Goal: Information Seeking & Learning: Check status

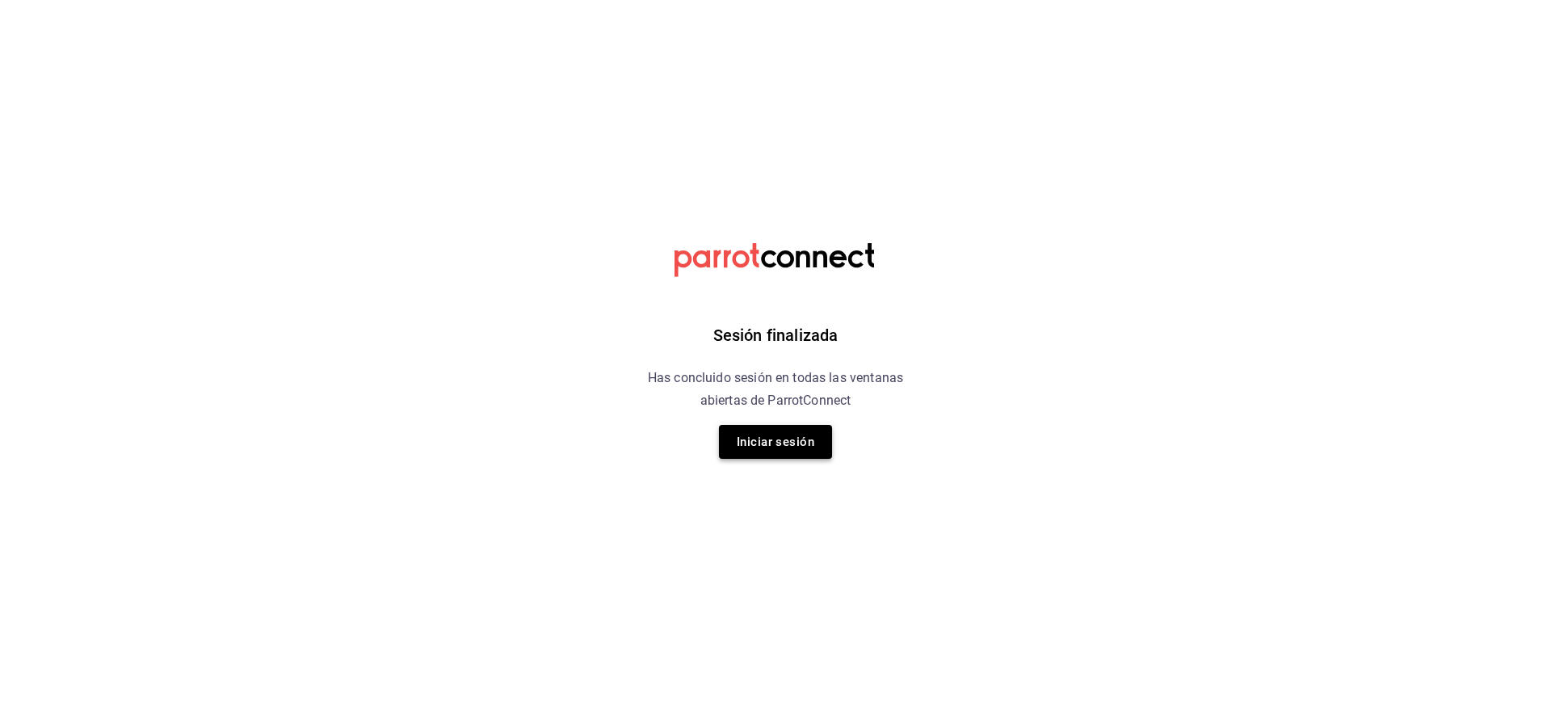
click at [755, 444] on button "Iniciar sesión" at bounding box center [775, 442] width 113 height 34
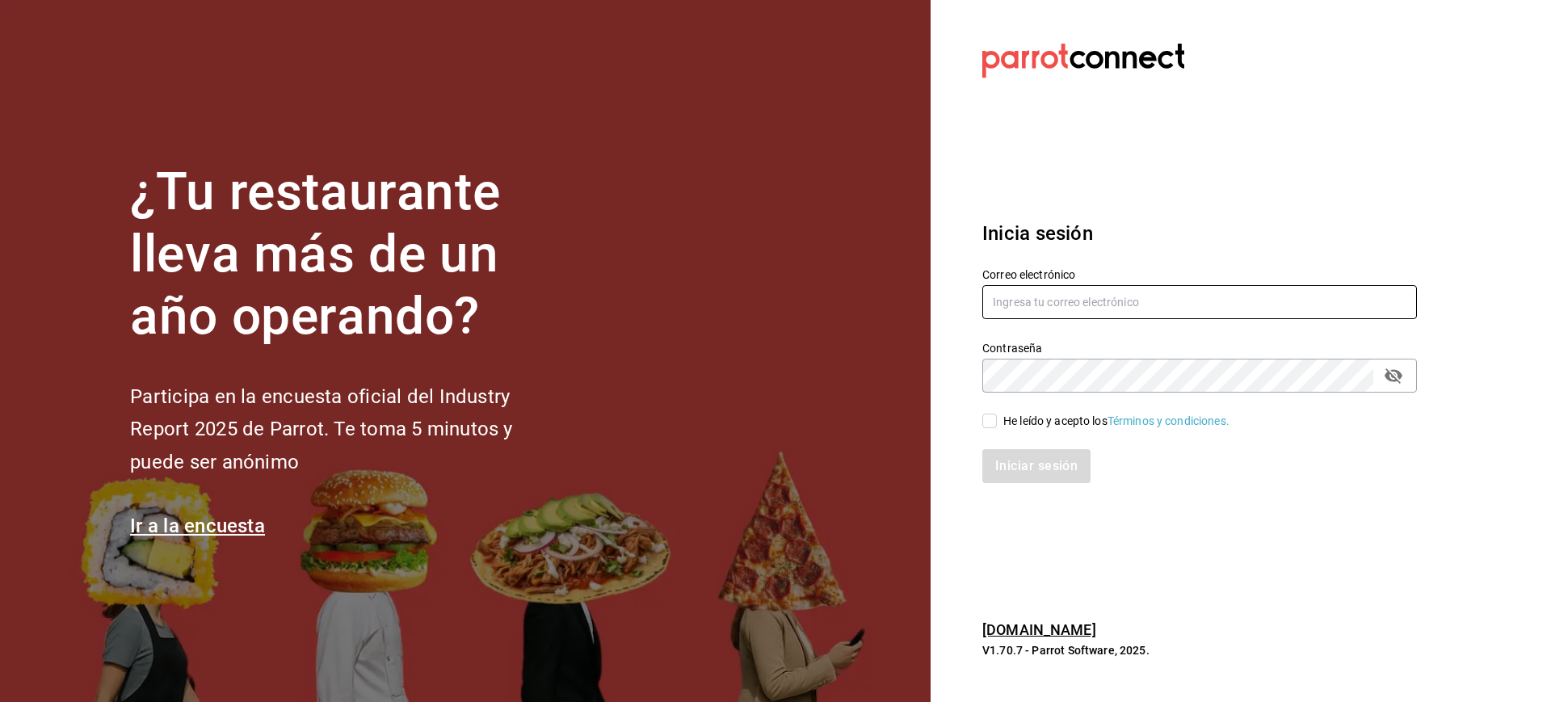
click at [1016, 294] on input "text" at bounding box center [1199, 302] width 435 height 34
type input "M"
type input "mcalderon@suo.mx"
click at [991, 422] on input "He leído y acepto los Términos y condiciones." at bounding box center [989, 421] width 15 height 15
checkbox input "true"
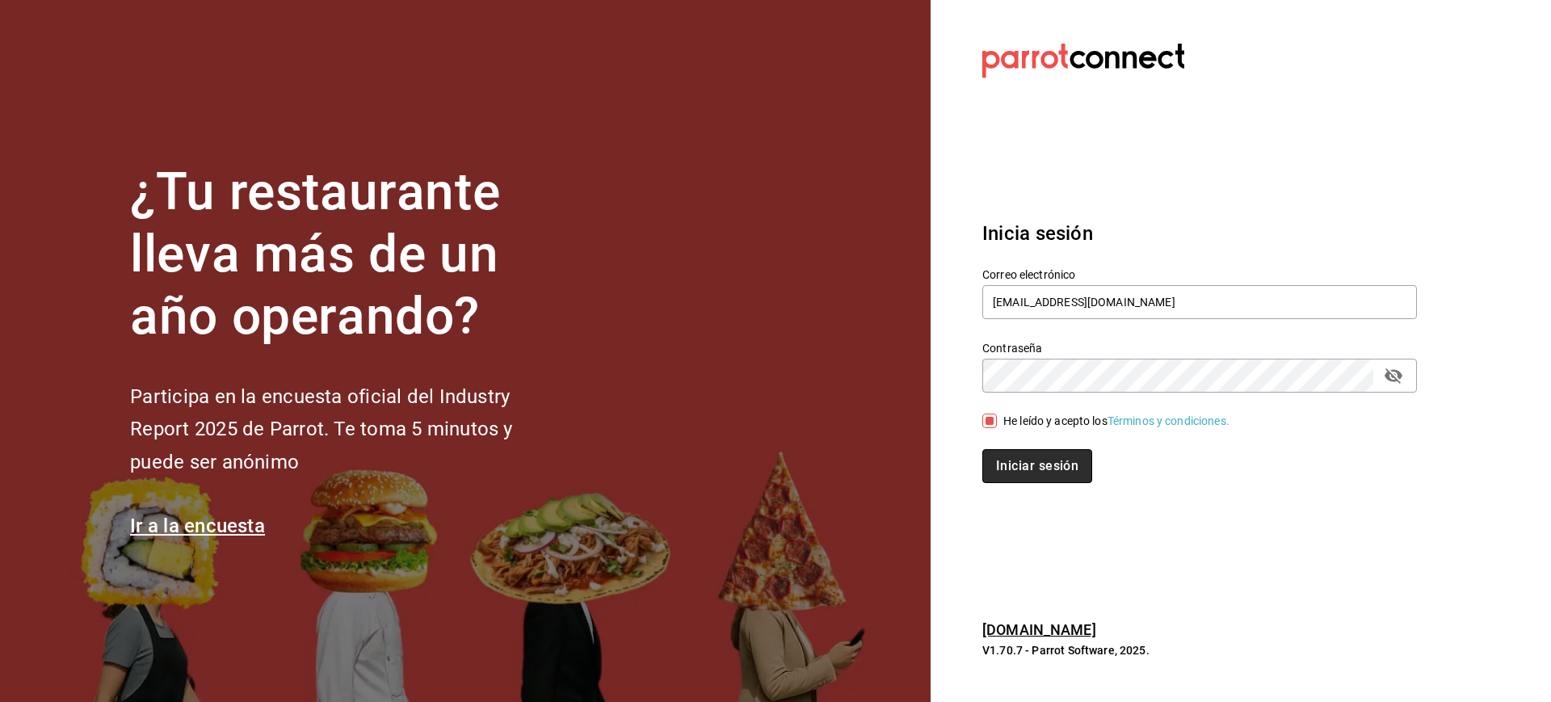
click at [1052, 473] on button "Iniciar sesión" at bounding box center [1037, 466] width 110 height 34
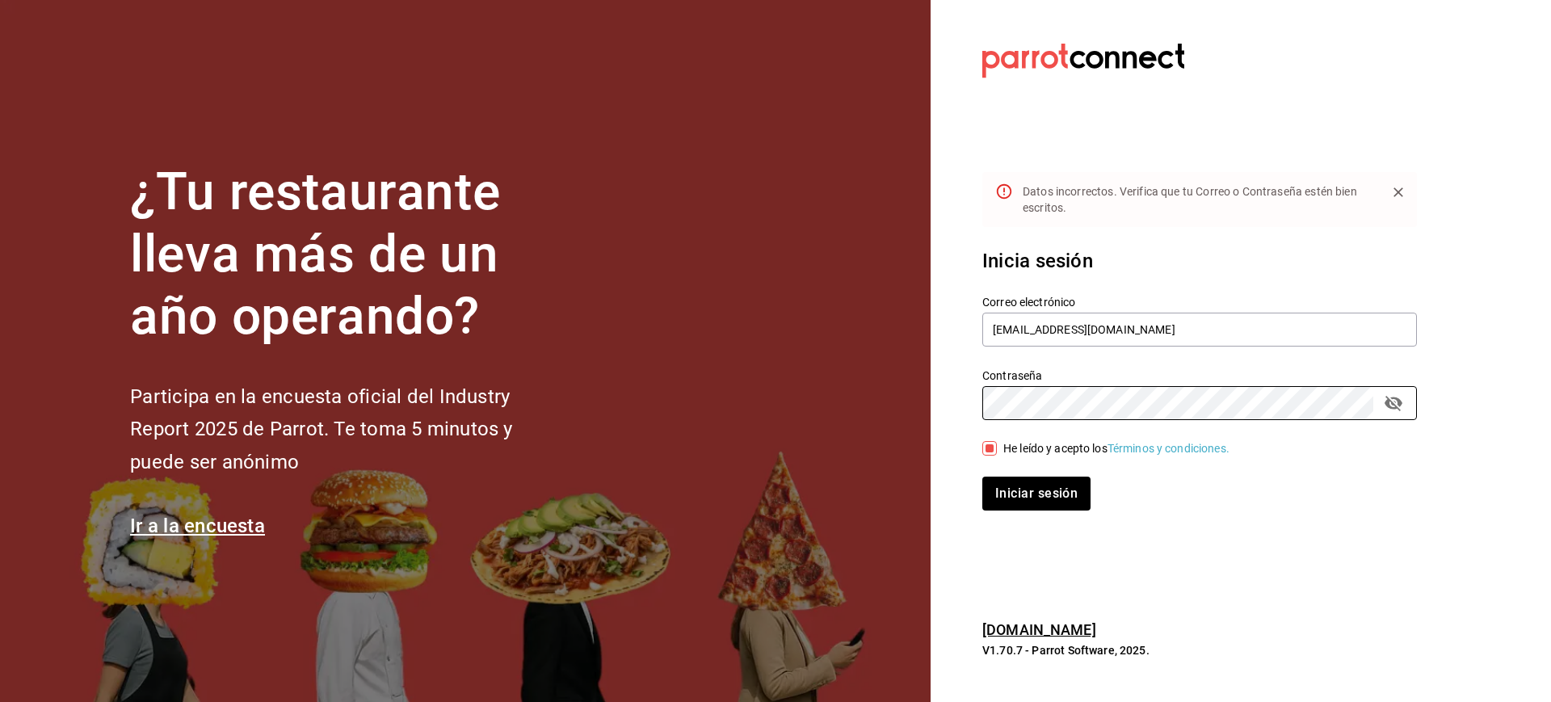
click at [864, 401] on div "¿Tu restaurante lleva más de un año operando? Participa en la encuesta oficial …" at bounding box center [775, 351] width 1551 height 702
click at [1016, 499] on button "Iniciar sesión" at bounding box center [1037, 494] width 110 height 34
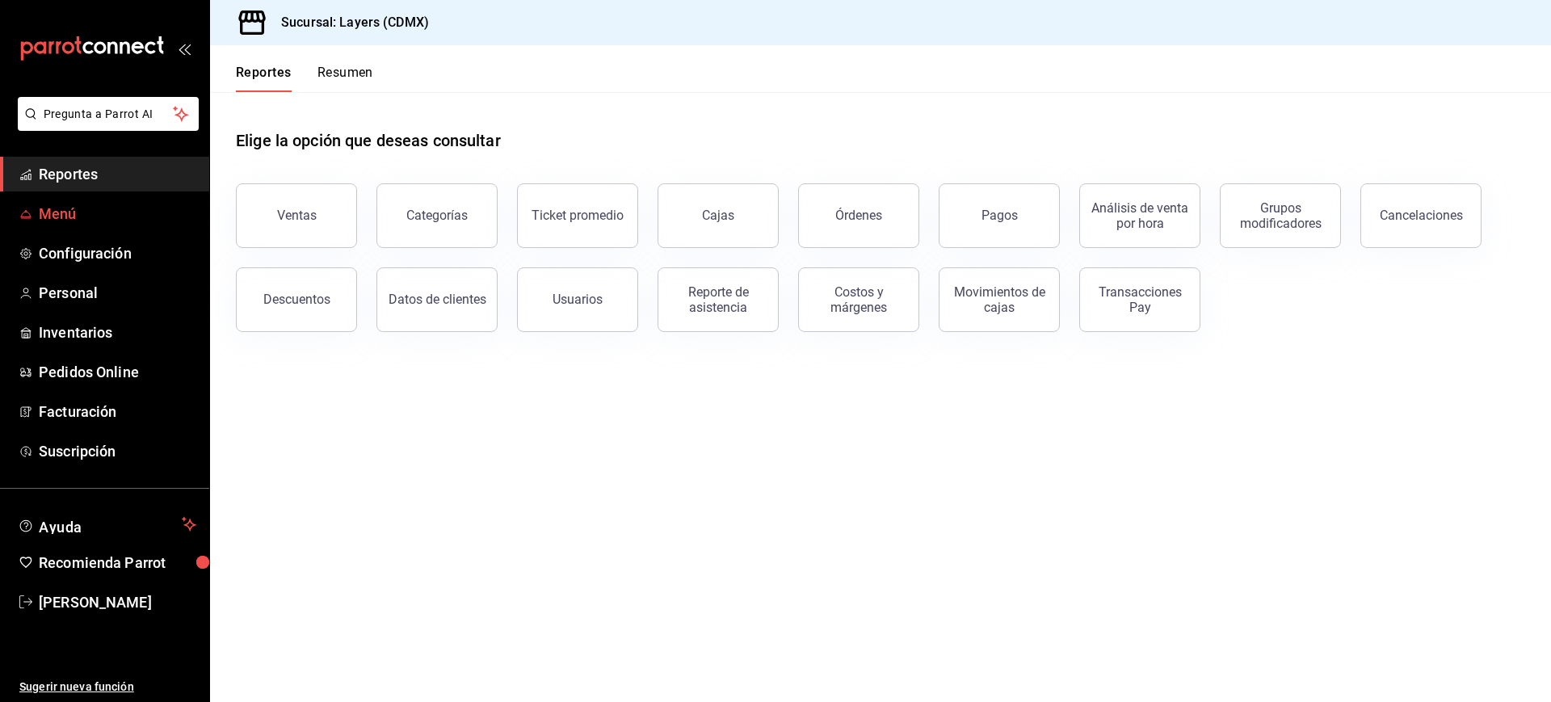
click at [55, 213] on span "Menú" at bounding box center [118, 214] width 158 height 22
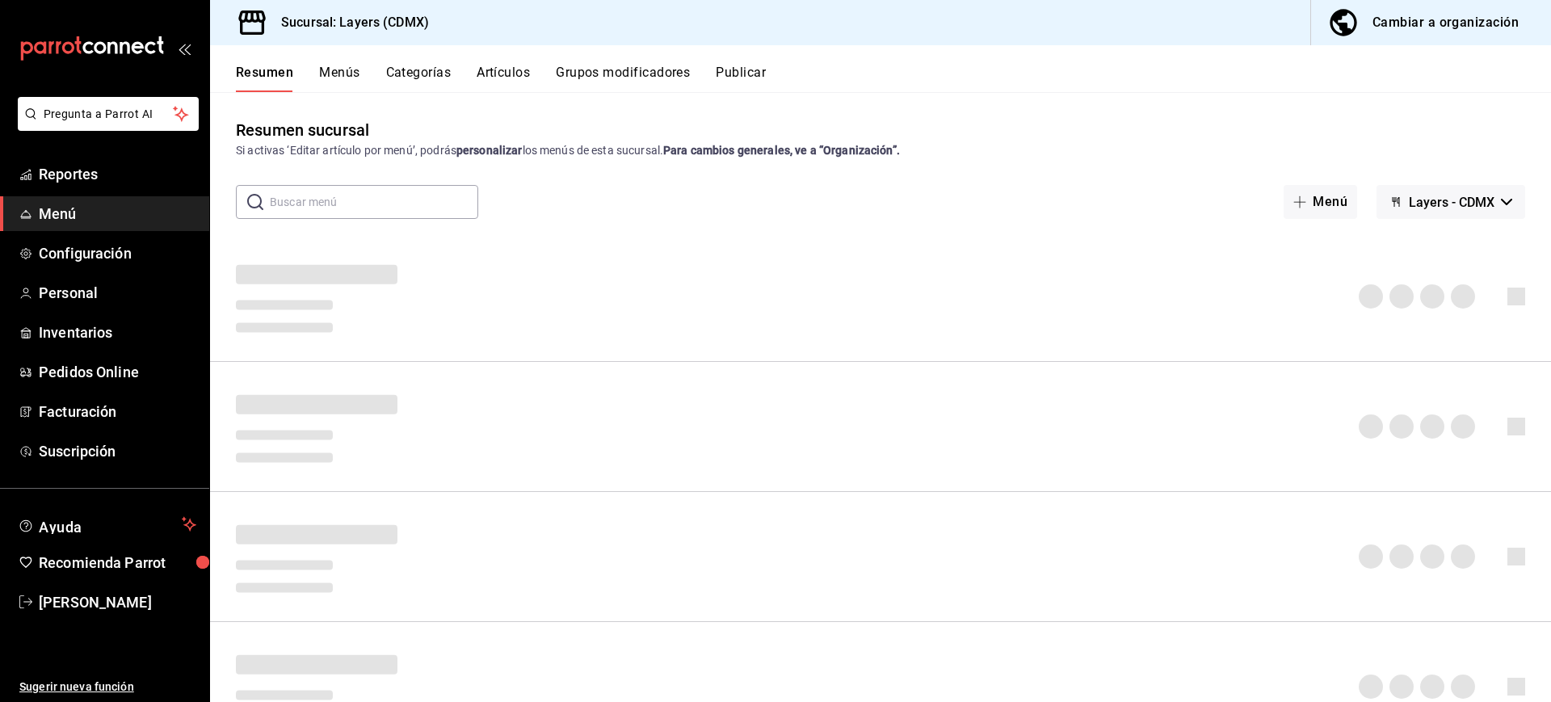
click at [489, 65] on button "Artículos" at bounding box center [503, 78] width 53 height 27
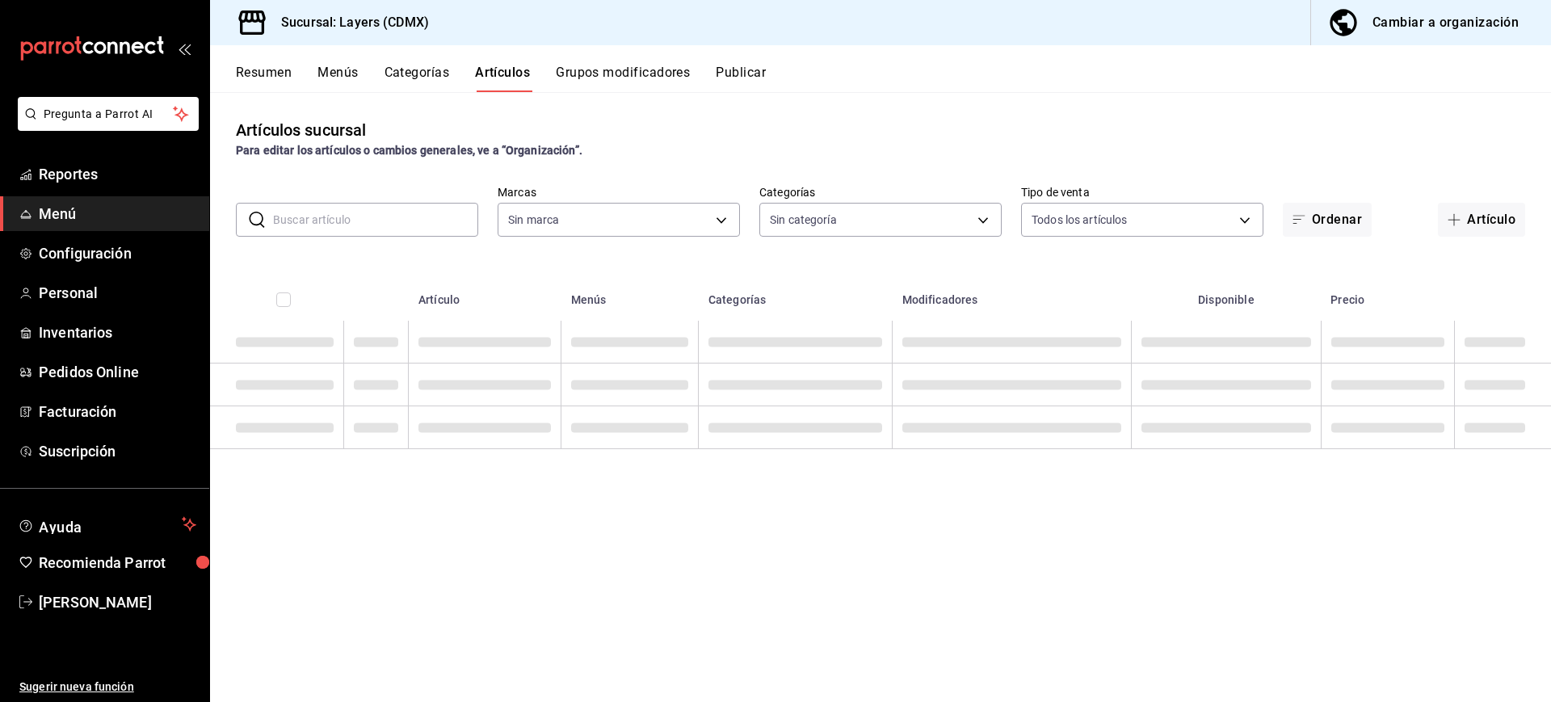
type input "065672fb-6e9c-4075-867b-65006898f668"
type input "e07a5ace-e25b-4ee5-bf45-8bc3250768f5,852b4673-fbbb-477e-b6d9-320b54295482,9d584…"
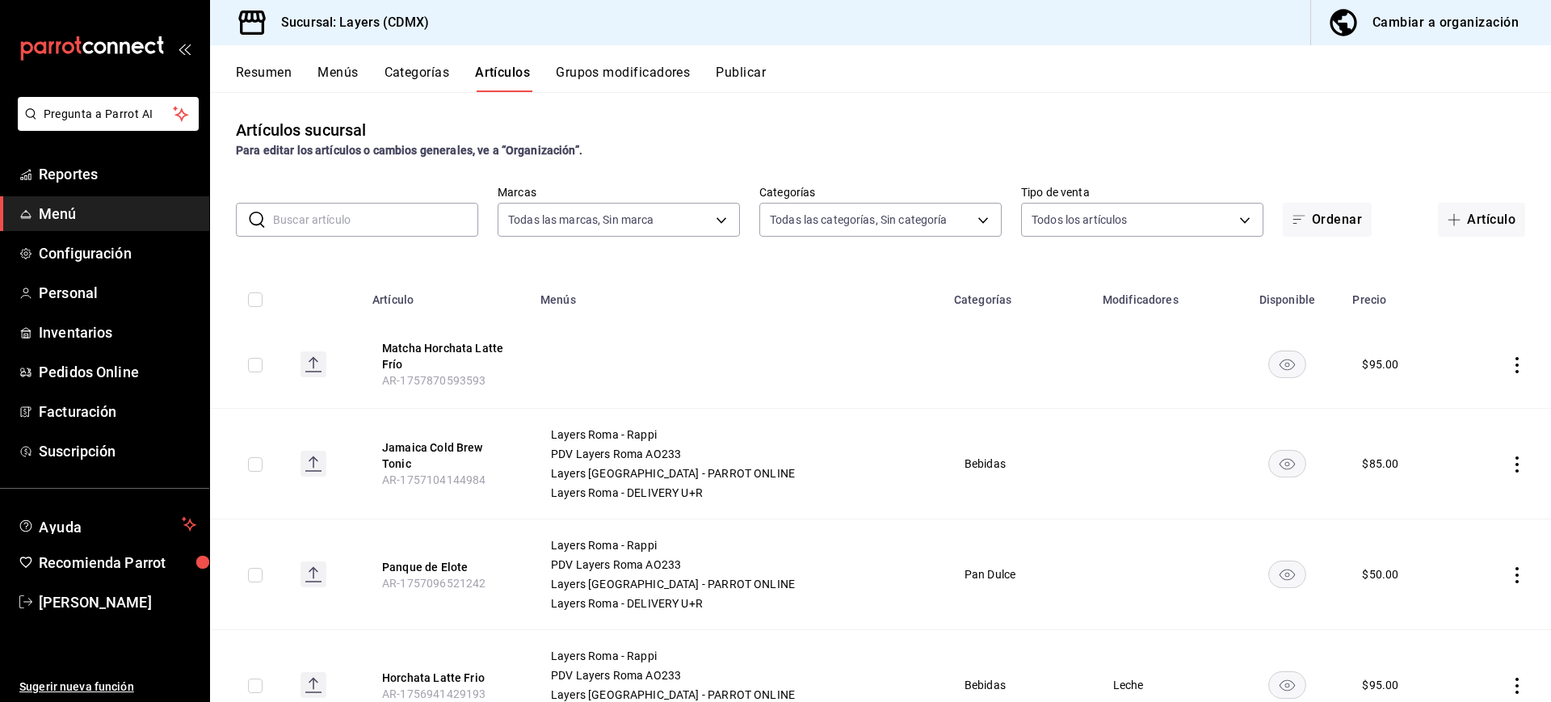
click at [302, 211] on input "text" at bounding box center [375, 220] width 205 height 32
paste input "AR-1741882974957"
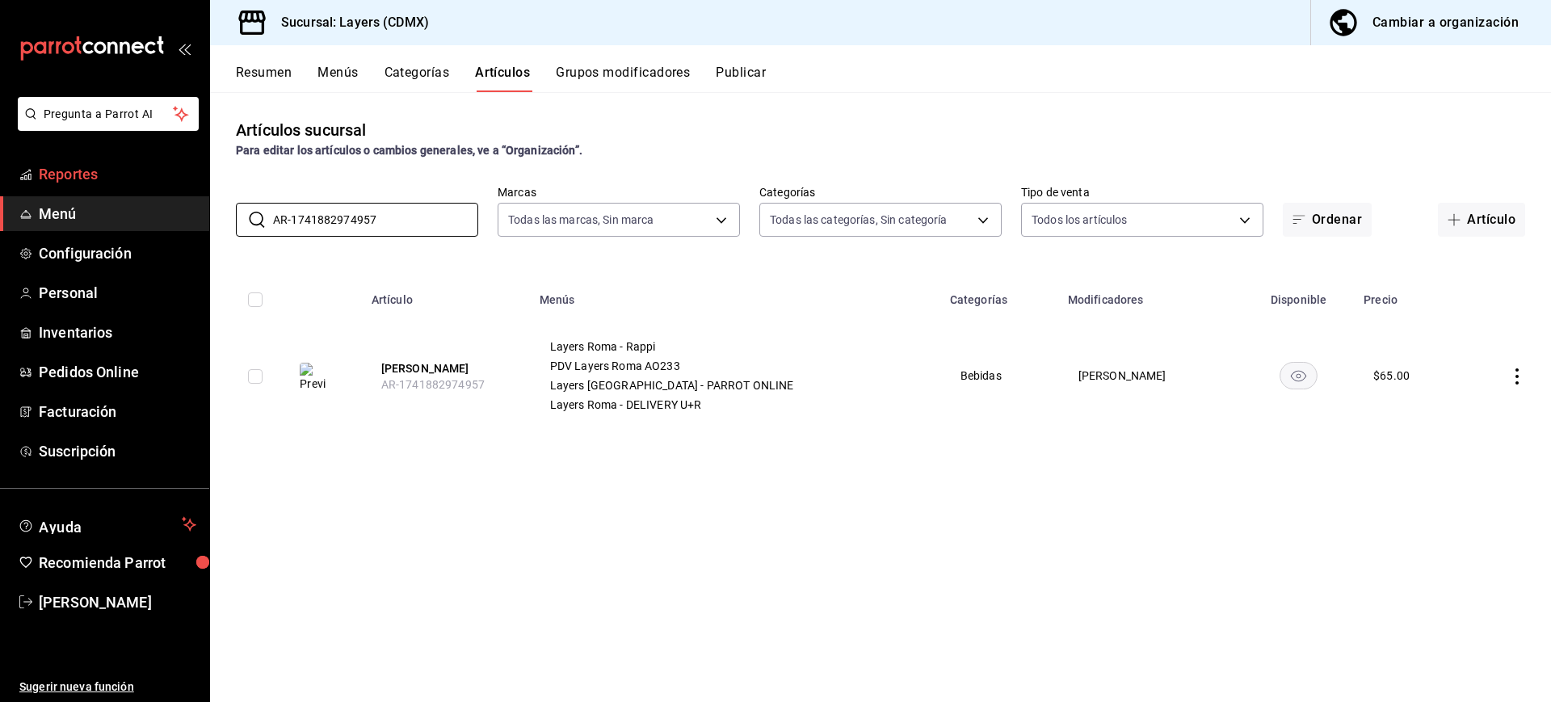
drag, startPoint x: 414, startPoint y: 208, endPoint x: 155, endPoint y: 171, distance: 261.2
click at [155, 171] on div "Pregunta a Parrot AI Reportes Menú Configuración Personal Inventarios Pedidos O…" at bounding box center [775, 351] width 1551 height 702
drag, startPoint x: 393, startPoint y: 209, endPoint x: 41, endPoint y: 148, distance: 356.8
click at [41, 148] on div "Pregunta a Parrot AI Reportes Menú Configuración Personal Inventarios Pedidos O…" at bounding box center [775, 351] width 1551 height 702
paste input "4"
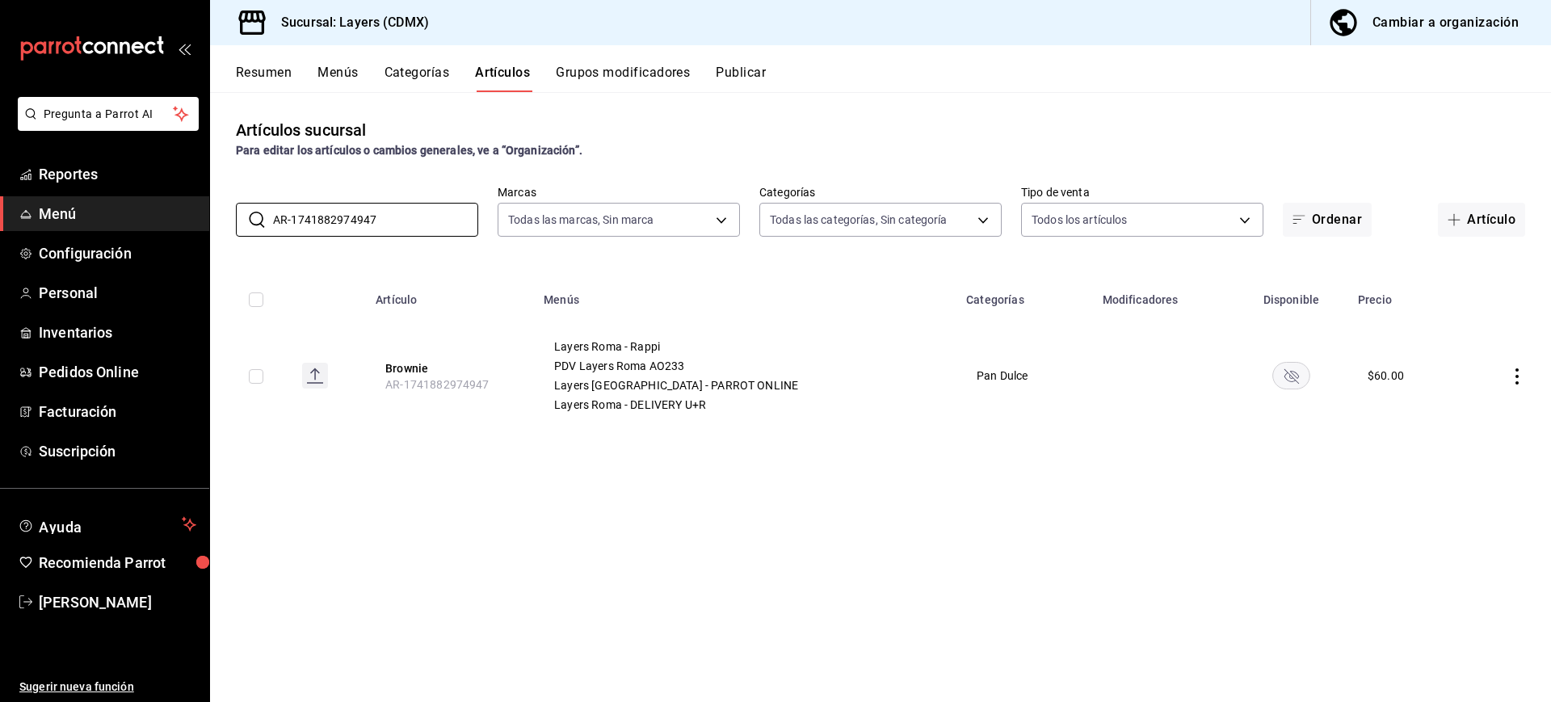
type input "AR-1741882974947"
click at [91, 172] on span "Reportes" at bounding box center [118, 174] width 158 height 22
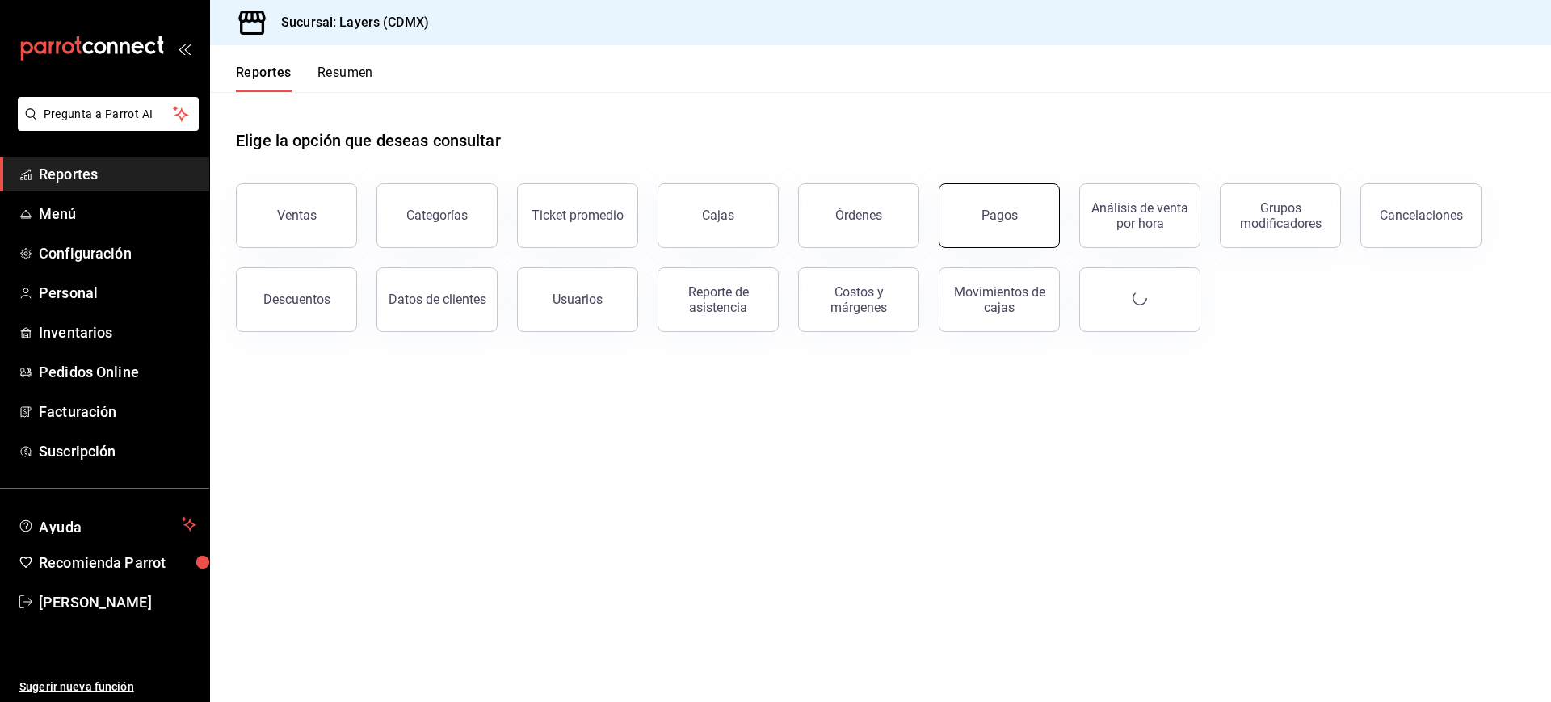
click at [1001, 217] on div "Pagos" at bounding box center [1000, 215] width 36 height 15
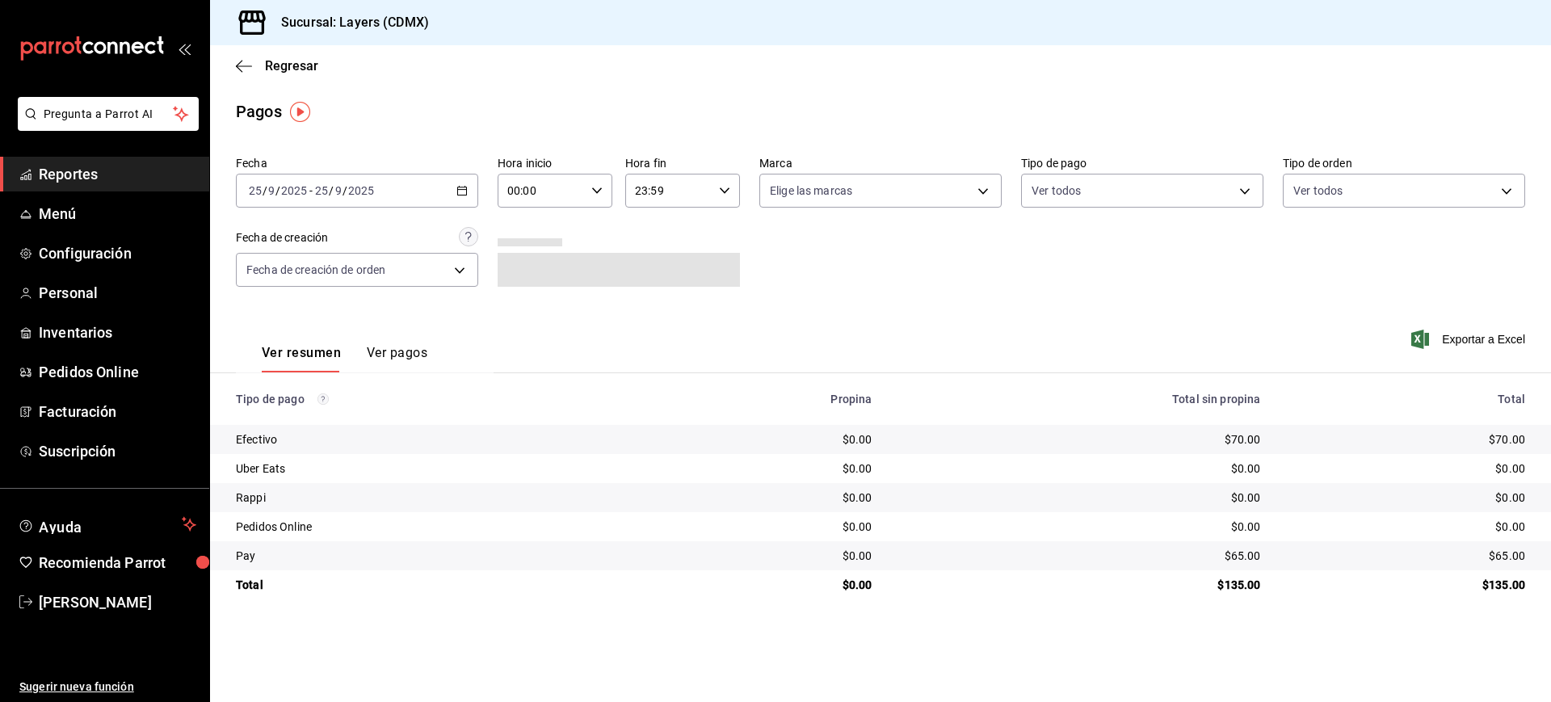
click at [410, 356] on button "Ver pagos" at bounding box center [397, 358] width 61 height 27
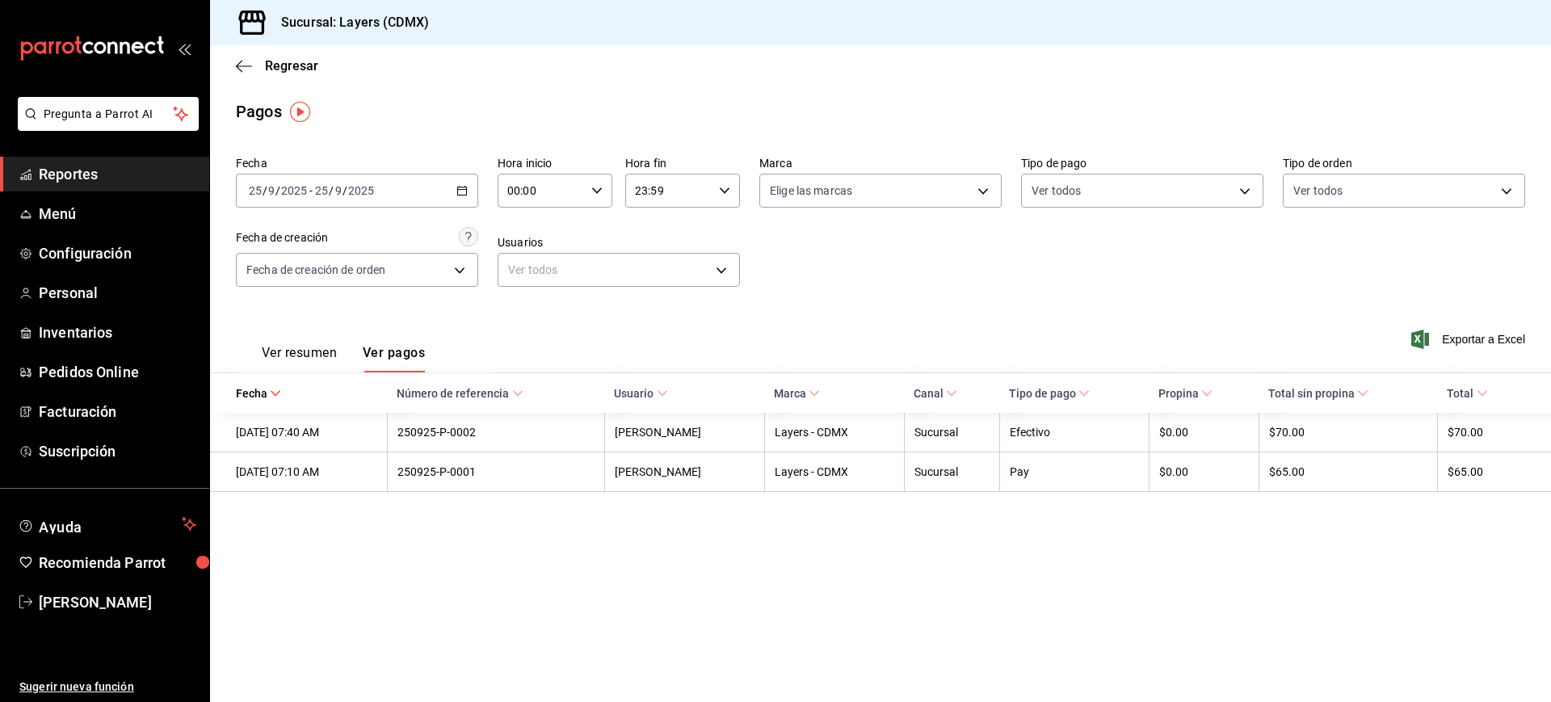
click at [452, 192] on div "[DATE] [DATE] - [DATE] [DATE]" at bounding box center [357, 191] width 242 height 34
click at [349, 415] on span "Rango de fechas" at bounding box center [312, 421] width 125 height 17
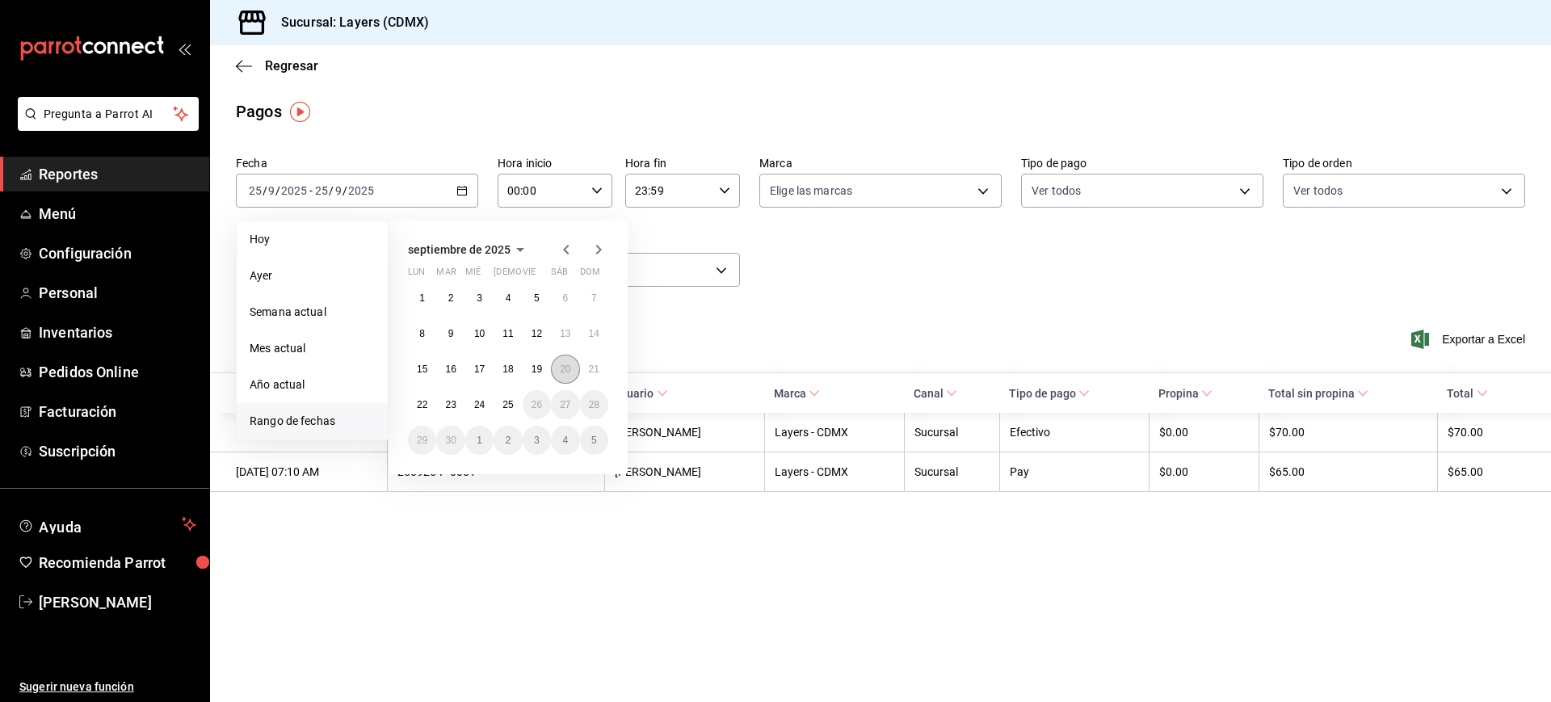
click at [562, 367] on abbr "20" at bounding box center [565, 369] width 11 height 11
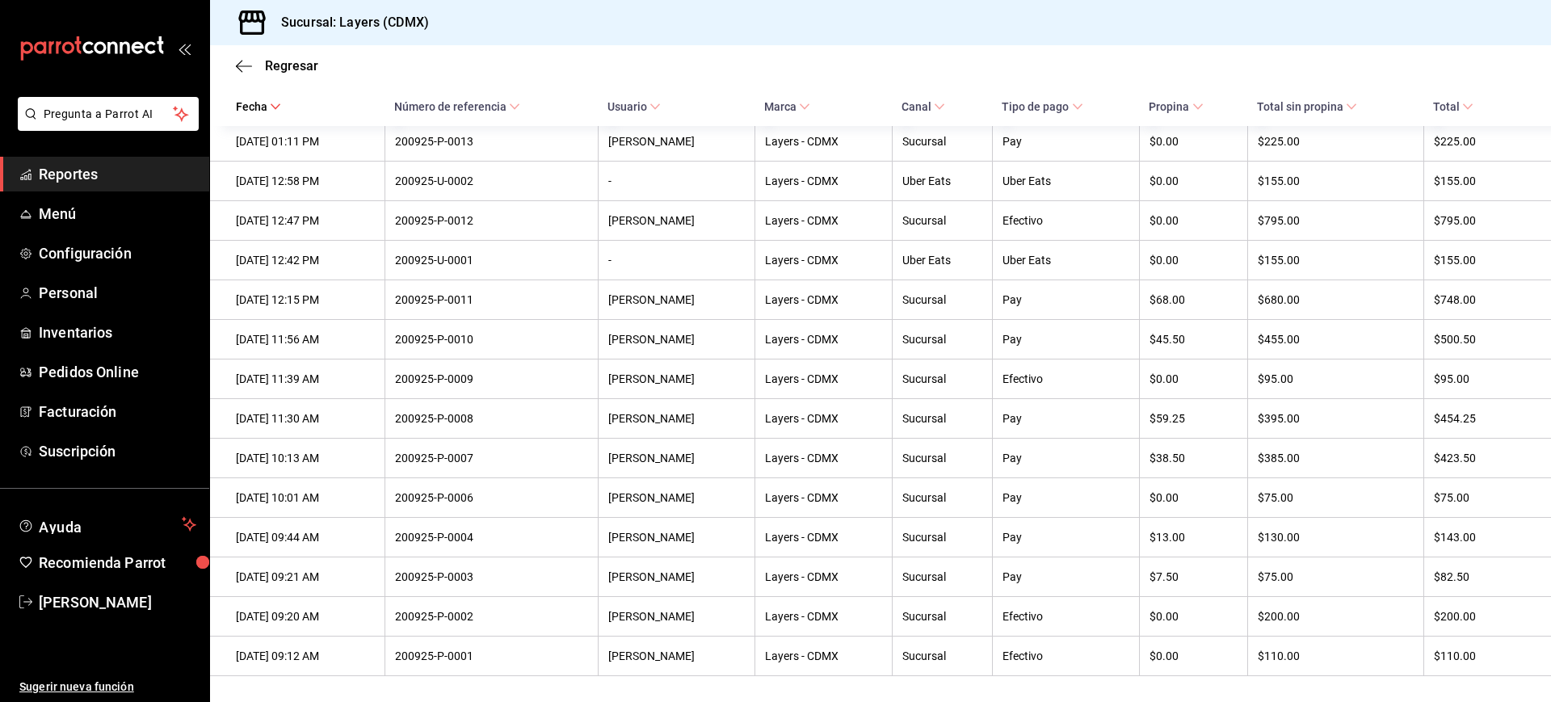
scroll to position [928, 0]
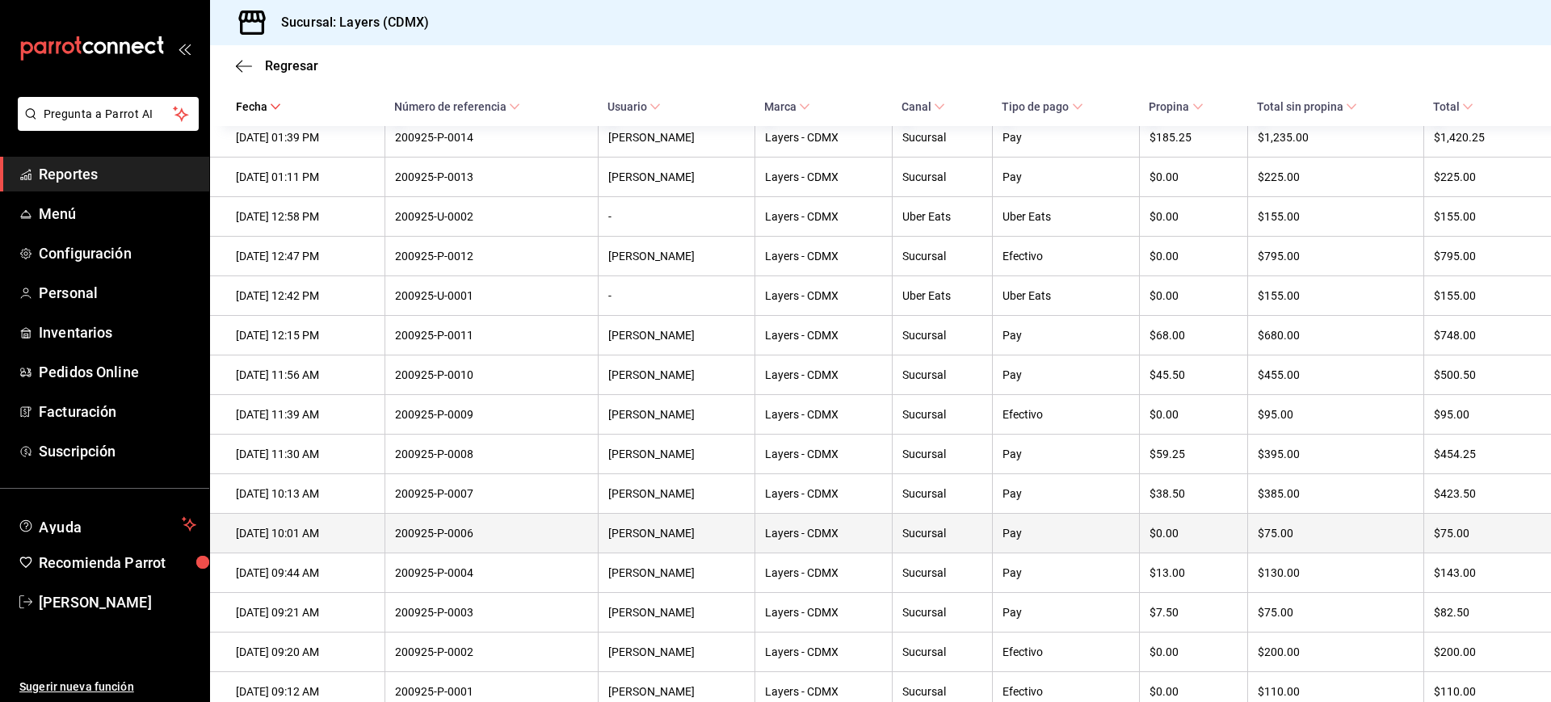
click at [284, 540] on div "[DATE] 10:01 AM" at bounding box center [305, 533] width 139 height 13
drag, startPoint x: 1056, startPoint y: 549, endPoint x: 313, endPoint y: 555, distance: 743.3
click at [313, 553] on tr "[DATE] 10:01 AM 200925-P-0006 [PERSON_NAME] Layers - CDMX Sucursal Pay $0.00 $7…" at bounding box center [880, 534] width 1341 height 40
click at [313, 540] on div "[DATE] 10:01 AM" at bounding box center [305, 533] width 139 height 13
drag, startPoint x: 508, startPoint y: 549, endPoint x: 420, endPoint y: 553, distance: 88.2
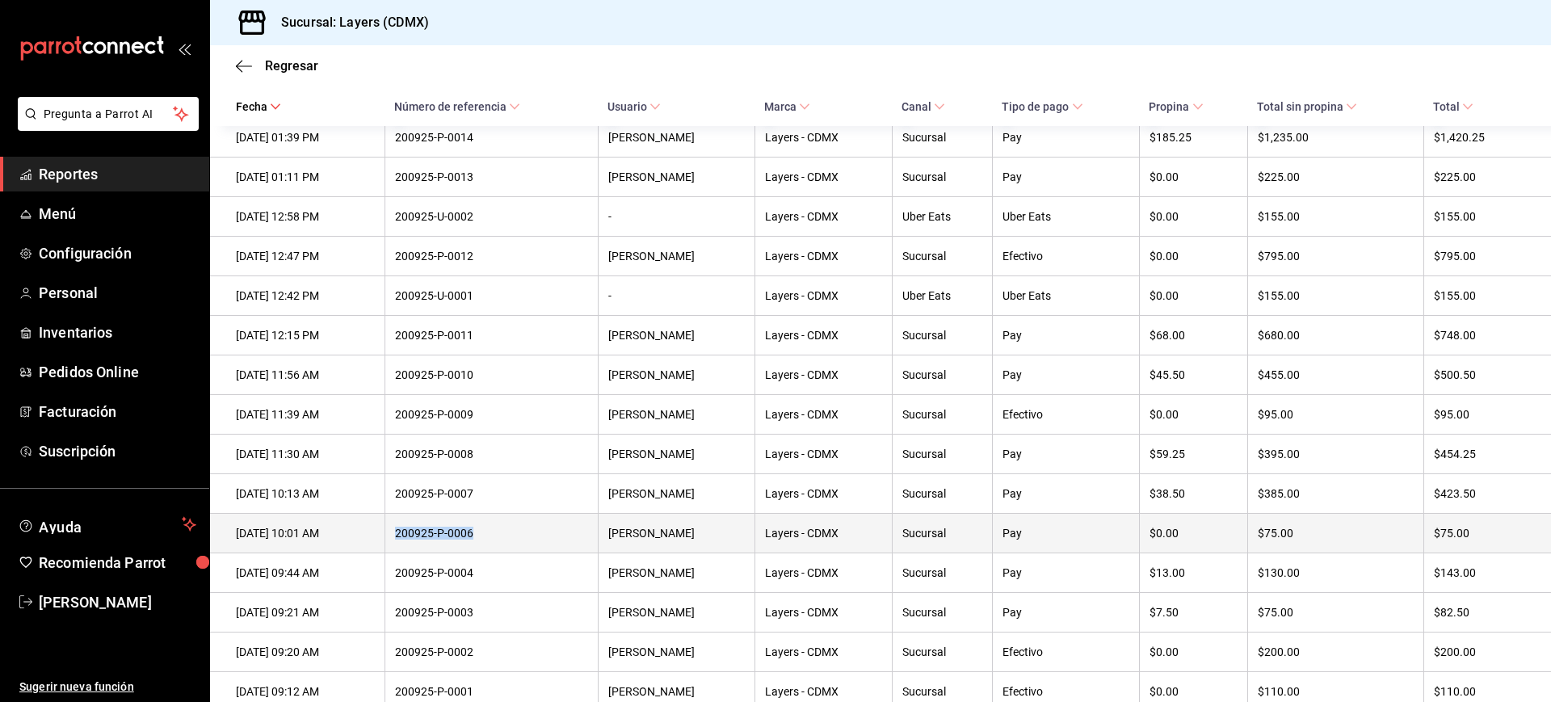
click at [420, 553] on th "200925-P-0006" at bounding box center [491, 534] width 213 height 40
drag, startPoint x: 427, startPoint y: 553, endPoint x: 504, endPoint y: 556, distance: 76.8
click at [504, 540] on div "200925-P-0006" at bounding box center [491, 533] width 193 height 13
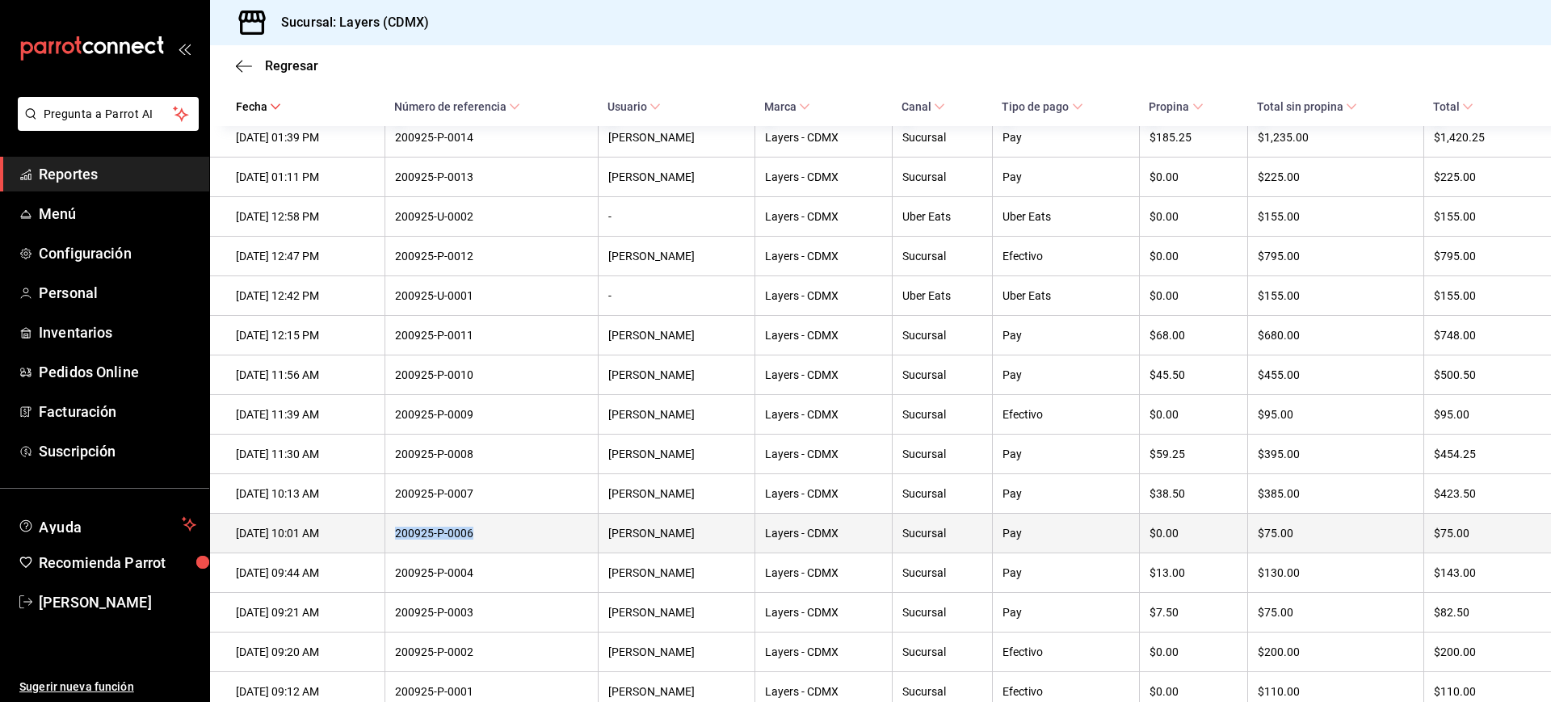
drag, startPoint x: 504, startPoint y: 556, endPoint x: 426, endPoint y: 553, distance: 78.4
click at [426, 540] on div "200925-P-0006" at bounding box center [491, 533] width 193 height 13
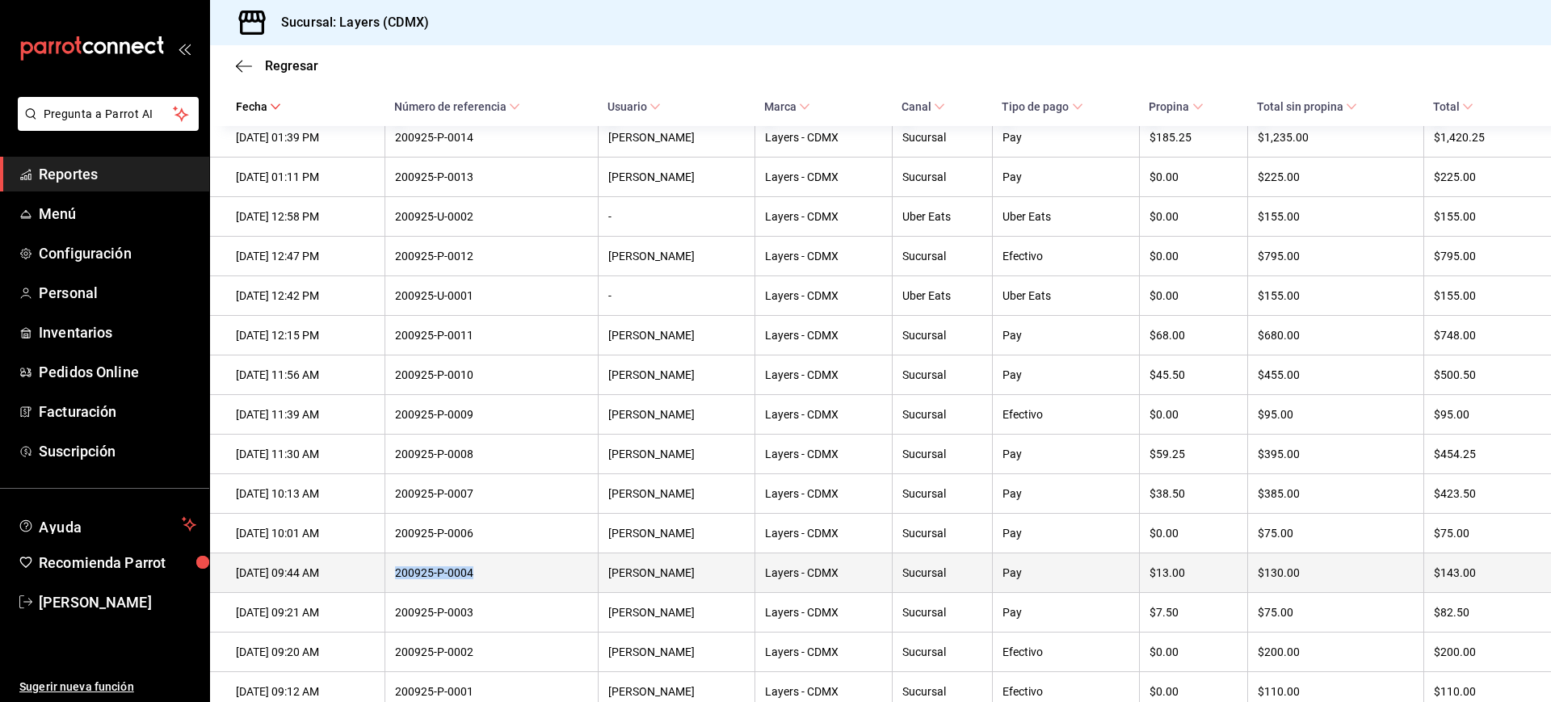
drag, startPoint x: 425, startPoint y: 597, endPoint x: 499, endPoint y: 595, distance: 74.4
click at [499, 579] on div "200925-P-0004" at bounding box center [491, 572] width 193 height 13
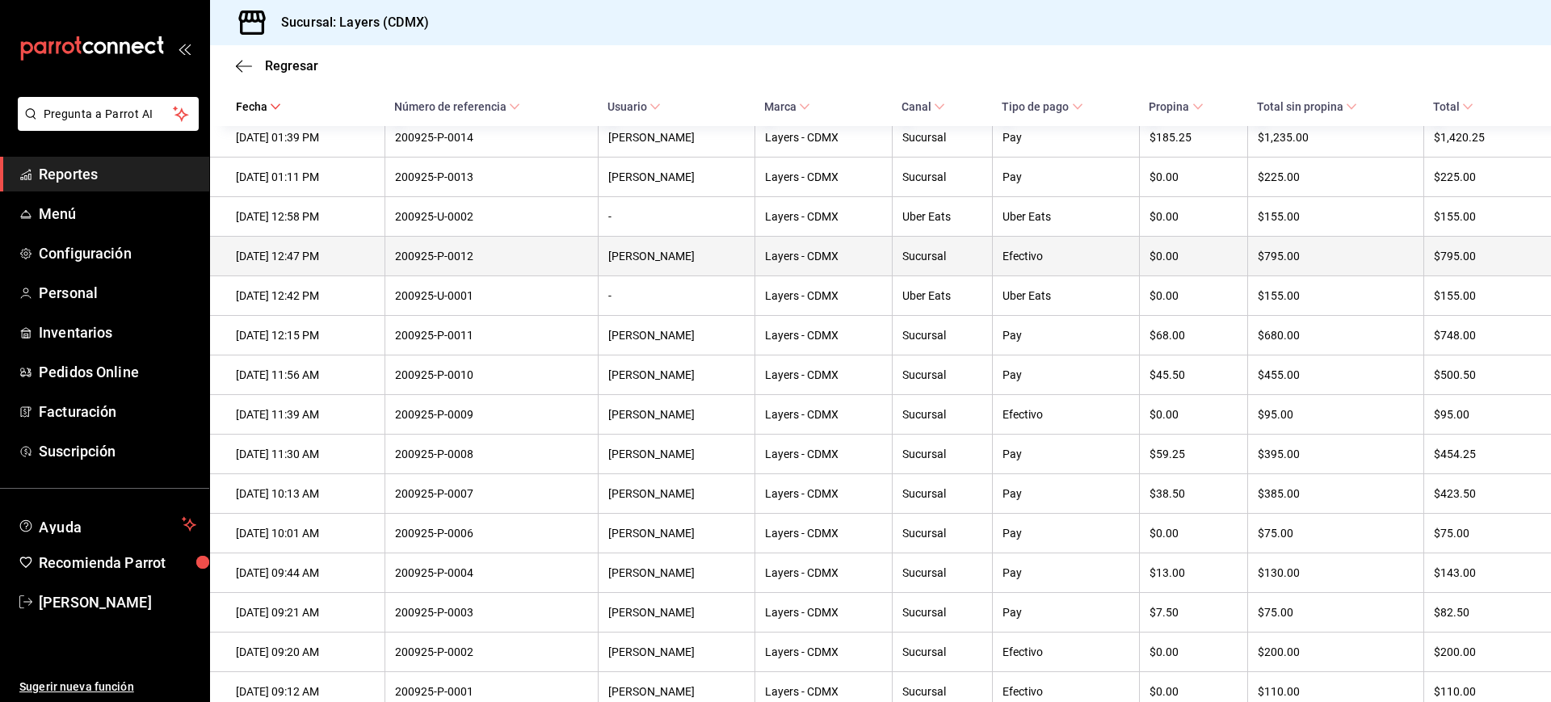
scroll to position [585, 0]
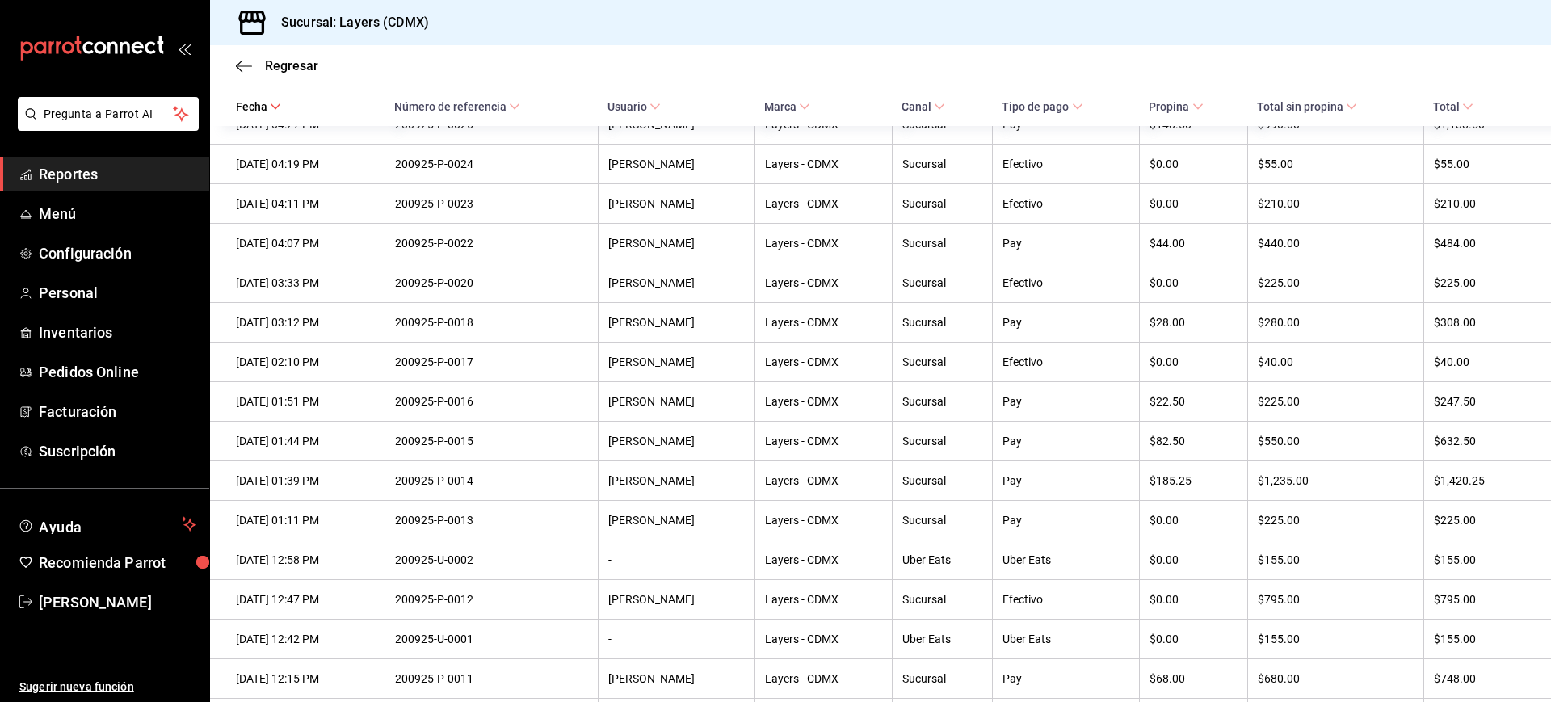
click at [94, 158] on link "Reportes" at bounding box center [104, 174] width 209 height 35
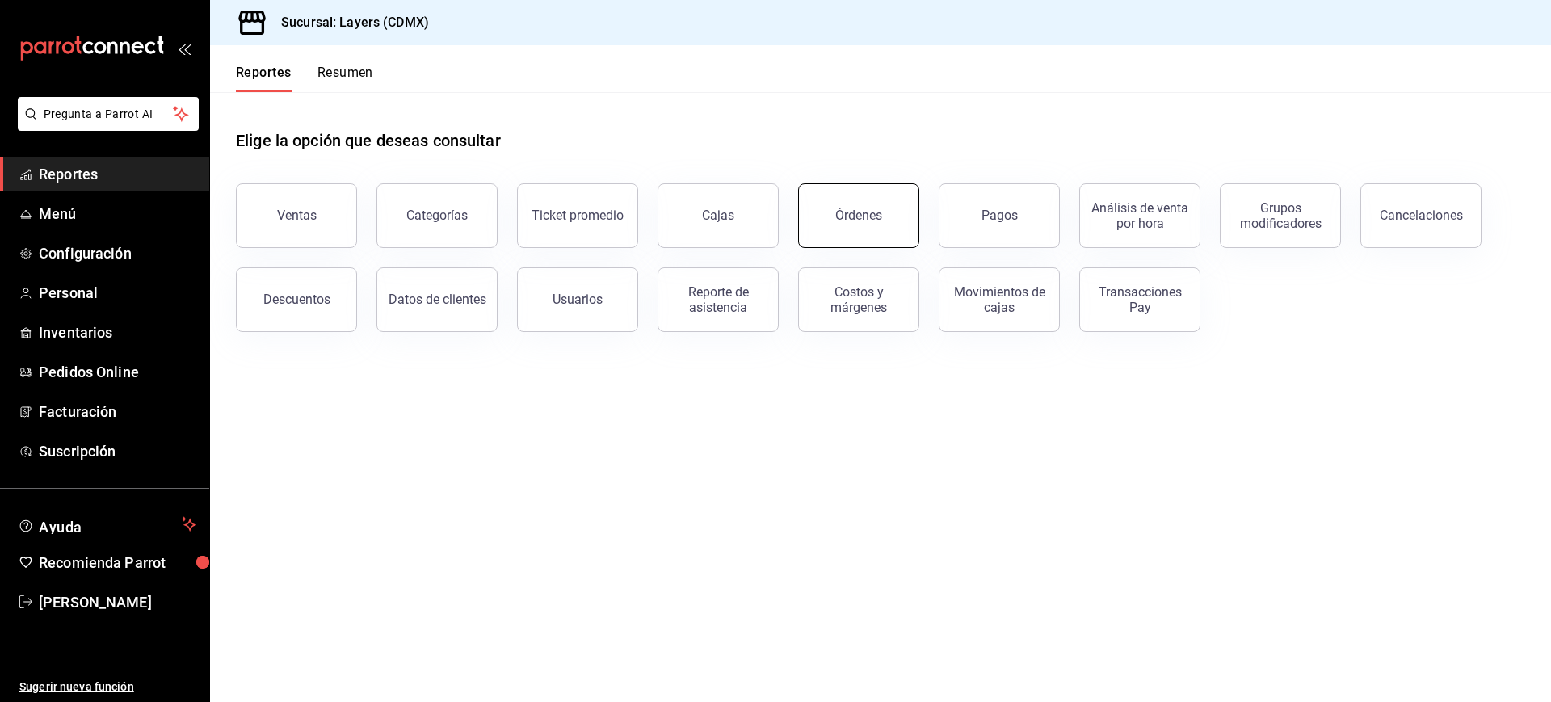
click at [874, 218] on div "Órdenes" at bounding box center [858, 215] width 47 height 15
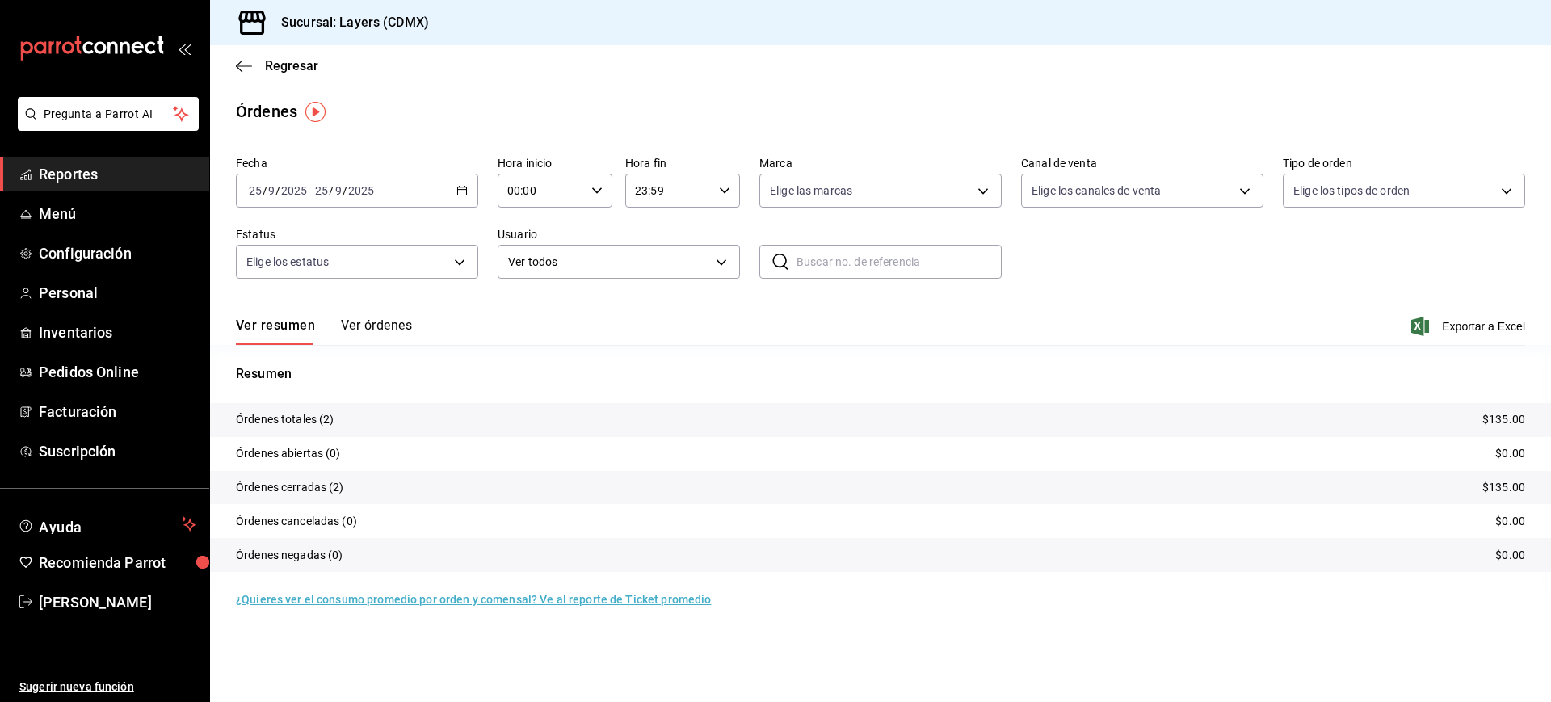
click at [367, 330] on button "Ver órdenes" at bounding box center [376, 331] width 71 height 27
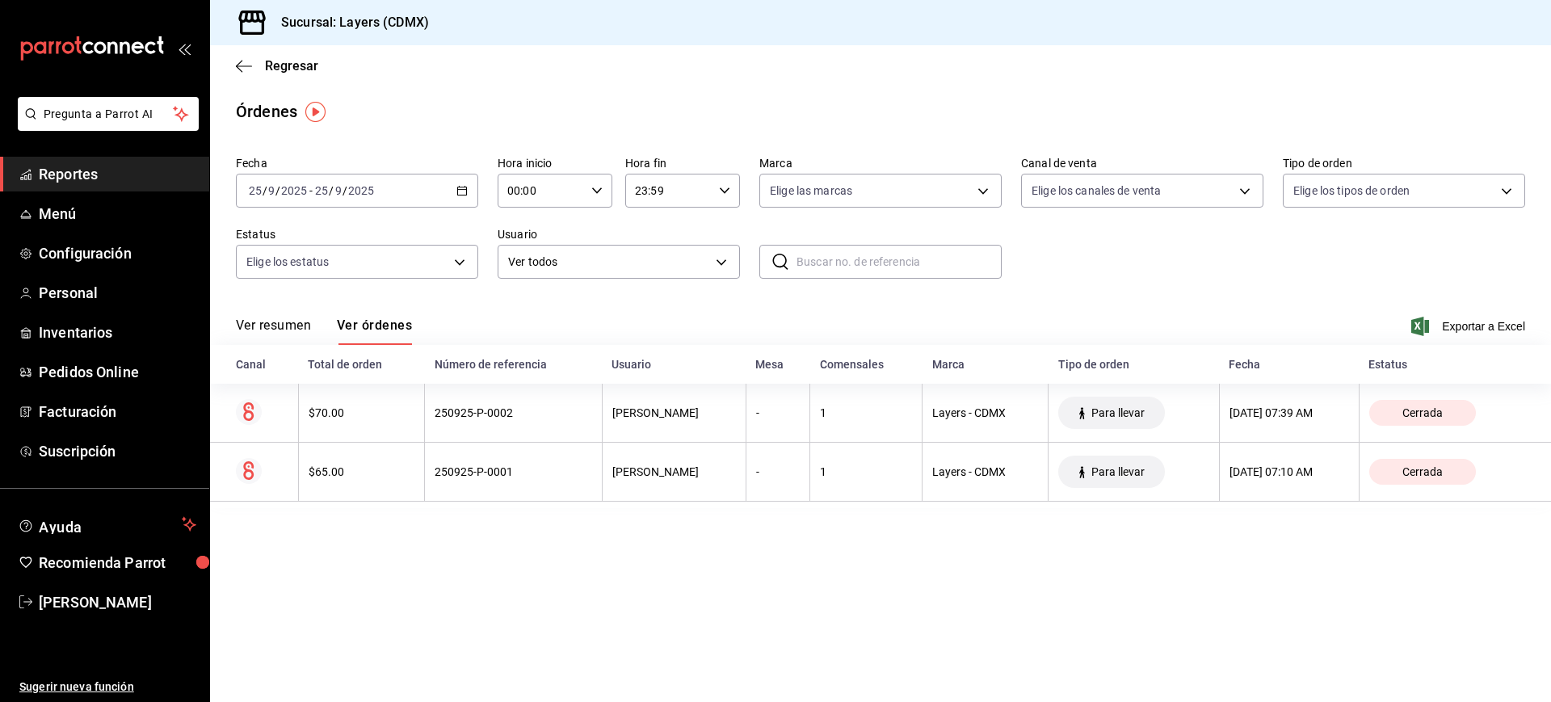
click at [465, 194] on icon "button" at bounding box center [461, 190] width 11 height 11
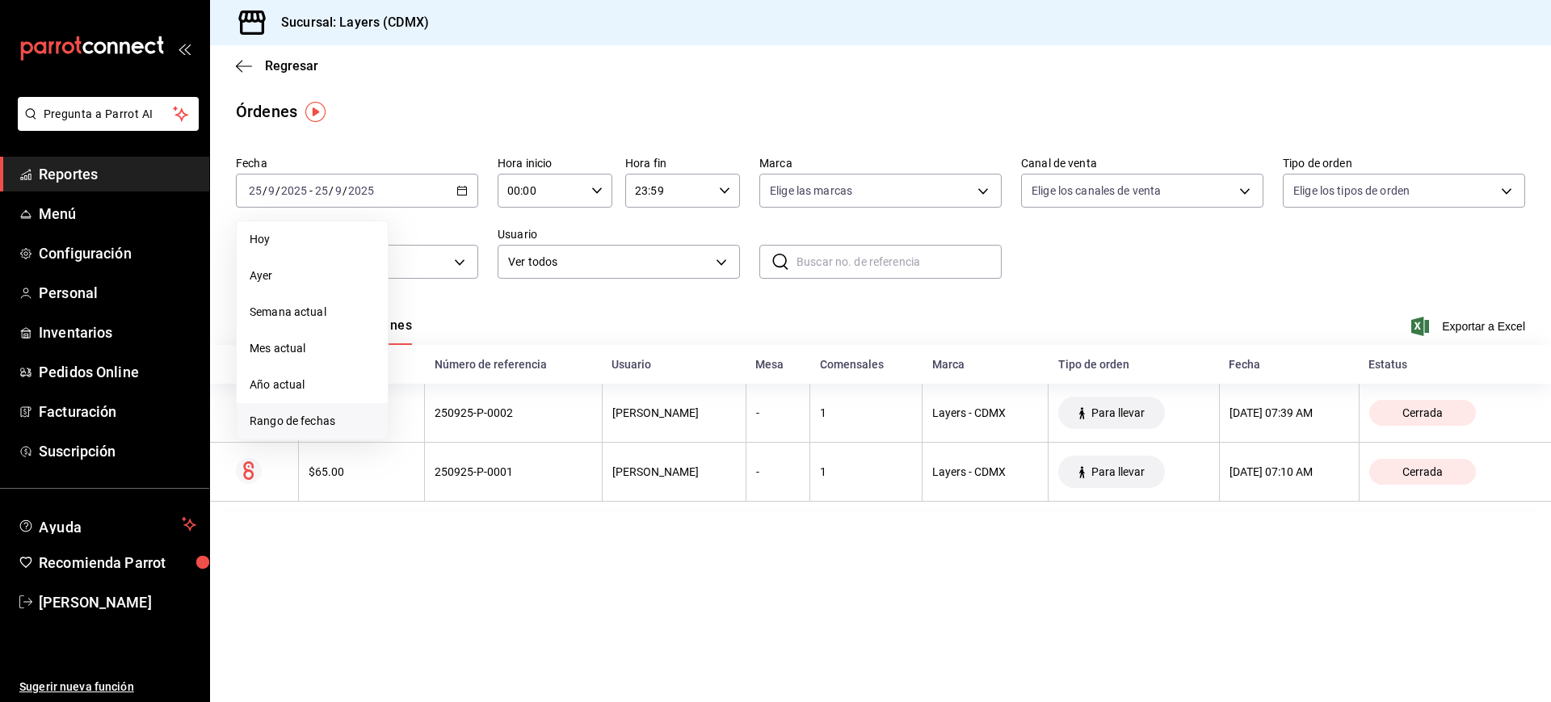
click at [282, 432] on li "Rango de fechas" at bounding box center [312, 421] width 151 height 36
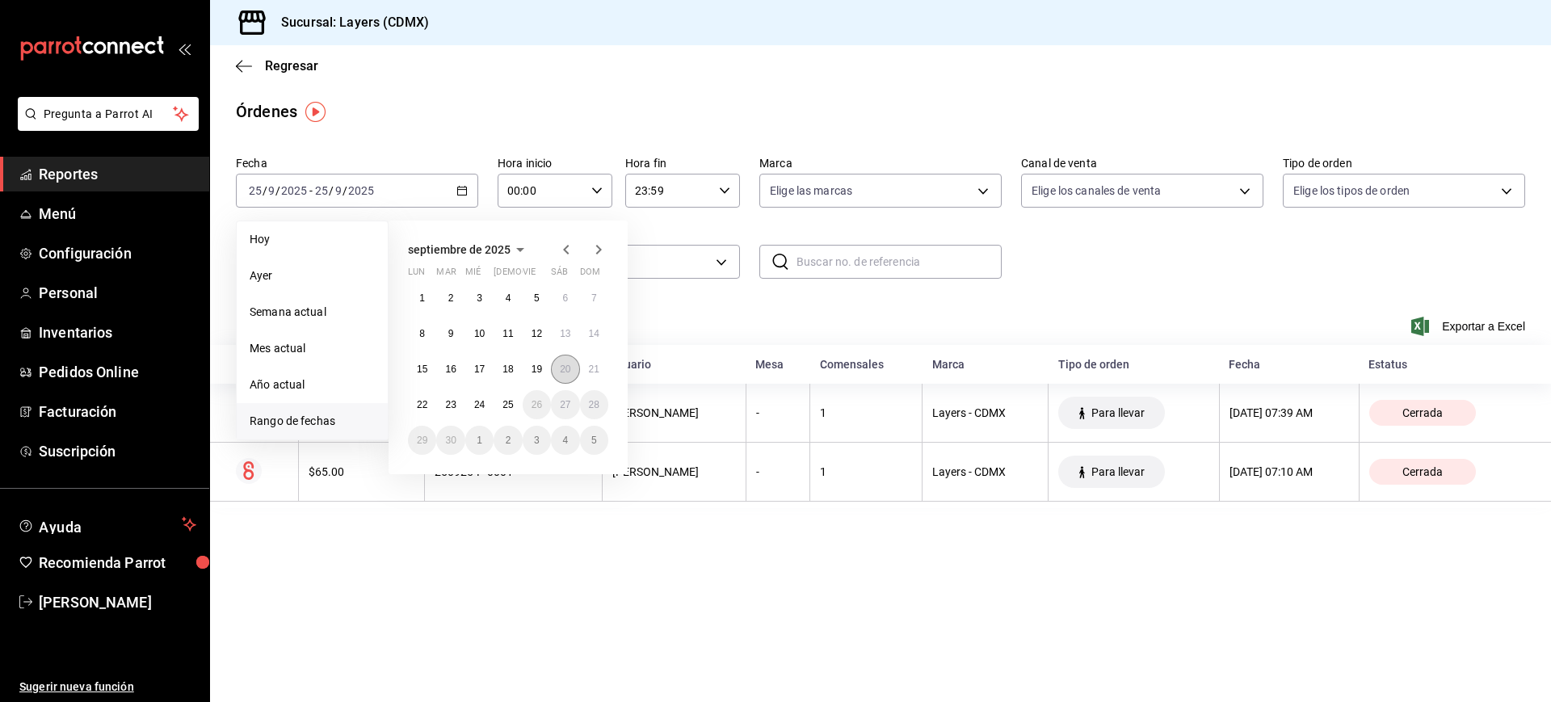
click at [560, 361] on button "20" at bounding box center [565, 369] width 28 height 29
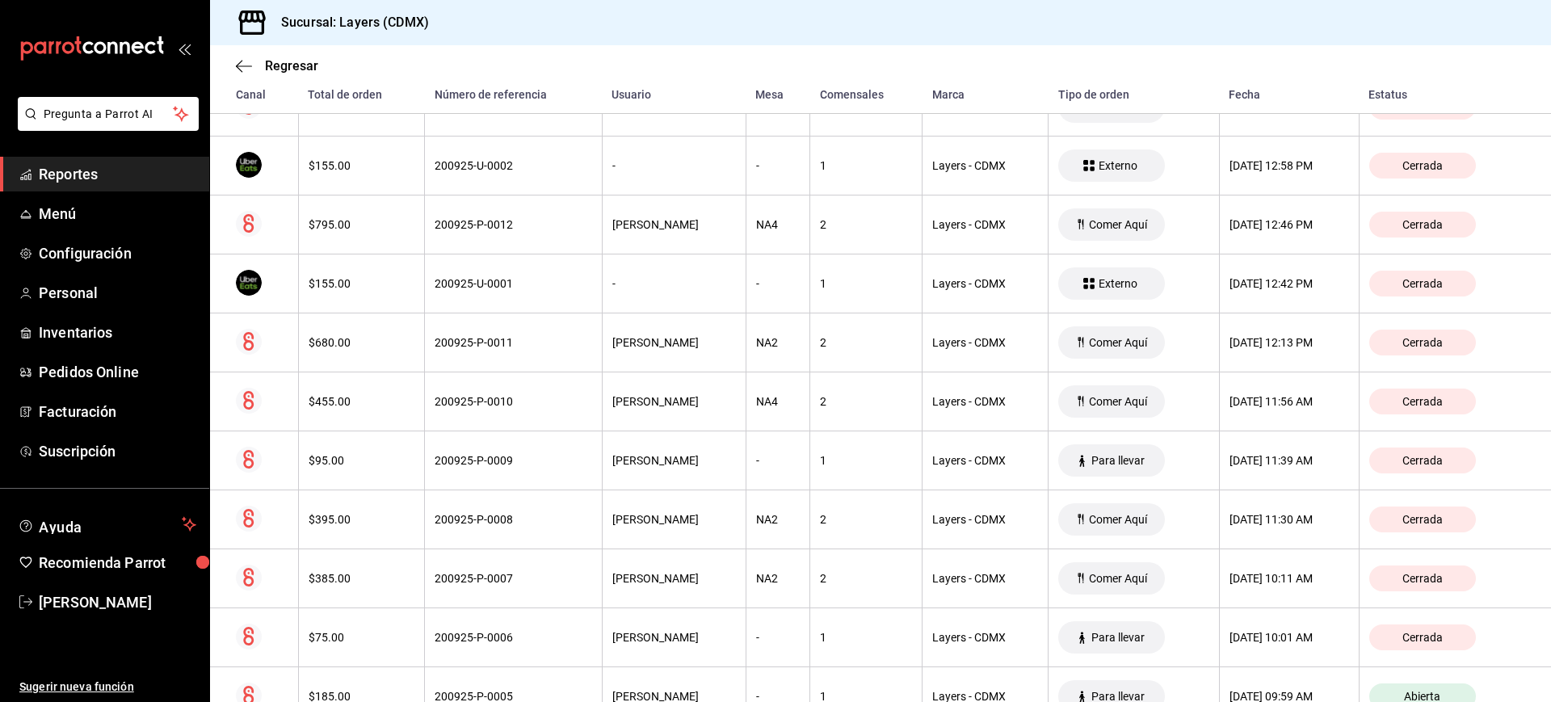
scroll to position [1750, 0]
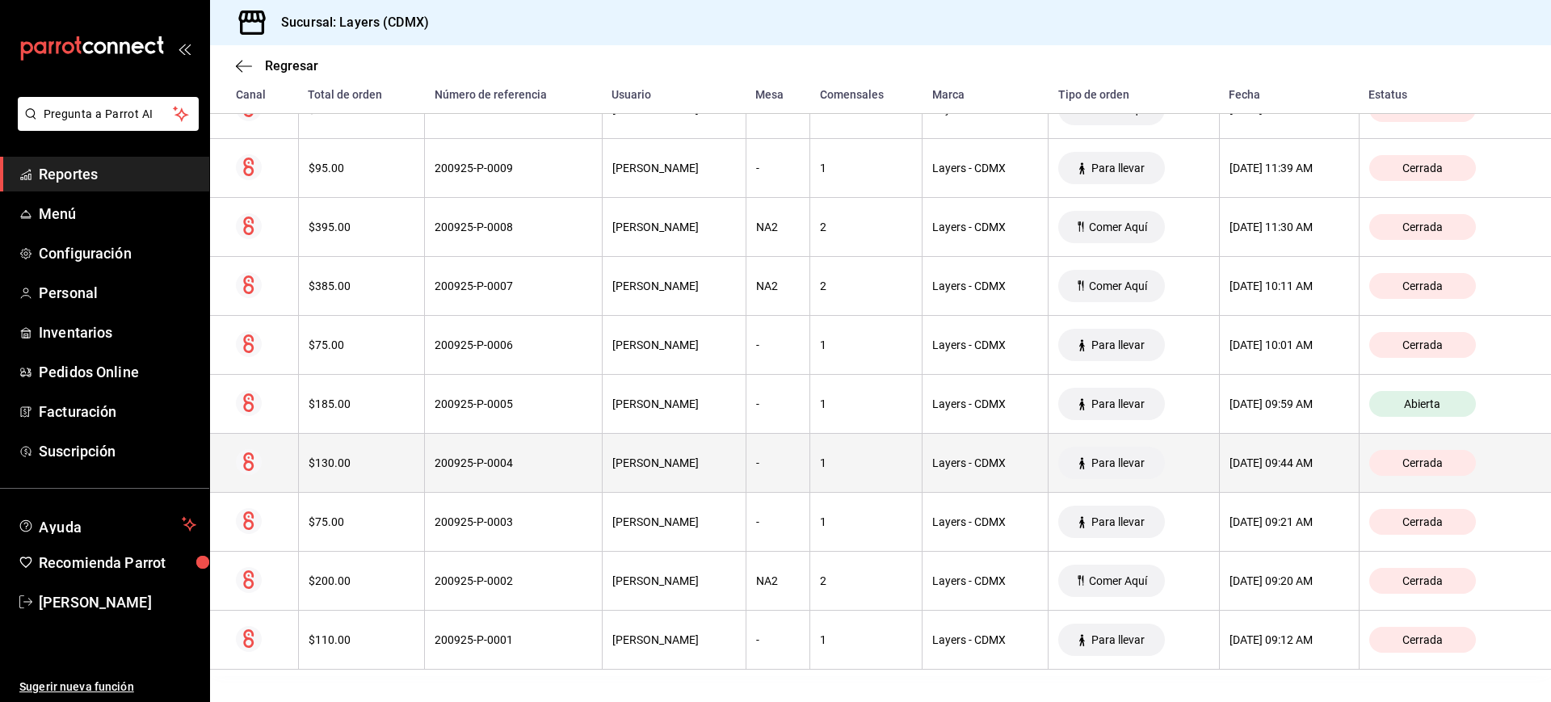
click at [541, 477] on th "200925-P-0004" at bounding box center [514, 463] width 178 height 59
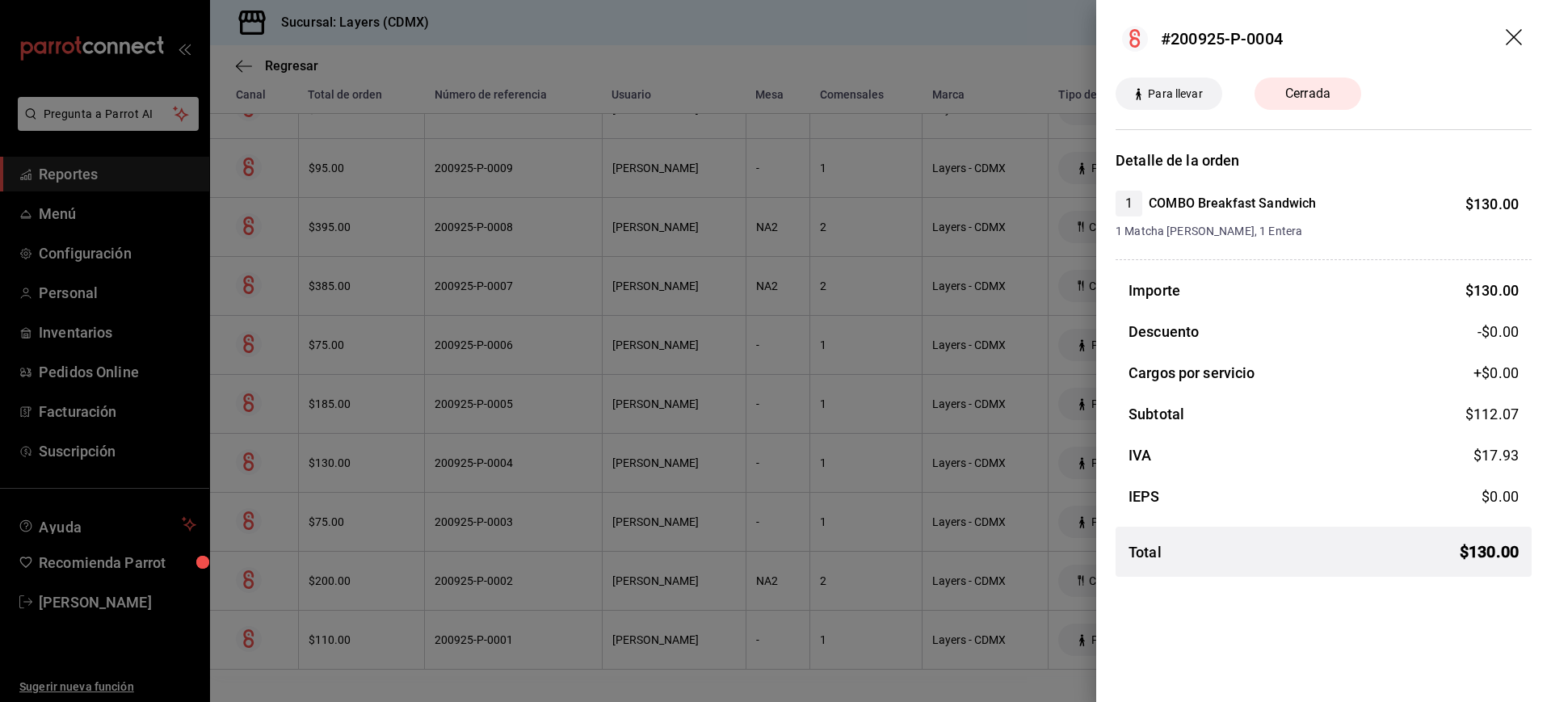
click at [1513, 38] on icon "drag" at bounding box center [1514, 37] width 16 height 16
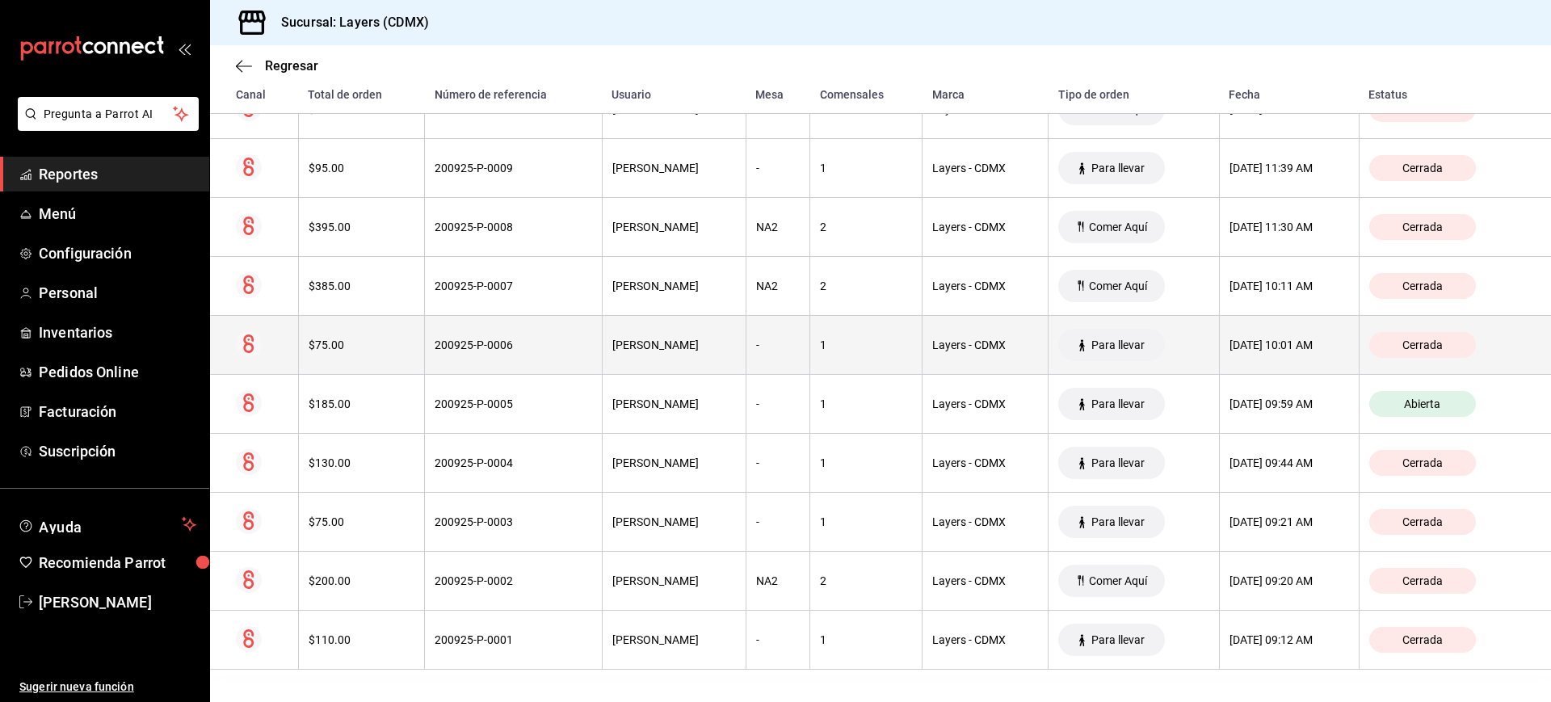
click at [760, 333] on th "-" at bounding box center [778, 345] width 65 height 59
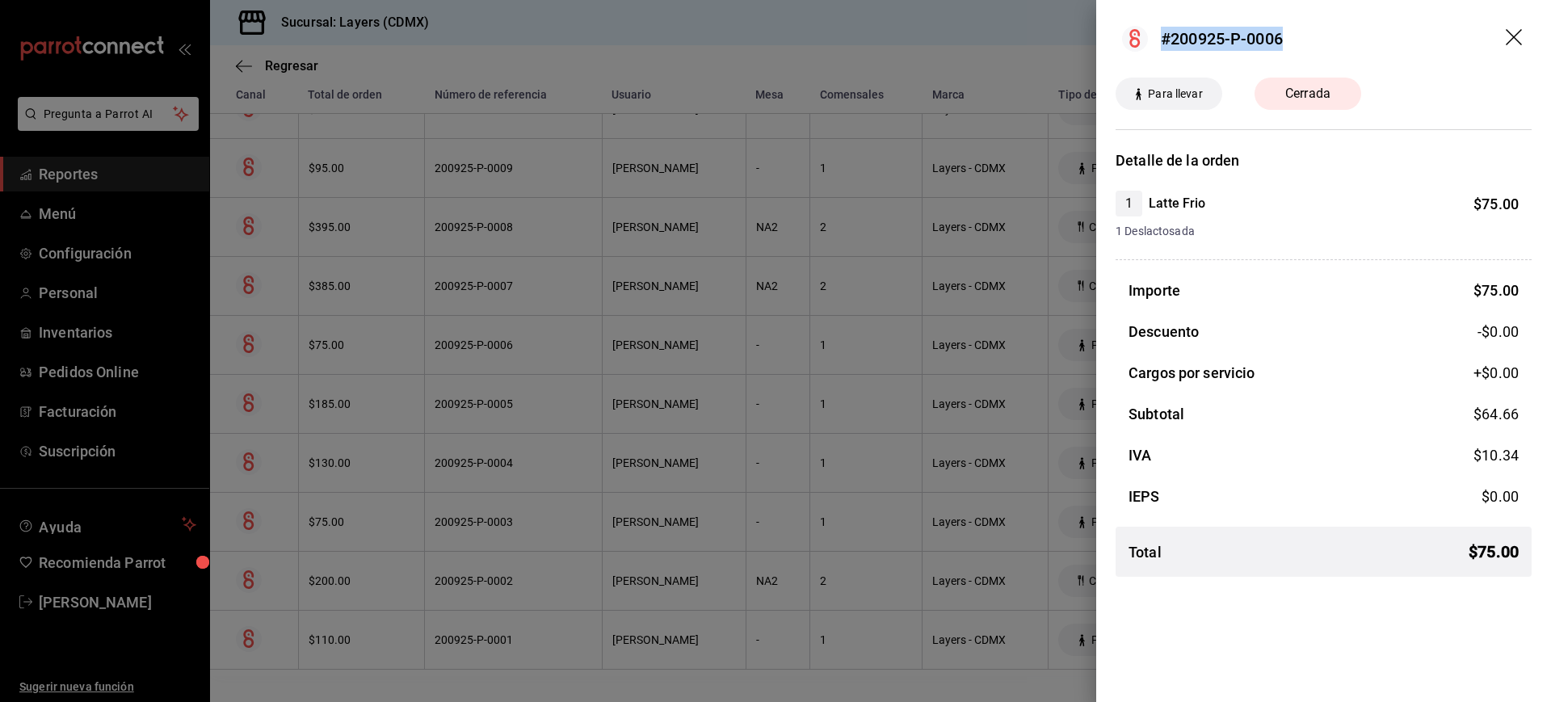
drag, startPoint x: 1286, startPoint y: 46, endPoint x: 1154, endPoint y: 41, distance: 132.6
click at [1154, 41] on header "#200925-P-0006" at bounding box center [1323, 39] width 455 height 78
click at [1518, 40] on icon "drag" at bounding box center [1514, 37] width 16 height 16
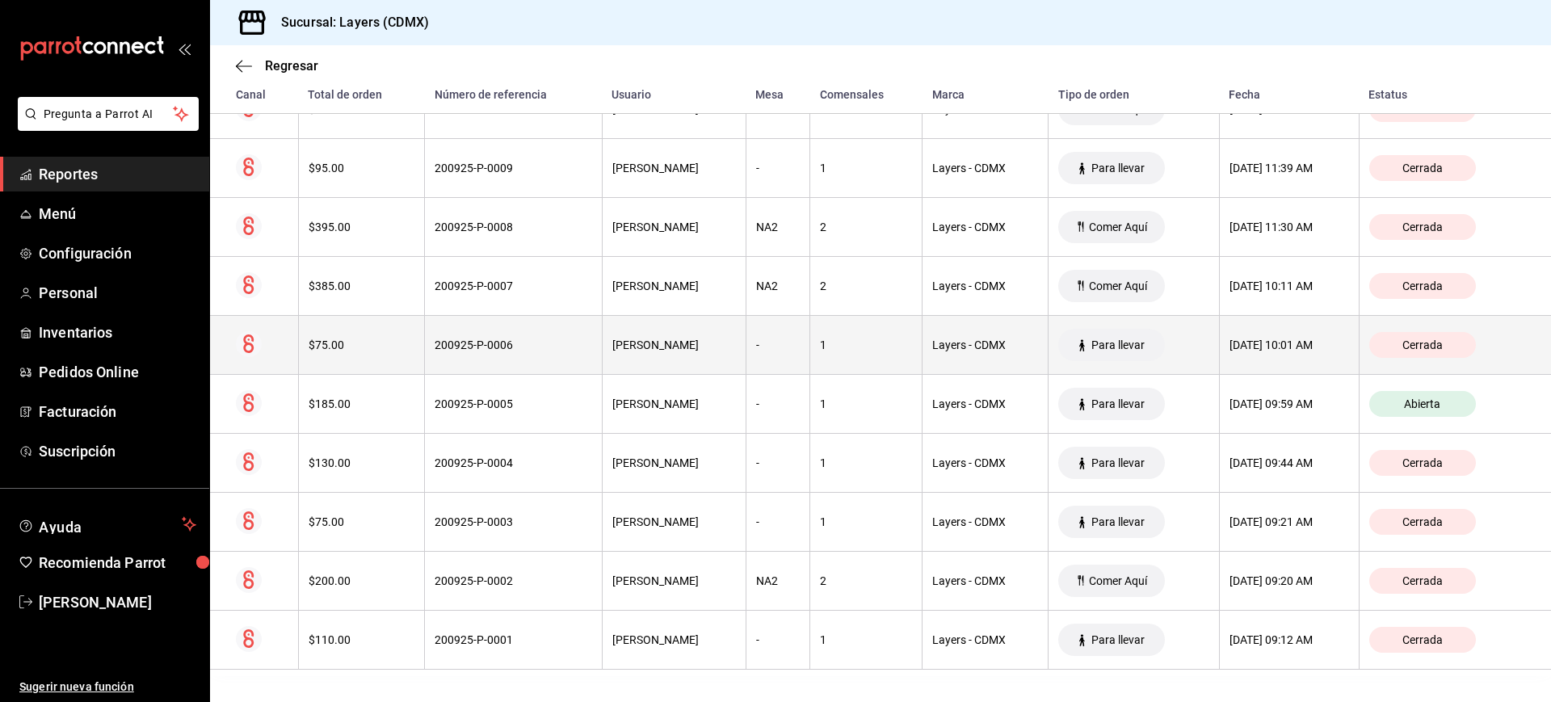
click at [697, 347] on div "[PERSON_NAME]" at bounding box center [674, 345] width 124 height 13
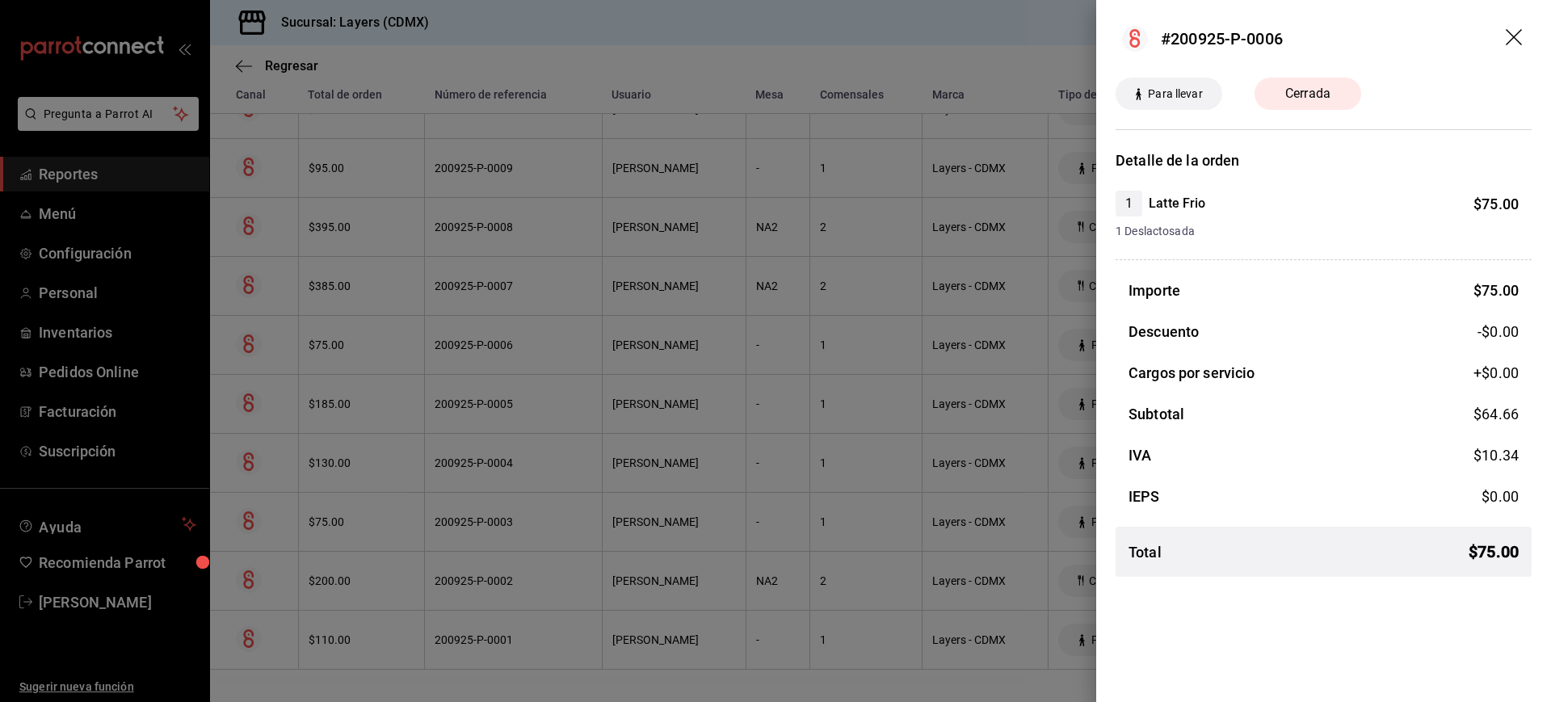
click at [1290, 96] on span "Cerrada" at bounding box center [1308, 93] width 65 height 19
click at [1508, 32] on icon "drag" at bounding box center [1515, 38] width 19 height 19
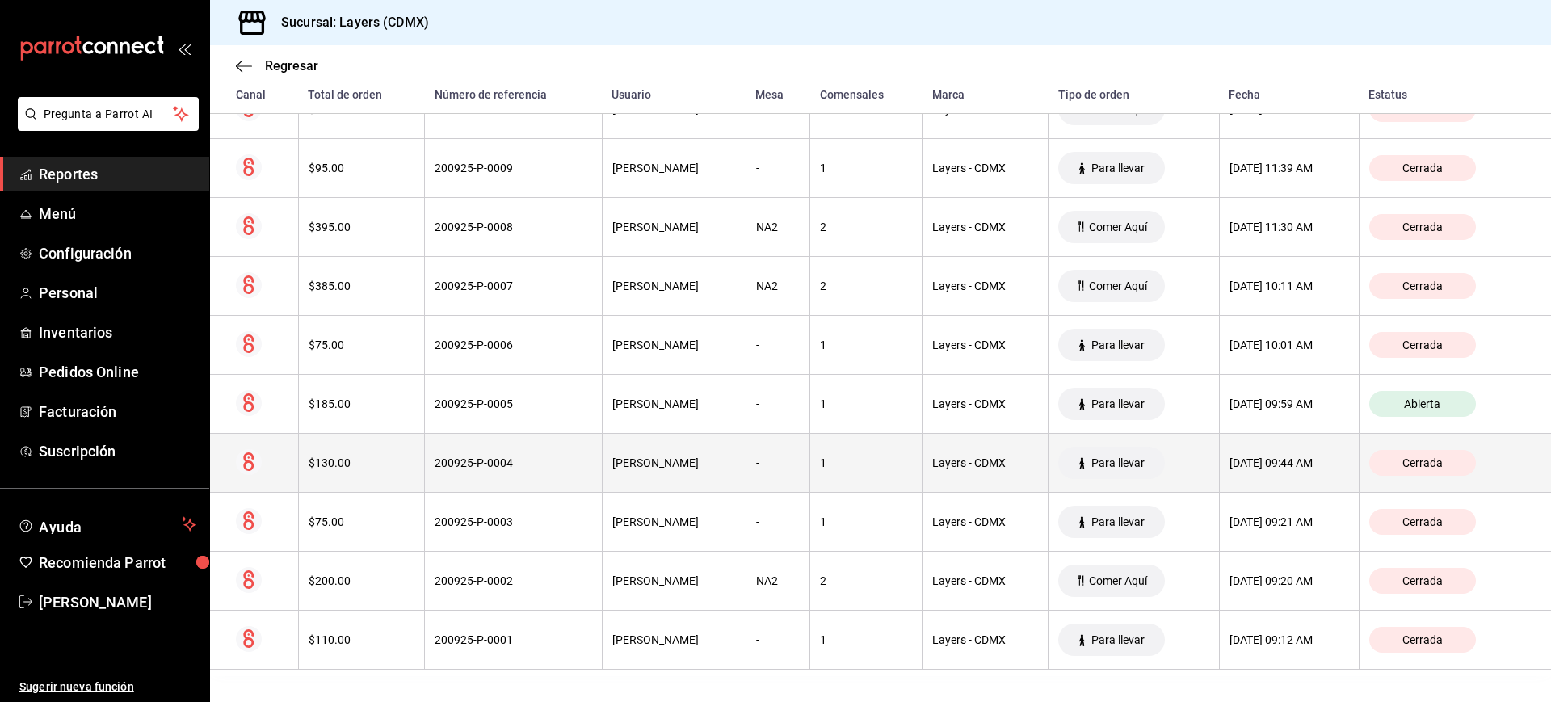
click at [870, 464] on div "1" at bounding box center [866, 462] width 92 height 13
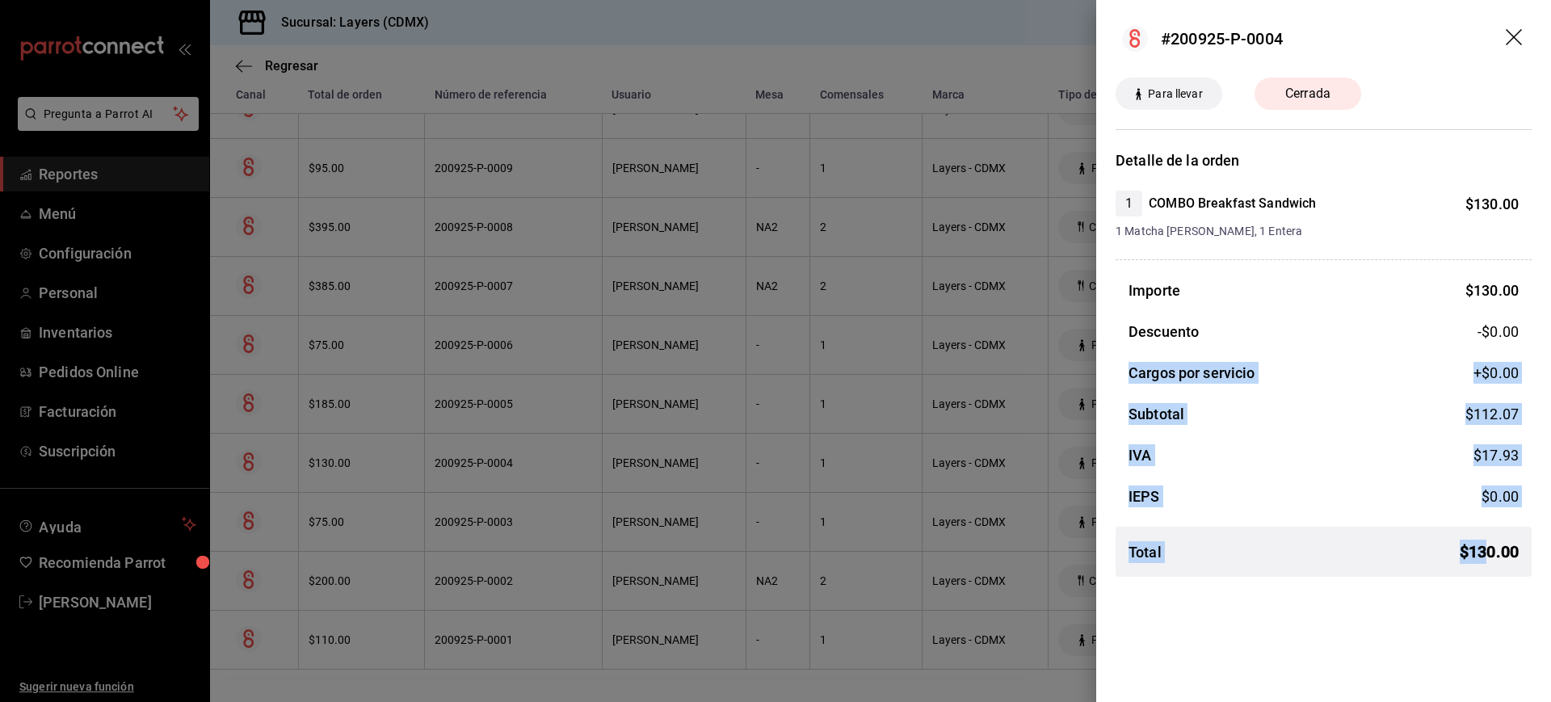
drag, startPoint x: 1130, startPoint y: 371, endPoint x: 1489, endPoint y: 563, distance: 407.7
click at [1489, 563] on div "Importe $ 130.00 Descuento -$0.00 Cargos por servicio +$ 0.00 Subtotal $ 112.07…" at bounding box center [1324, 435] width 416 height 310
click at [1489, 563] on span "$ 130.00" at bounding box center [1489, 552] width 59 height 24
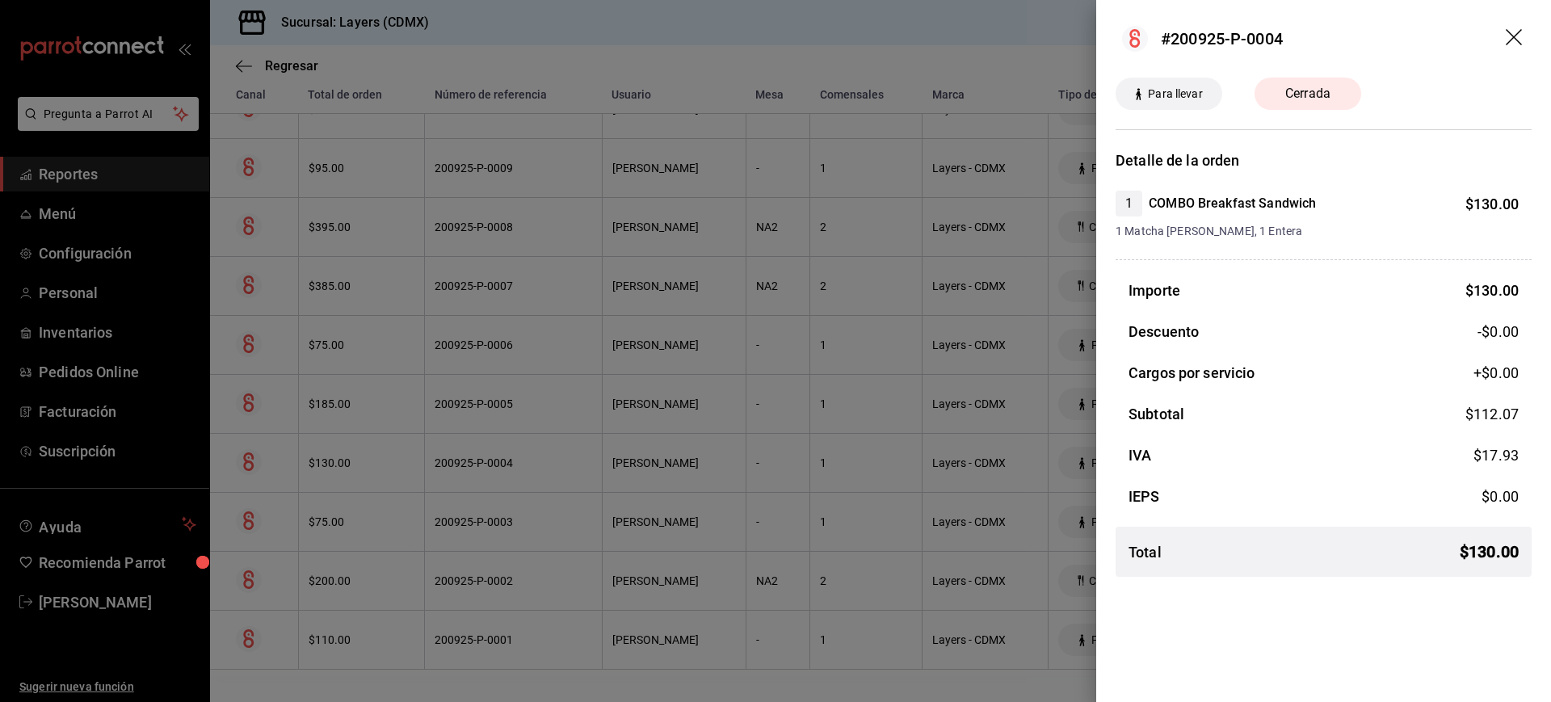
click at [1517, 40] on icon "drag" at bounding box center [1514, 37] width 16 height 16
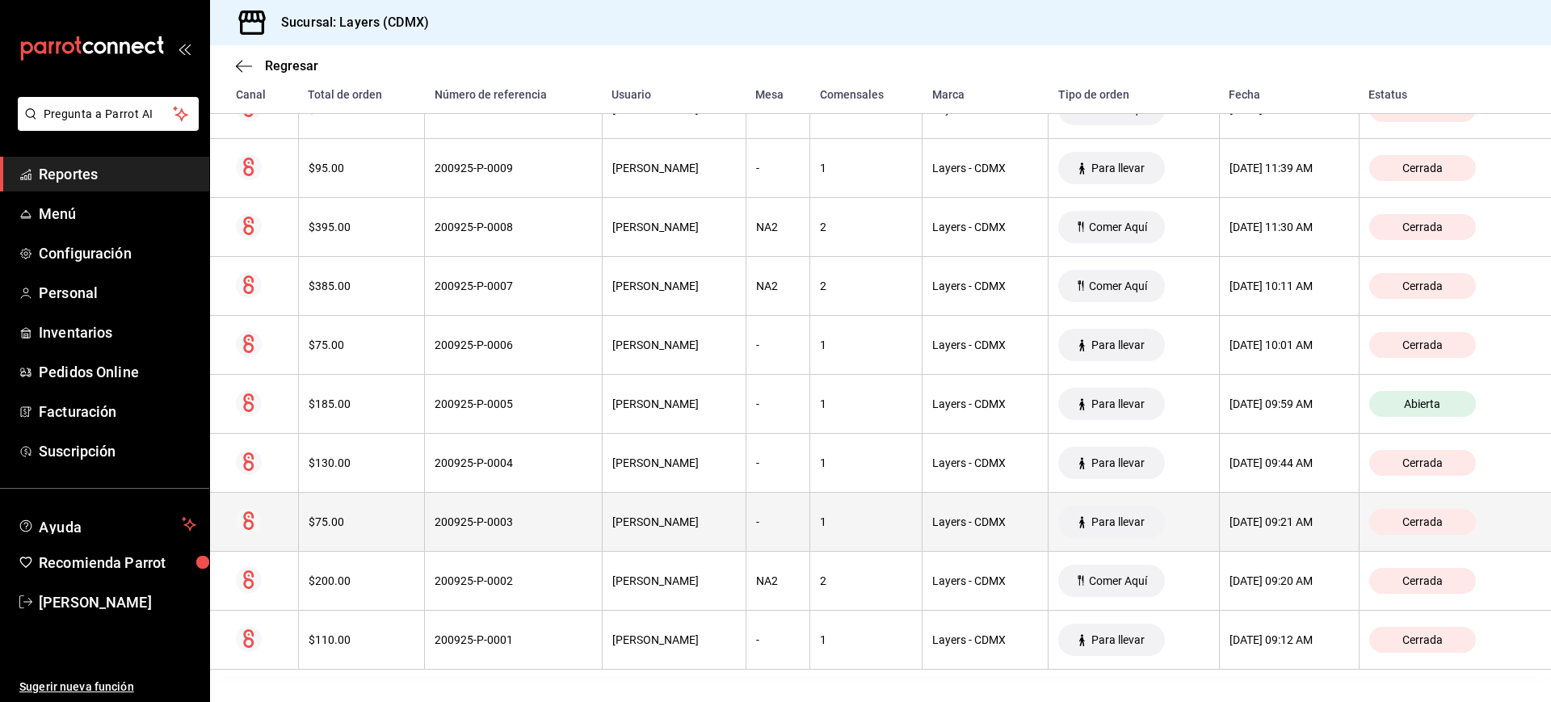
click at [1123, 518] on span "Para llevar" at bounding box center [1118, 521] width 66 height 13
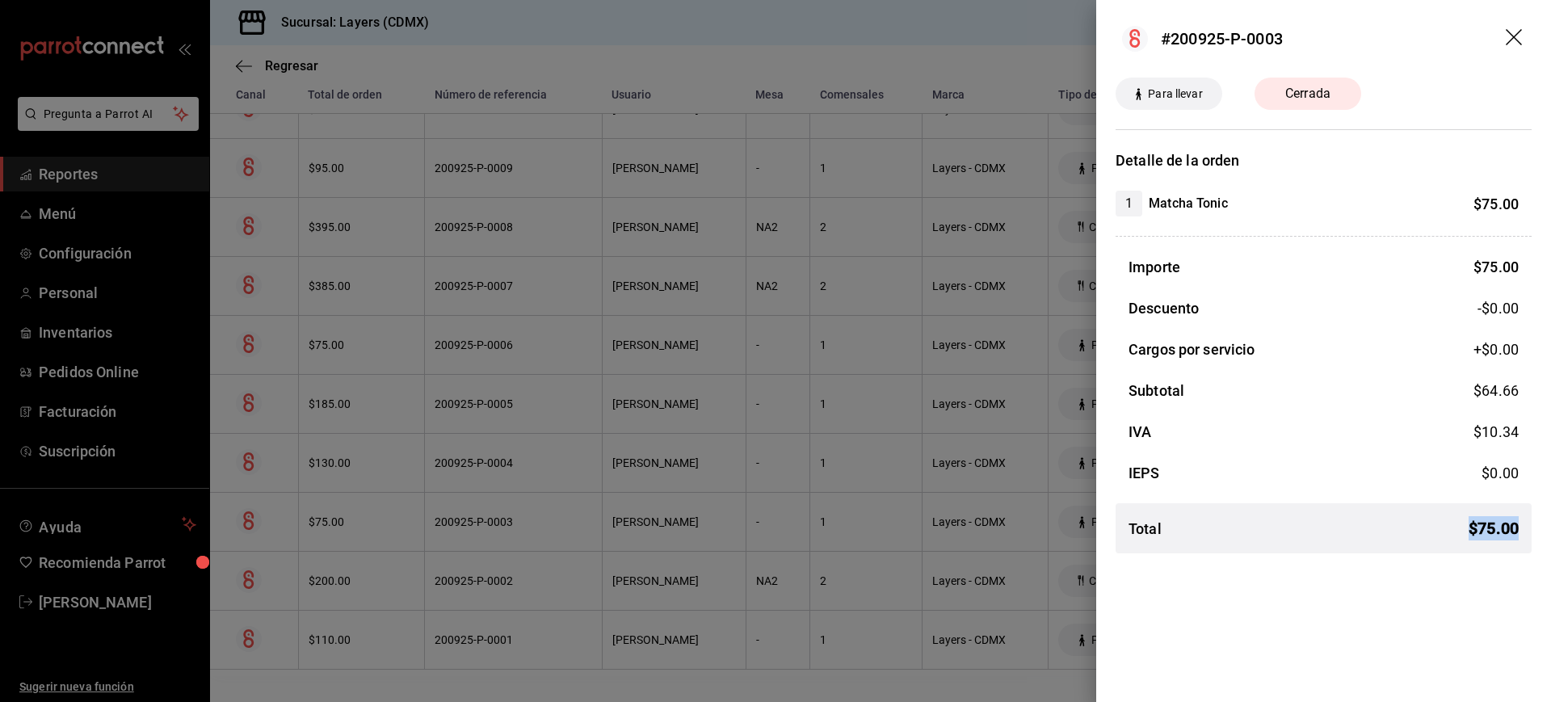
drag, startPoint x: 1465, startPoint y: 521, endPoint x: 1529, endPoint y: 529, distance: 65.1
click at [1529, 529] on div "Total $ 75.00" at bounding box center [1324, 528] width 416 height 24
drag, startPoint x: 1529, startPoint y: 529, endPoint x: 1454, endPoint y: 526, distance: 76.0
click at [1454, 526] on div "Total $ 75.00" at bounding box center [1324, 528] width 416 height 24
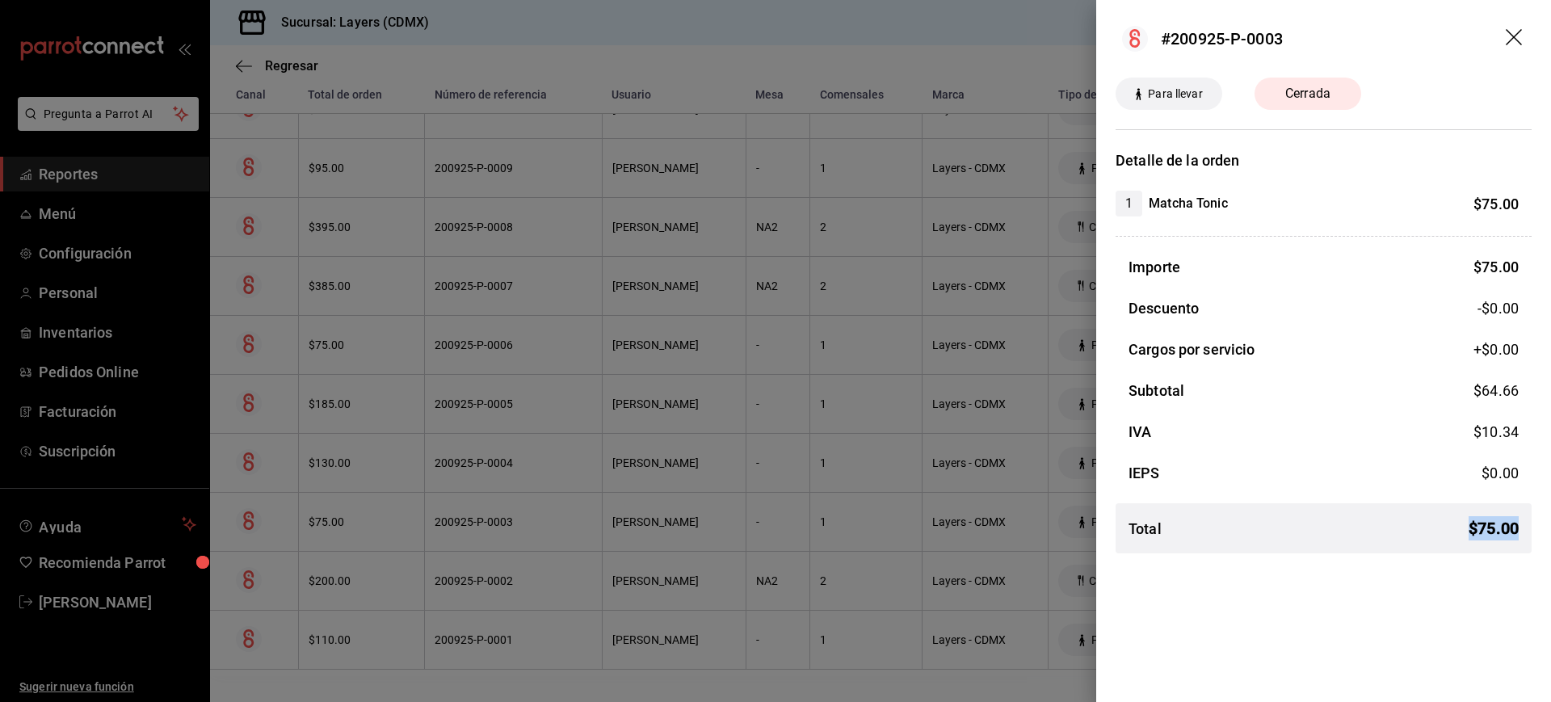
click at [1454, 526] on div "Total $ 75.00" at bounding box center [1324, 528] width 416 height 24
click at [1517, 36] on icon "drag" at bounding box center [1515, 38] width 19 height 19
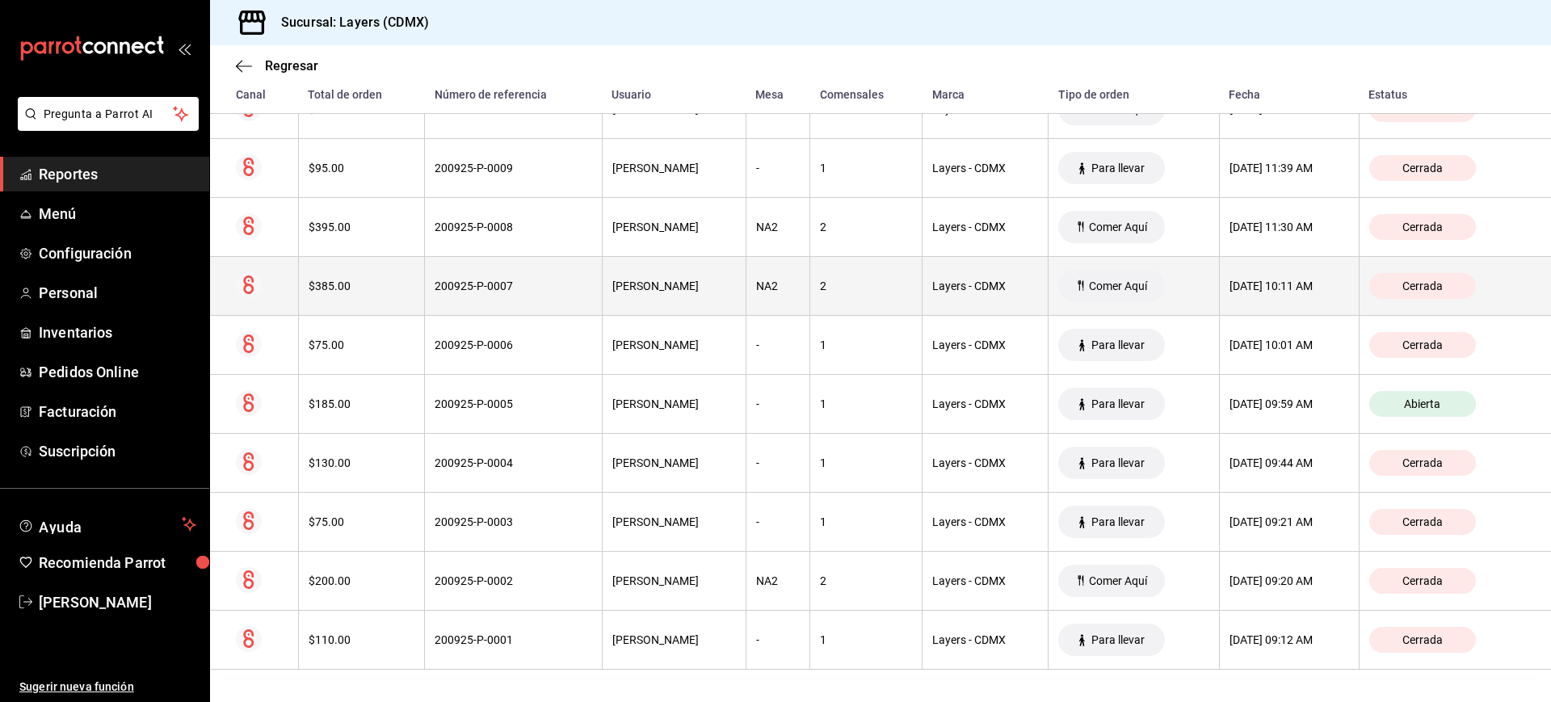
click at [831, 292] on div "2" at bounding box center [866, 286] width 92 height 13
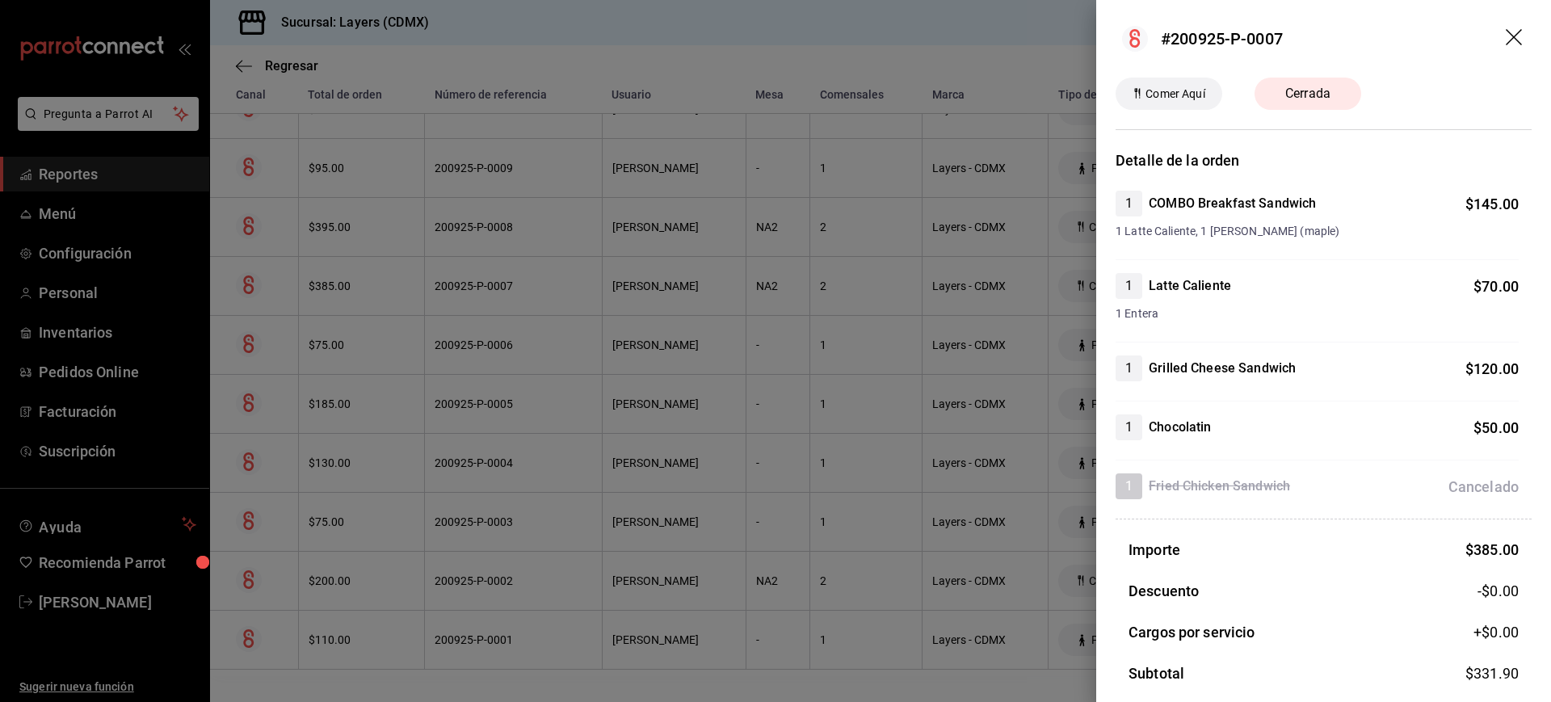
click at [1506, 30] on icon "drag" at bounding box center [1515, 38] width 19 height 19
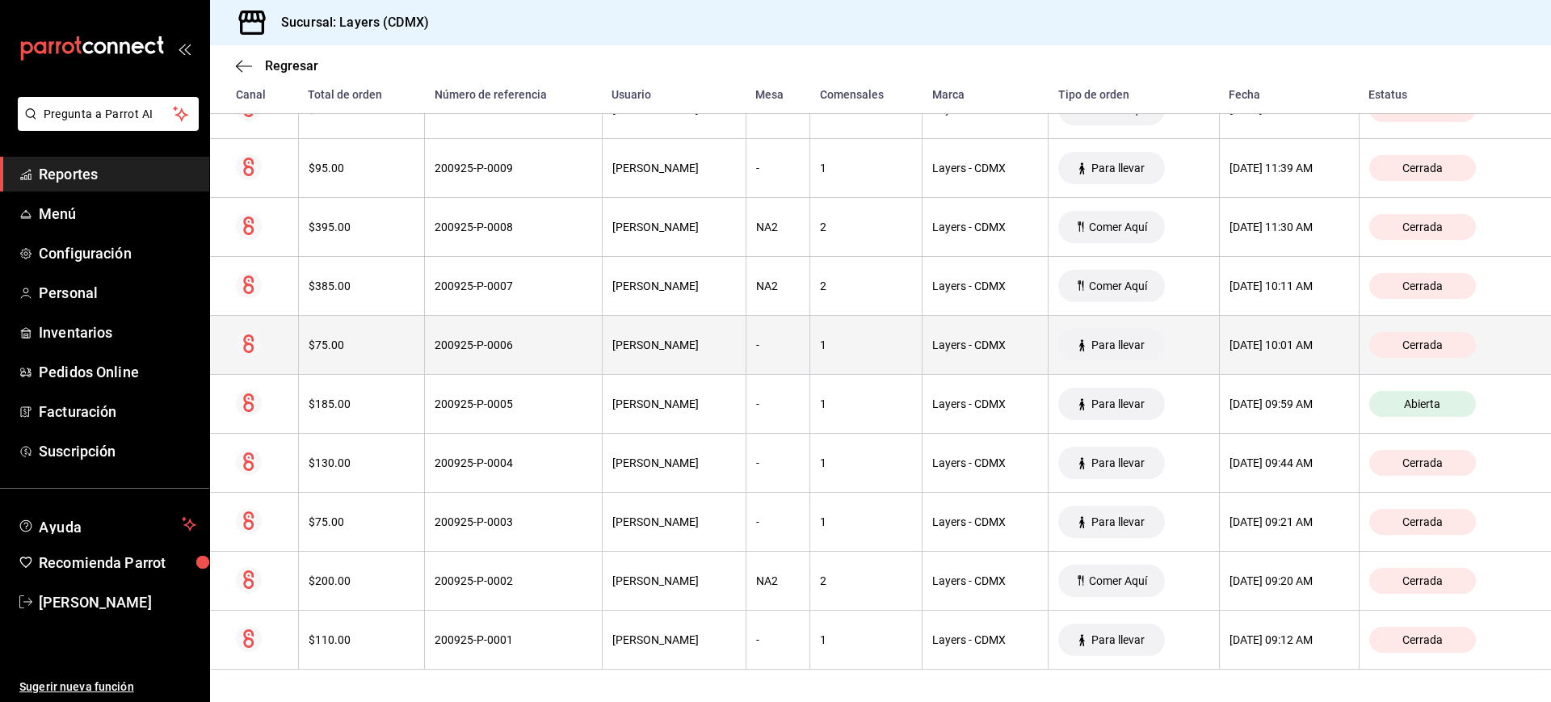
click at [1297, 344] on div "[DATE] 10:01 AM" at bounding box center [1290, 345] width 120 height 13
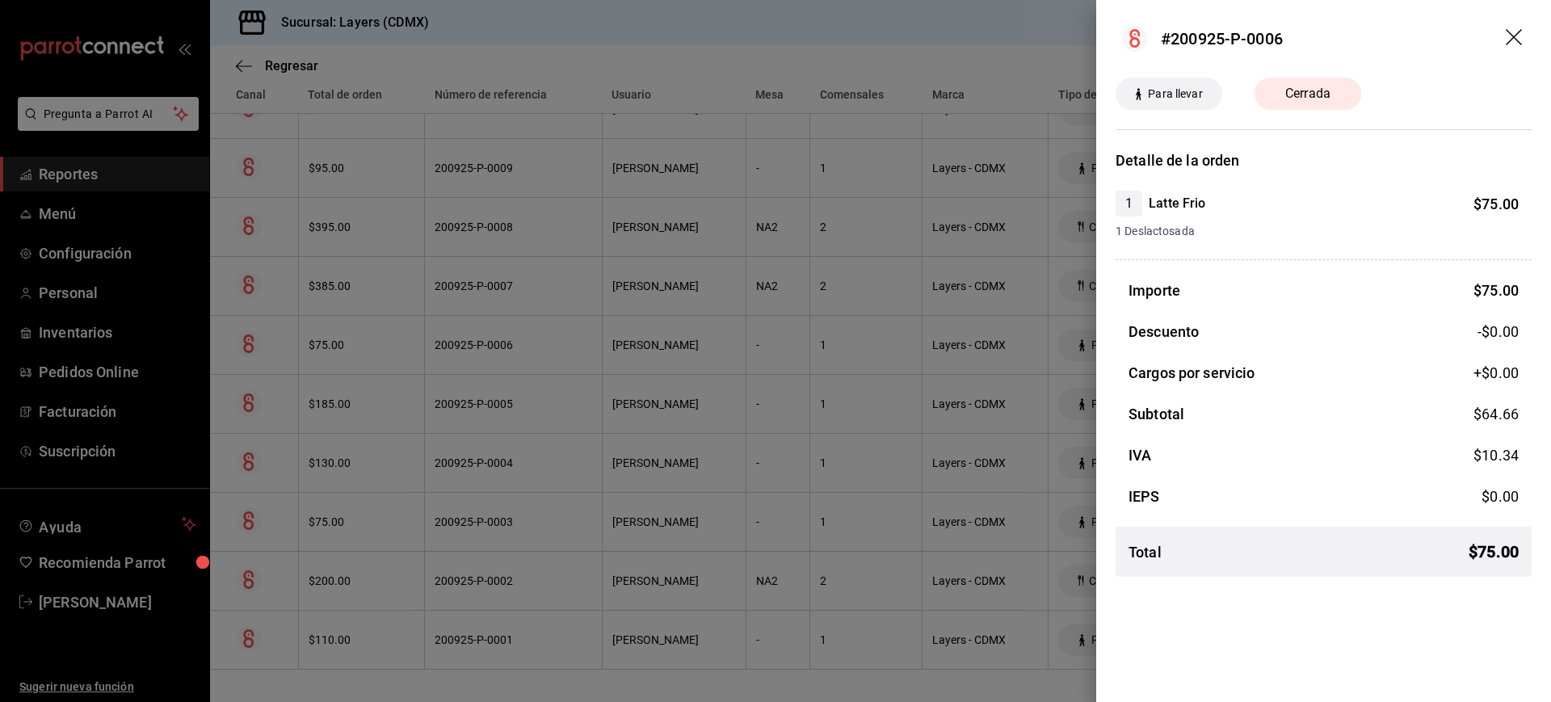
click at [1513, 42] on icon "drag" at bounding box center [1515, 38] width 19 height 19
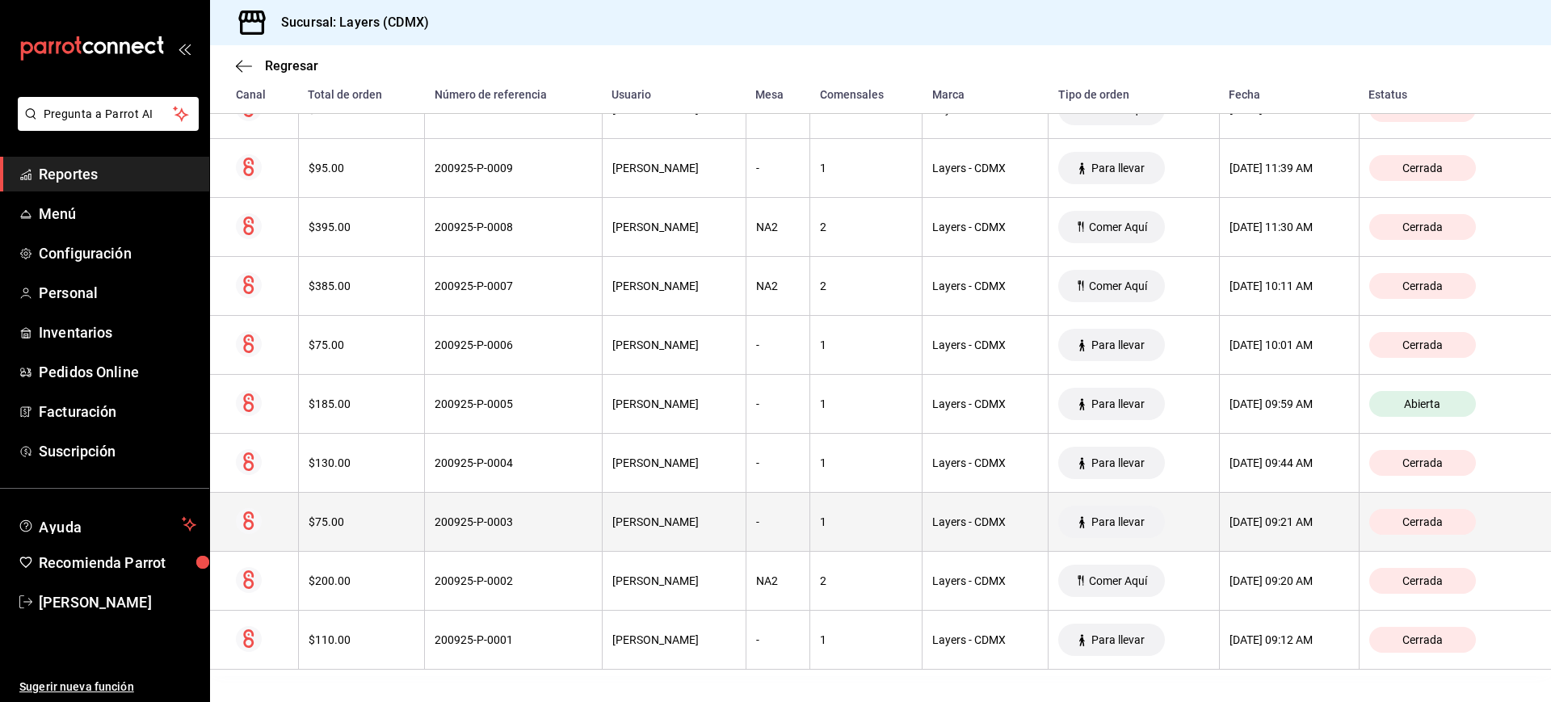
click at [1271, 499] on th "[DATE] 09:21 AM" at bounding box center [1289, 522] width 140 height 59
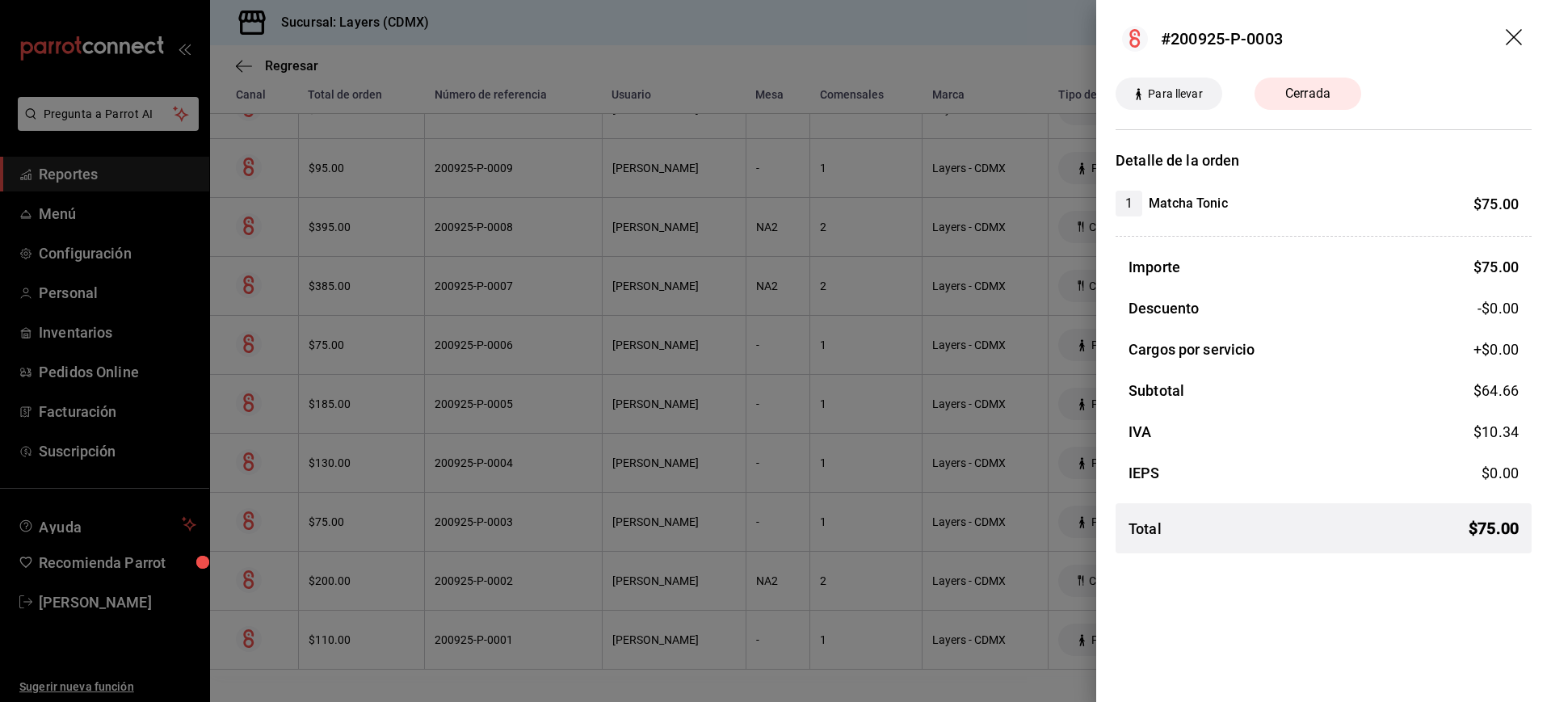
click at [950, 427] on div at bounding box center [775, 351] width 1551 height 702
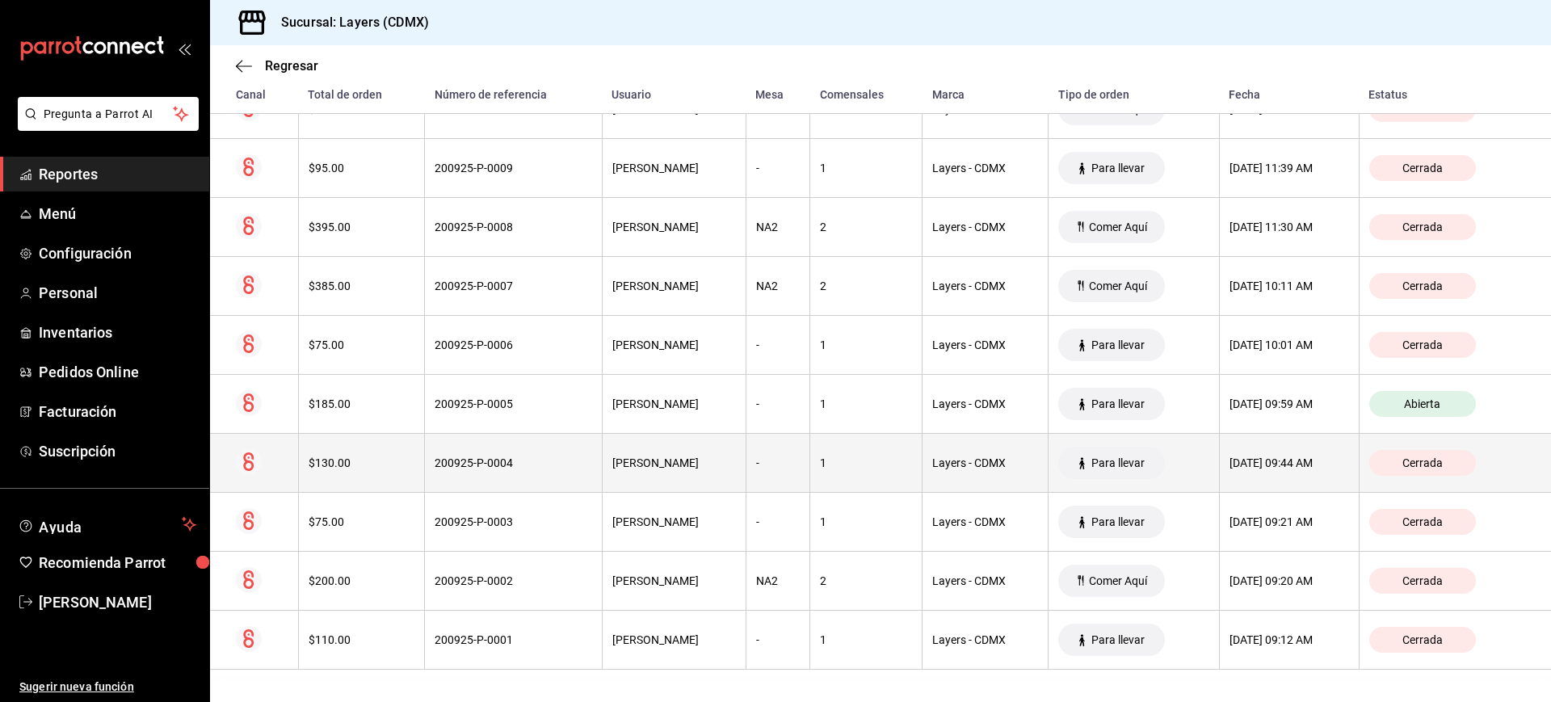
click at [1219, 464] on th "[DATE] 09:44 AM" at bounding box center [1289, 463] width 140 height 59
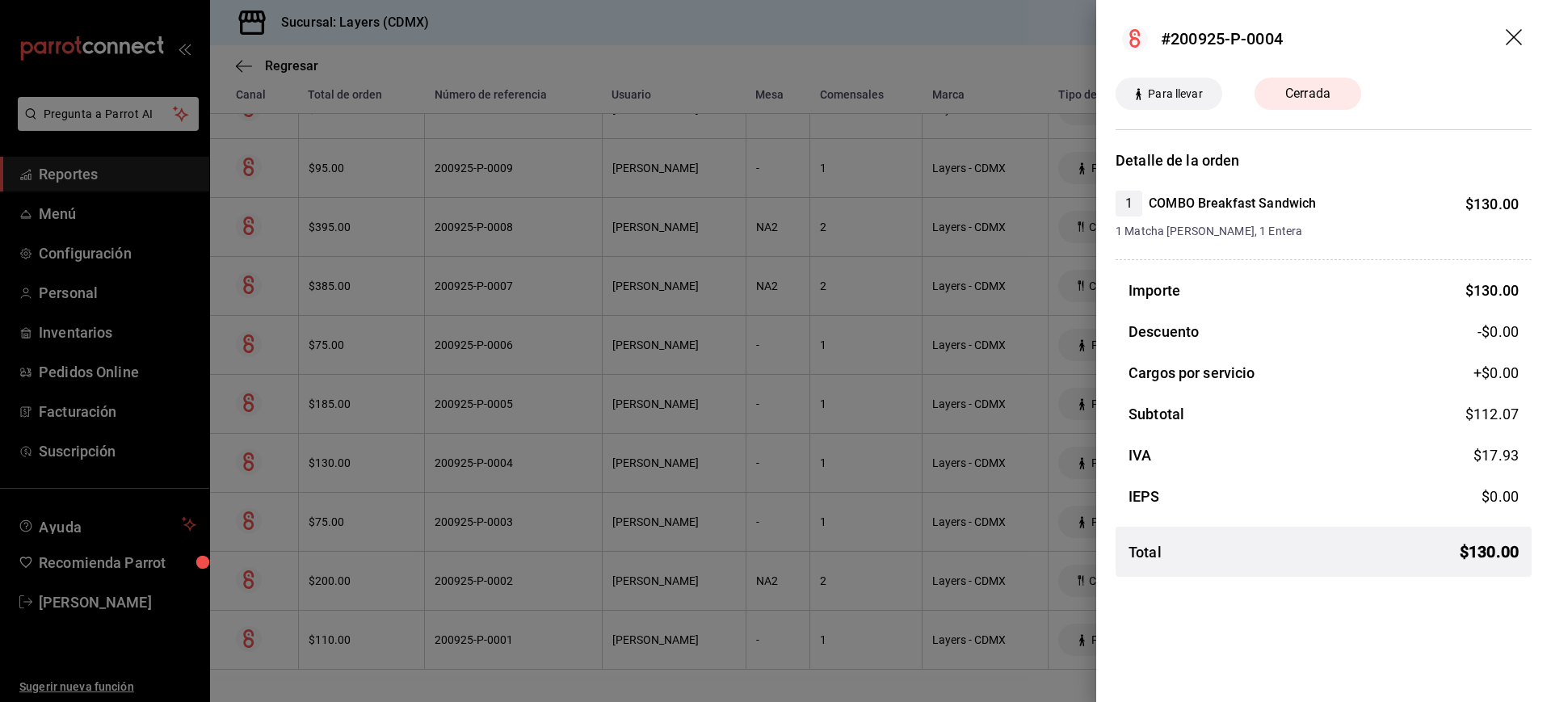
click at [915, 34] on div at bounding box center [775, 351] width 1551 height 702
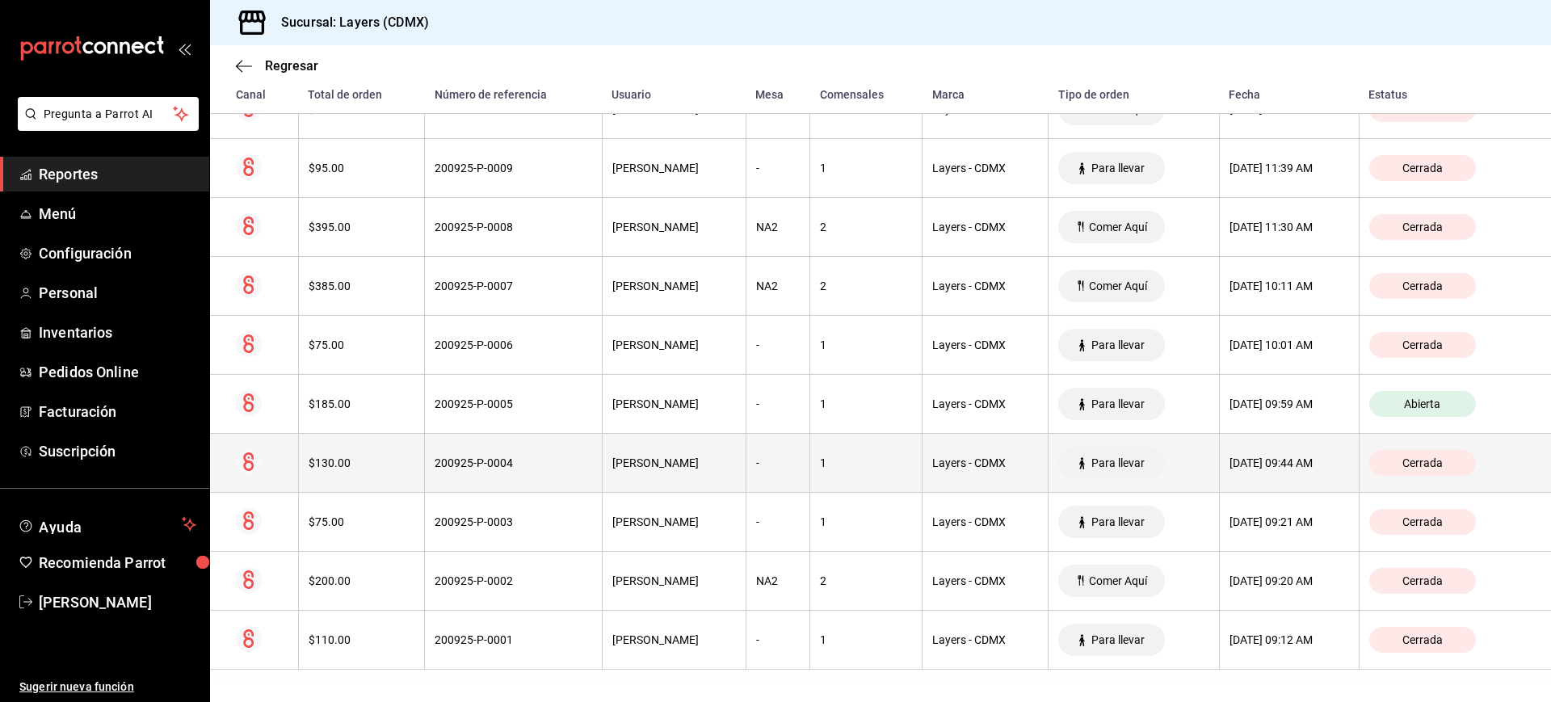
click at [727, 469] on th "[PERSON_NAME]" at bounding box center [674, 463] width 144 height 59
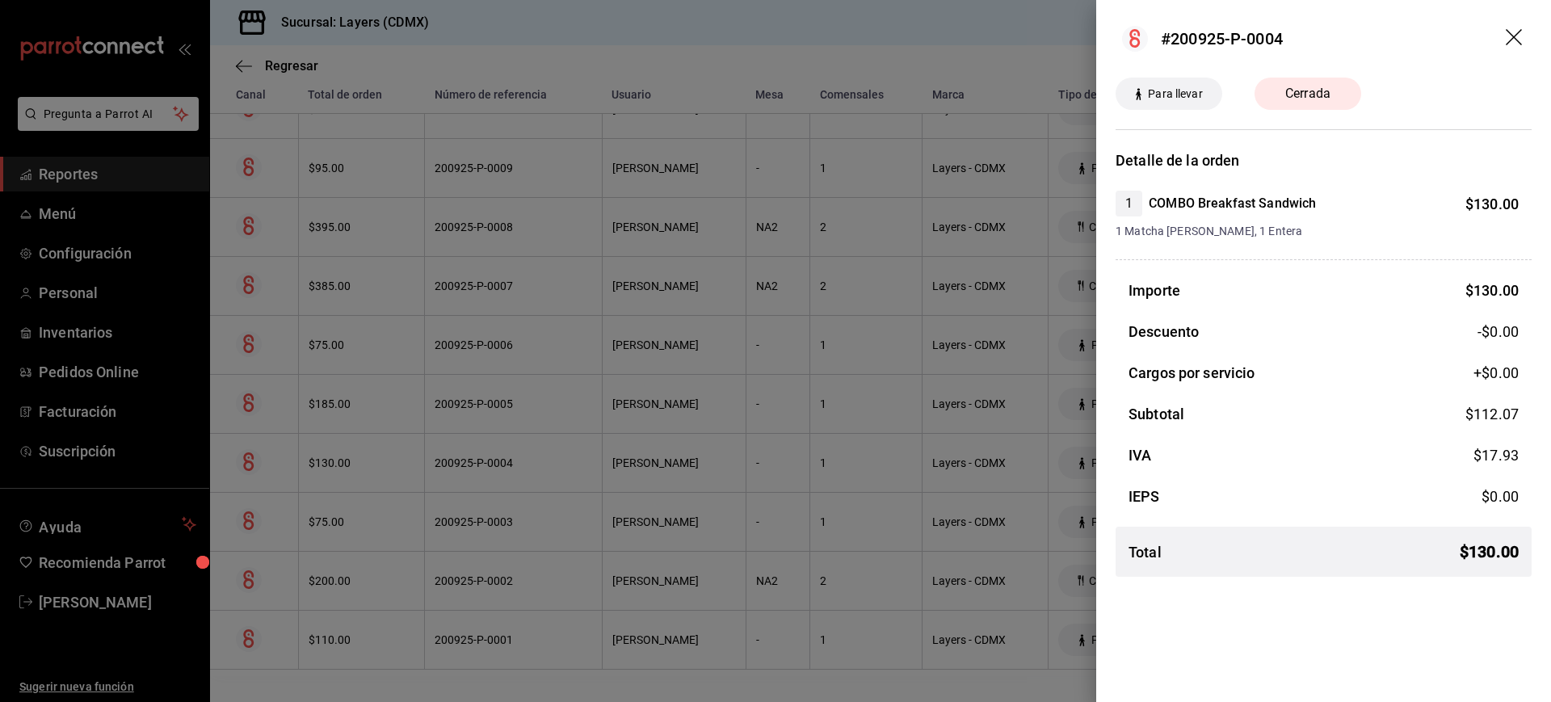
click at [940, 60] on div at bounding box center [775, 351] width 1551 height 702
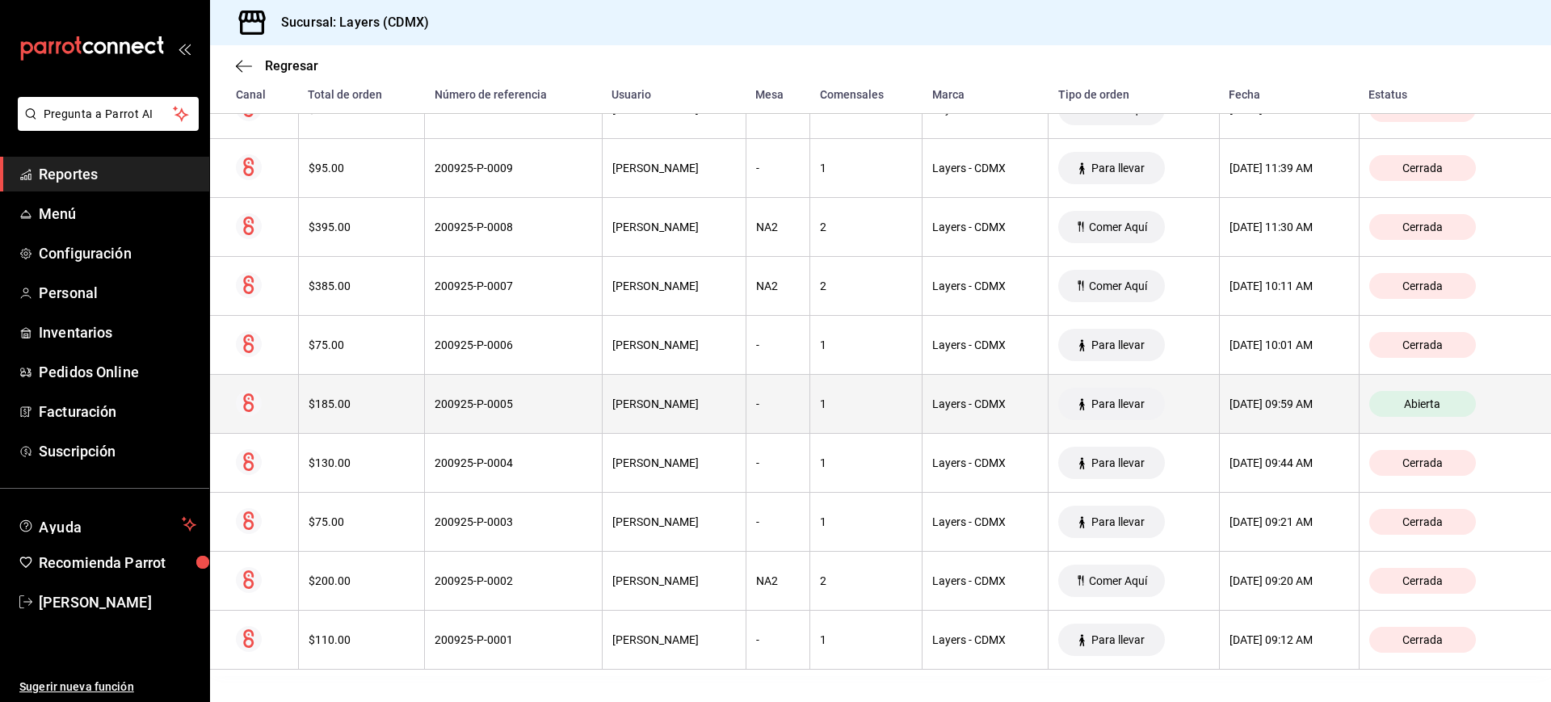
click at [1219, 393] on th "[DATE] 09:59 AM" at bounding box center [1289, 404] width 140 height 59
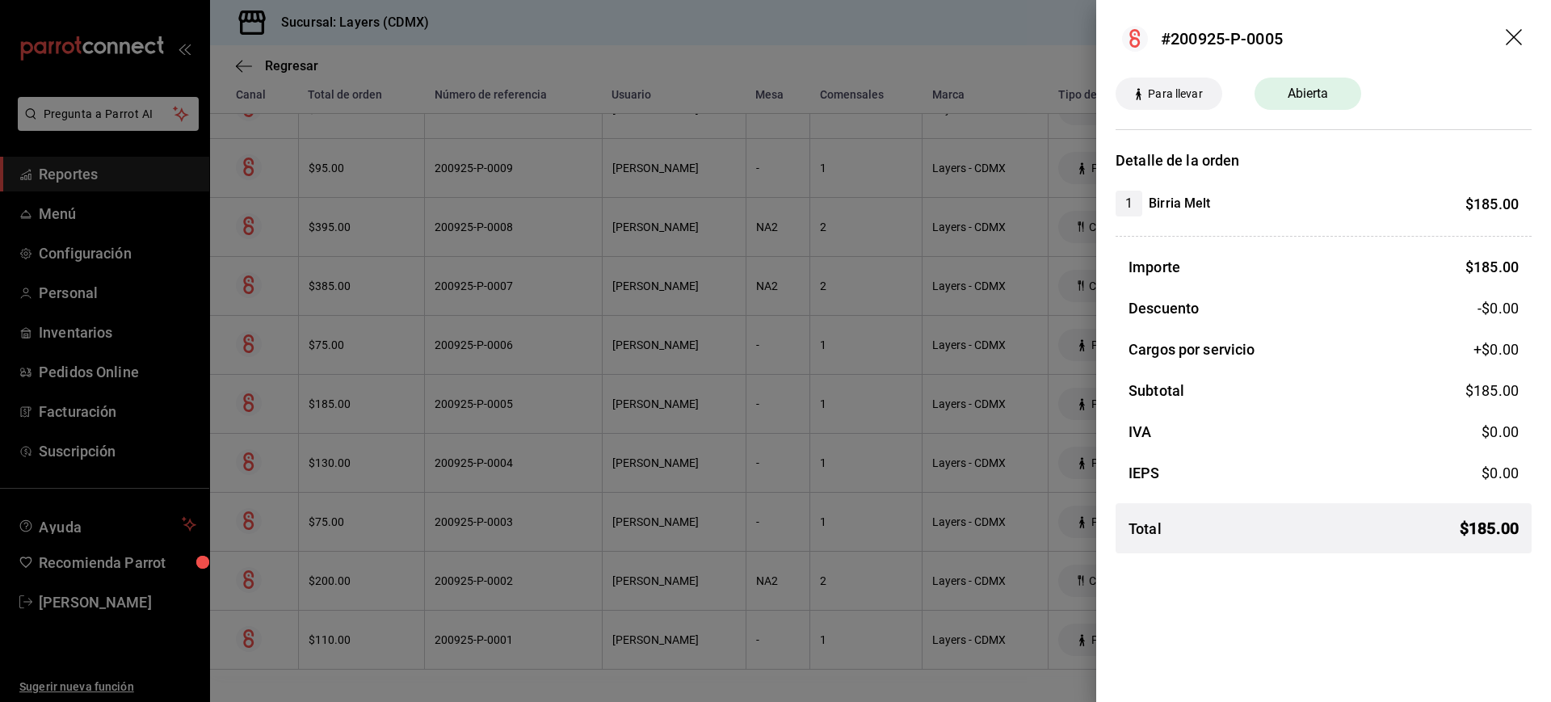
click at [901, 391] on div at bounding box center [775, 351] width 1551 height 702
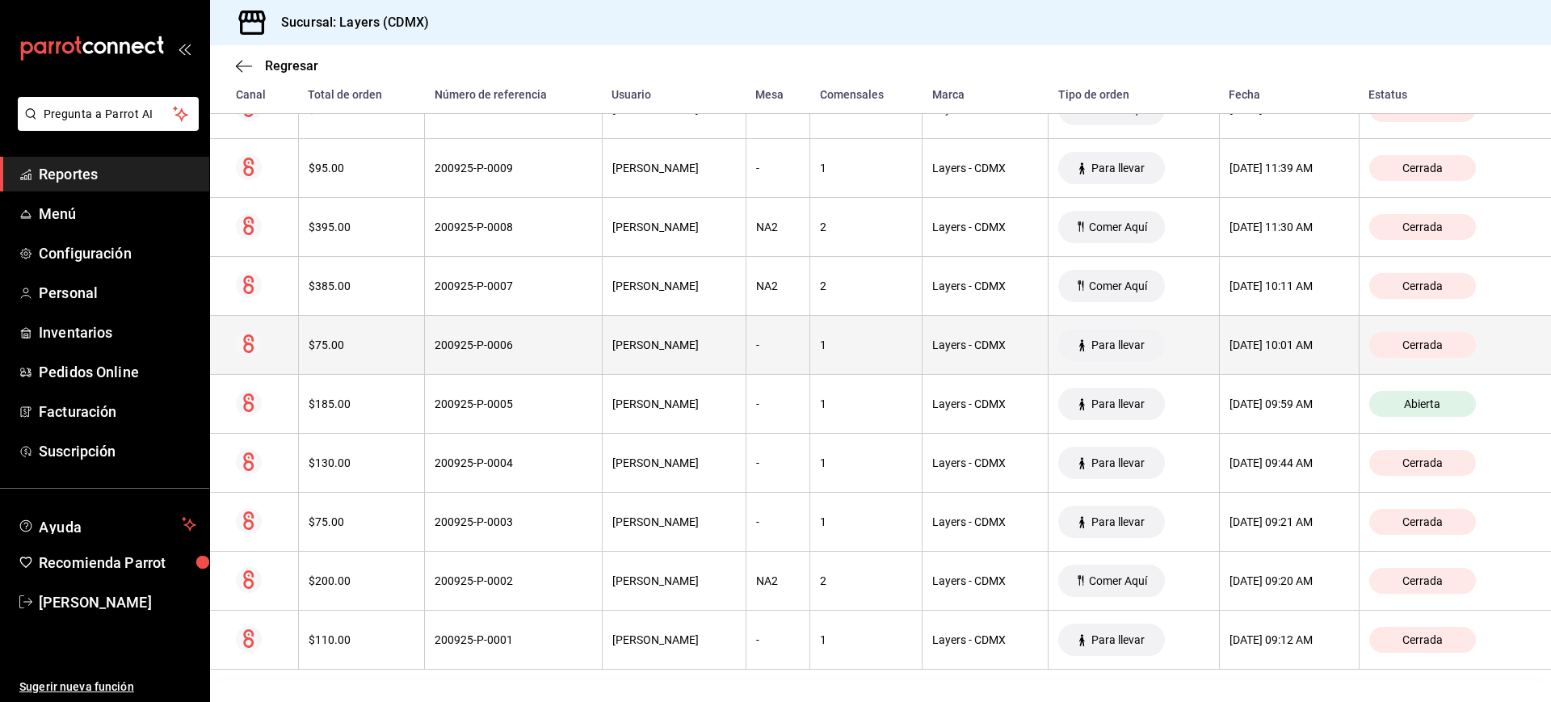
click at [1228, 360] on th "[DATE] 10:01 AM" at bounding box center [1289, 345] width 140 height 59
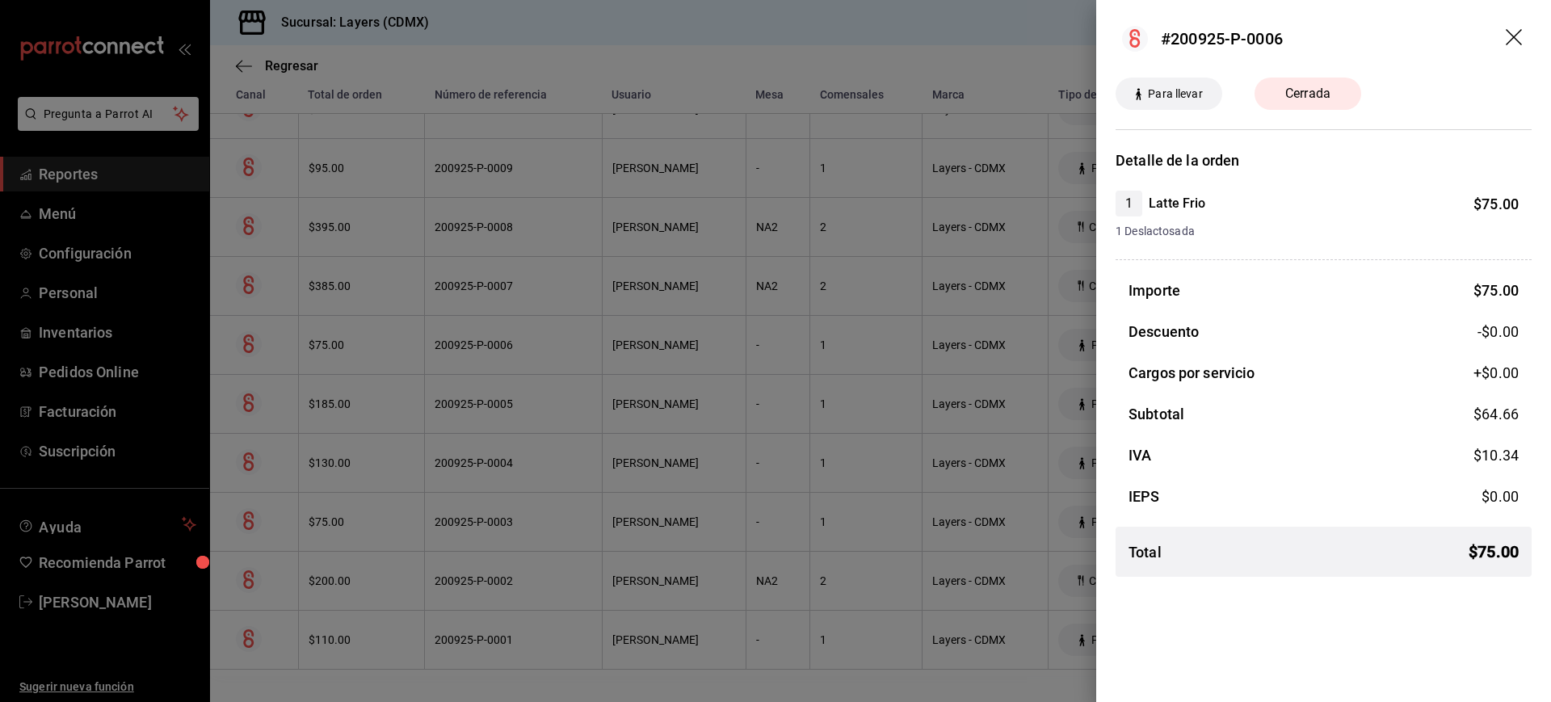
click at [1054, 376] on div at bounding box center [775, 351] width 1551 height 702
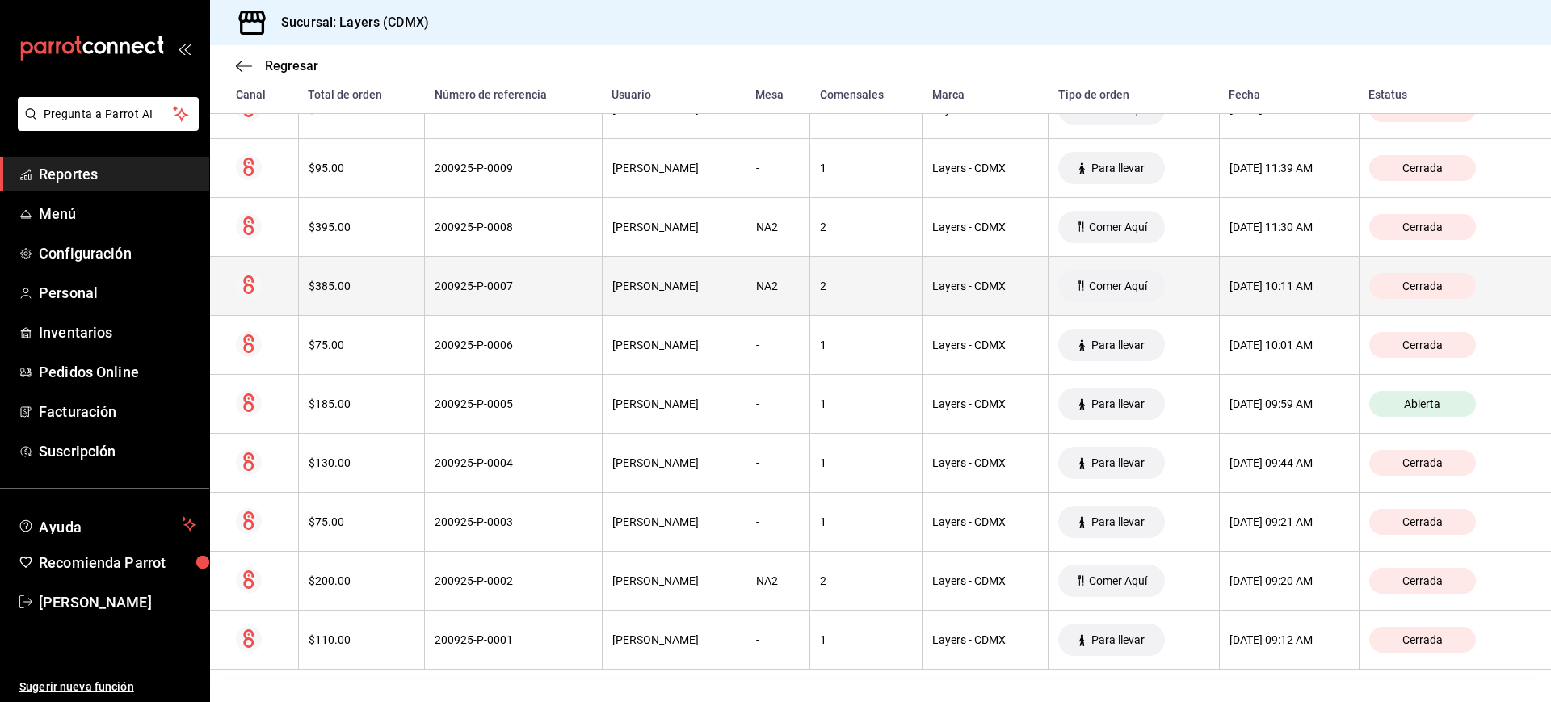
click at [1237, 273] on th "[DATE] 10:11 AM" at bounding box center [1289, 286] width 140 height 59
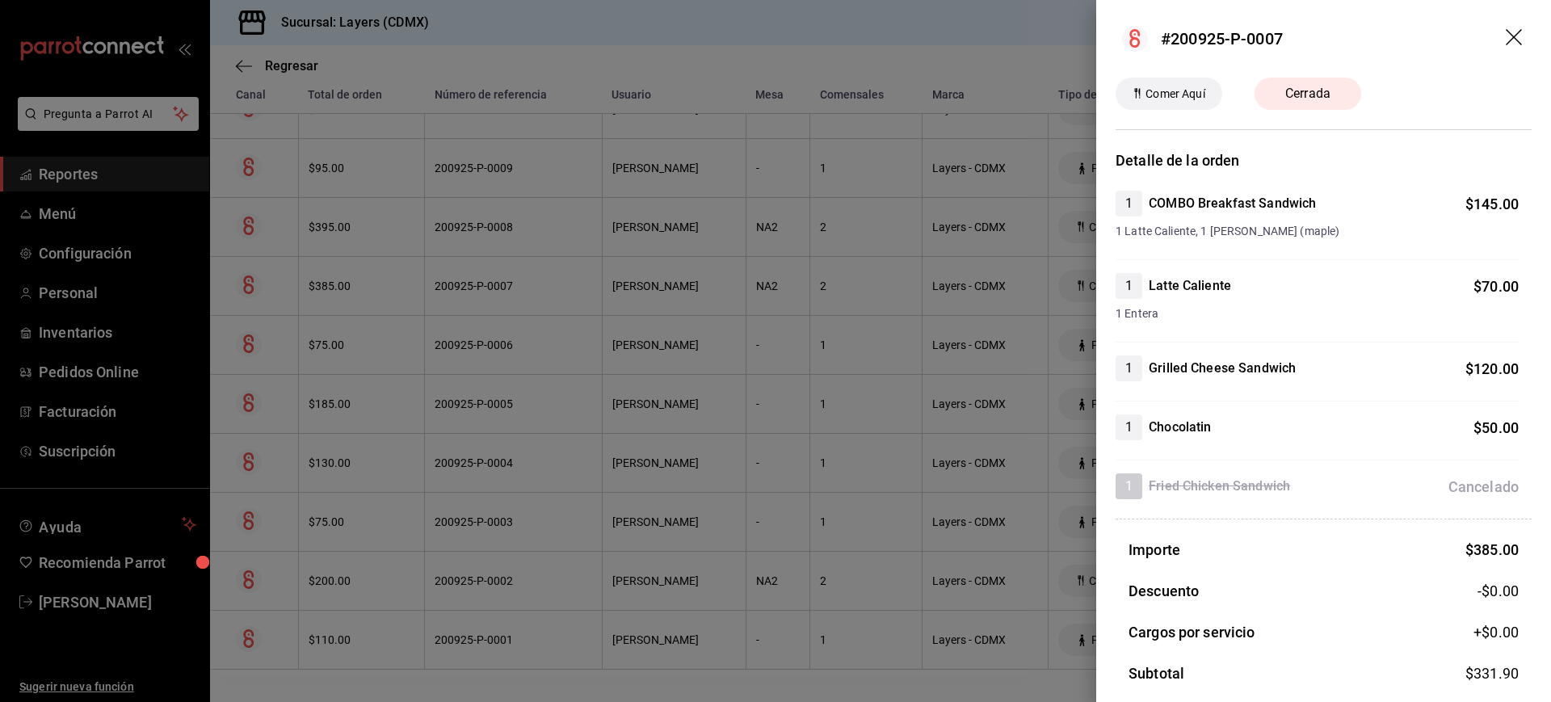
click at [963, 333] on div at bounding box center [775, 351] width 1551 height 702
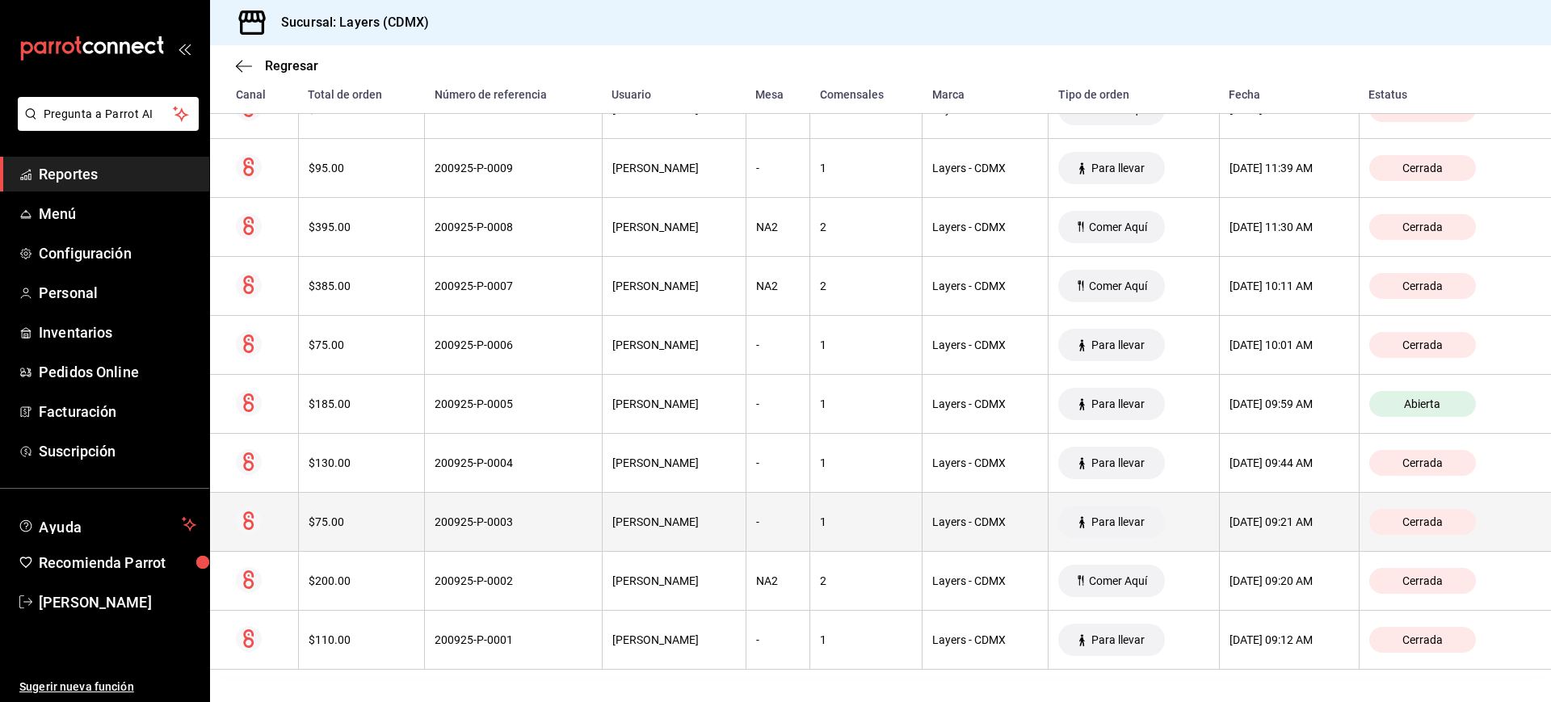
click at [1239, 536] on th "[DATE] 09:21 AM" at bounding box center [1289, 522] width 140 height 59
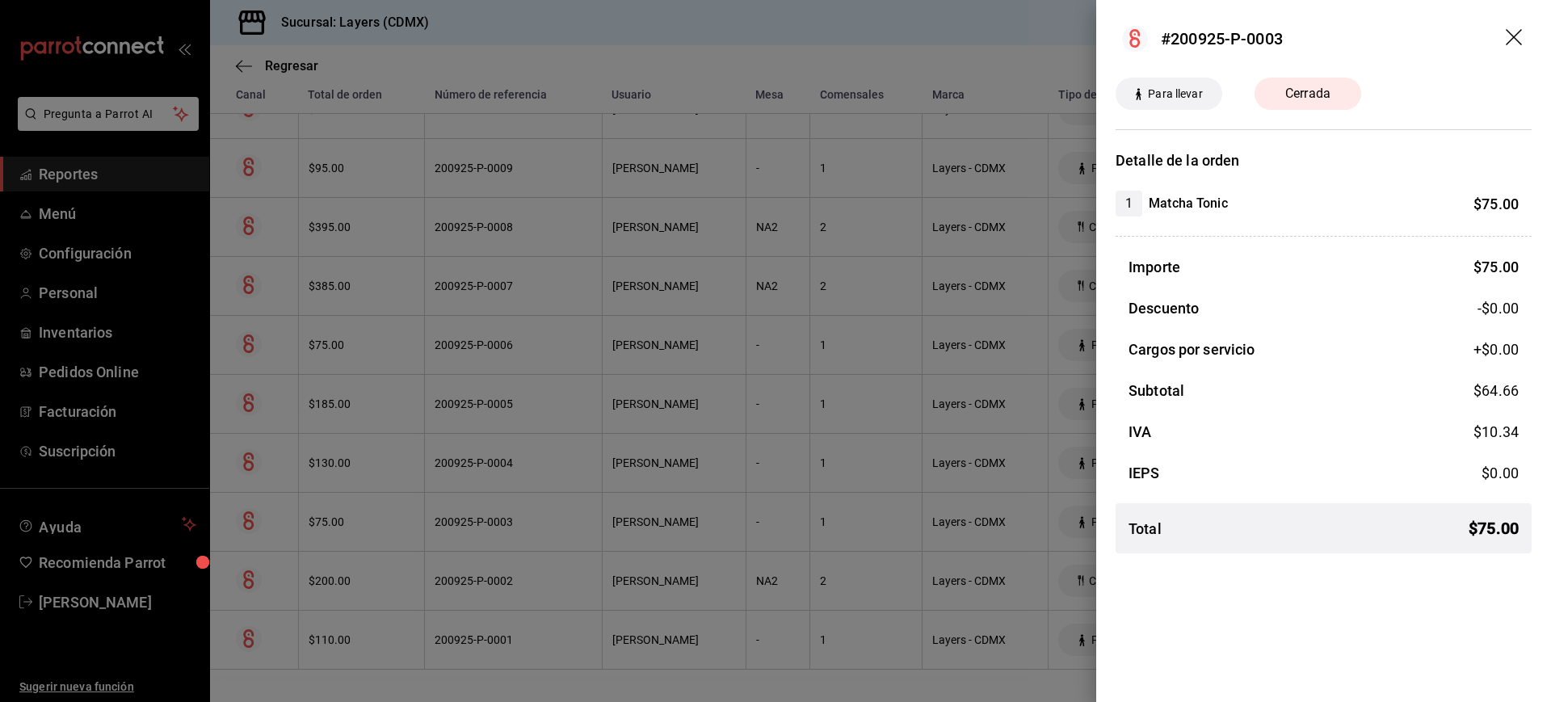
click at [1035, 540] on div at bounding box center [775, 351] width 1551 height 702
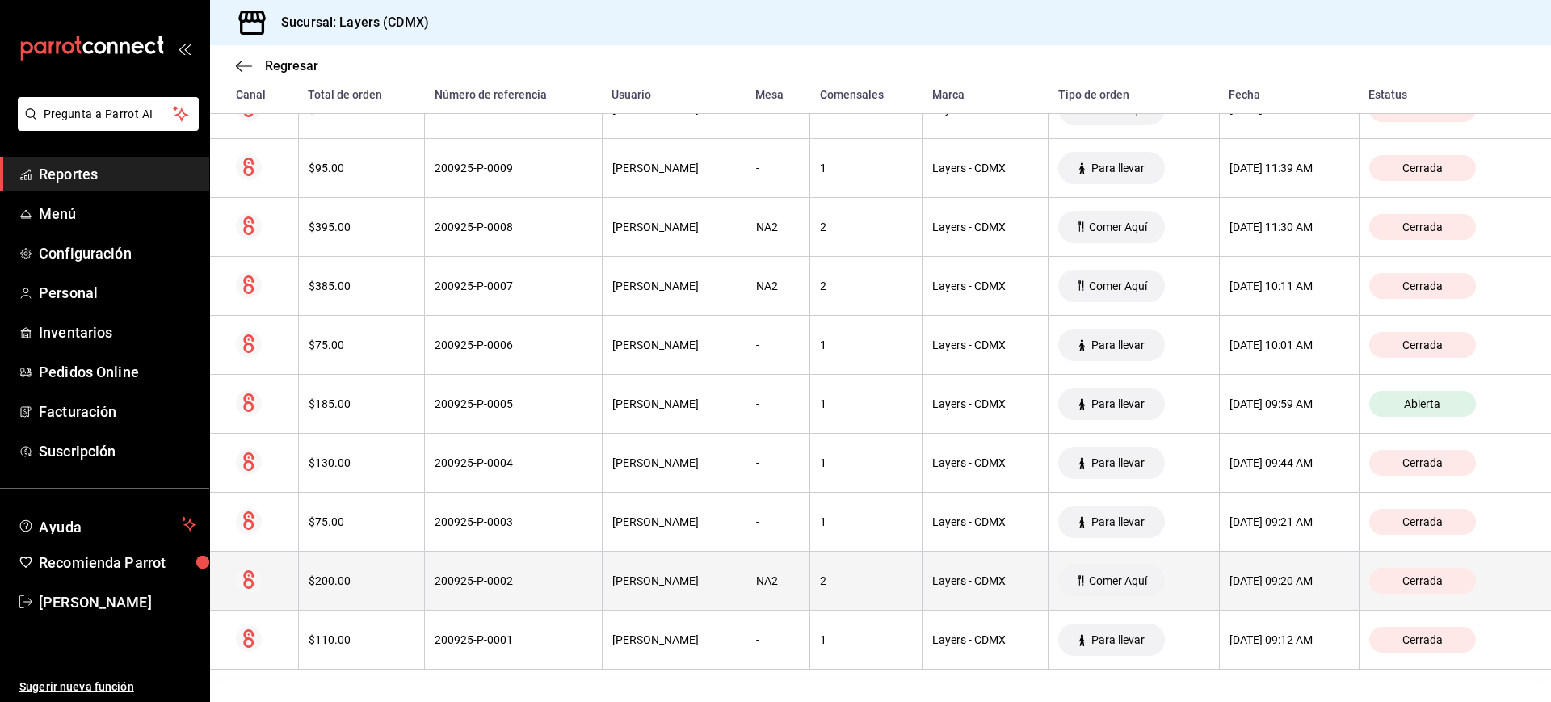
click at [1223, 601] on th "[DATE] 09:20 AM" at bounding box center [1289, 581] width 140 height 59
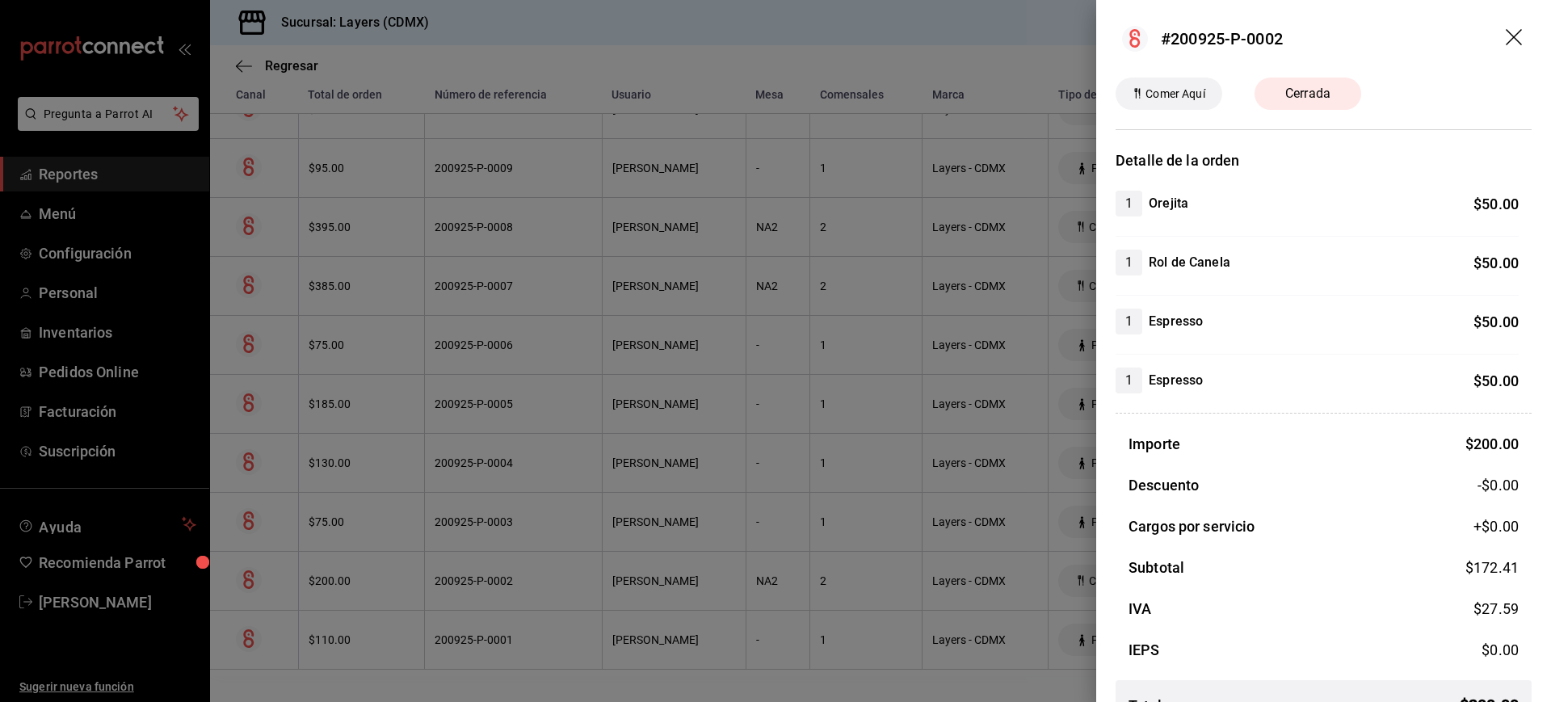
click at [906, 544] on div at bounding box center [775, 351] width 1551 height 702
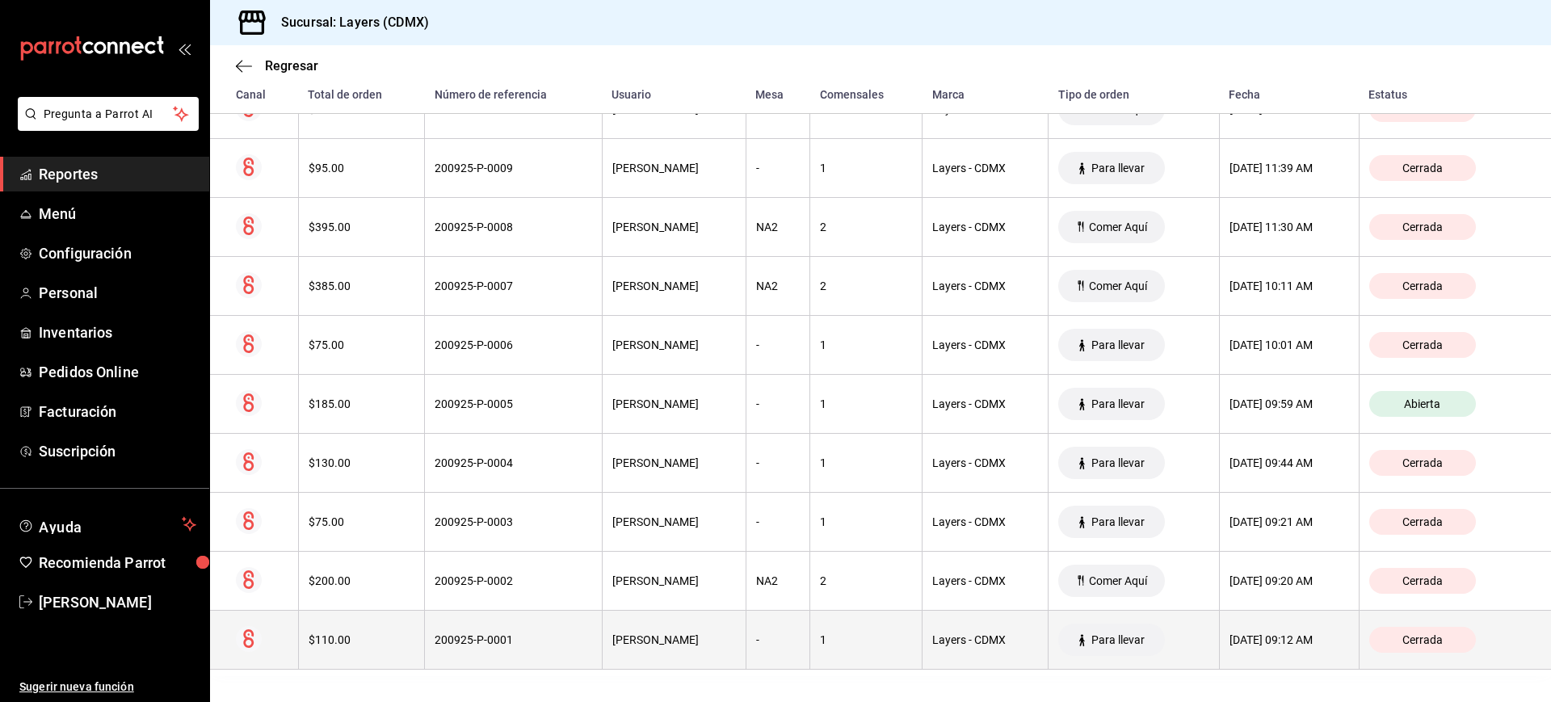
click at [1219, 628] on th "[DATE] 09:12 AM" at bounding box center [1289, 640] width 140 height 59
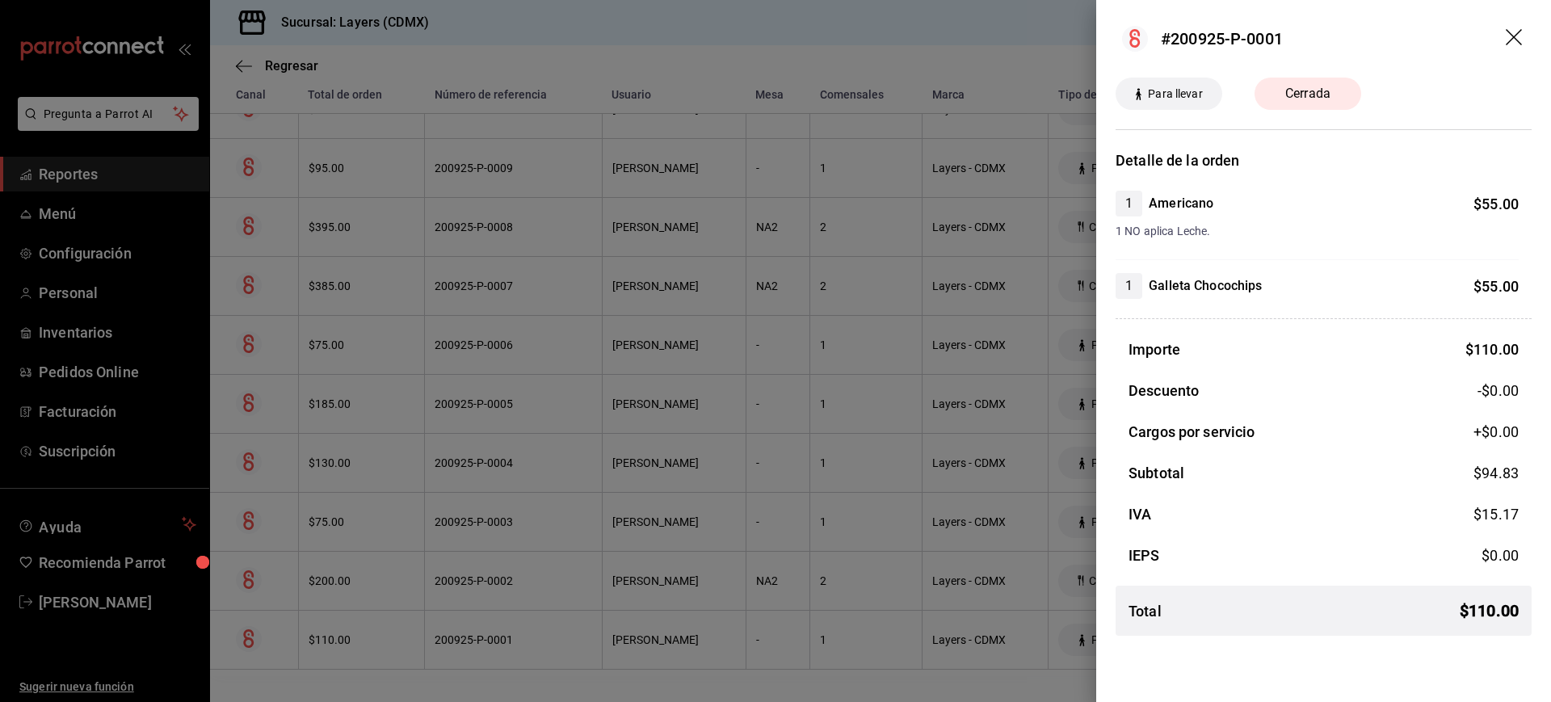
click at [965, 544] on div at bounding box center [775, 351] width 1551 height 702
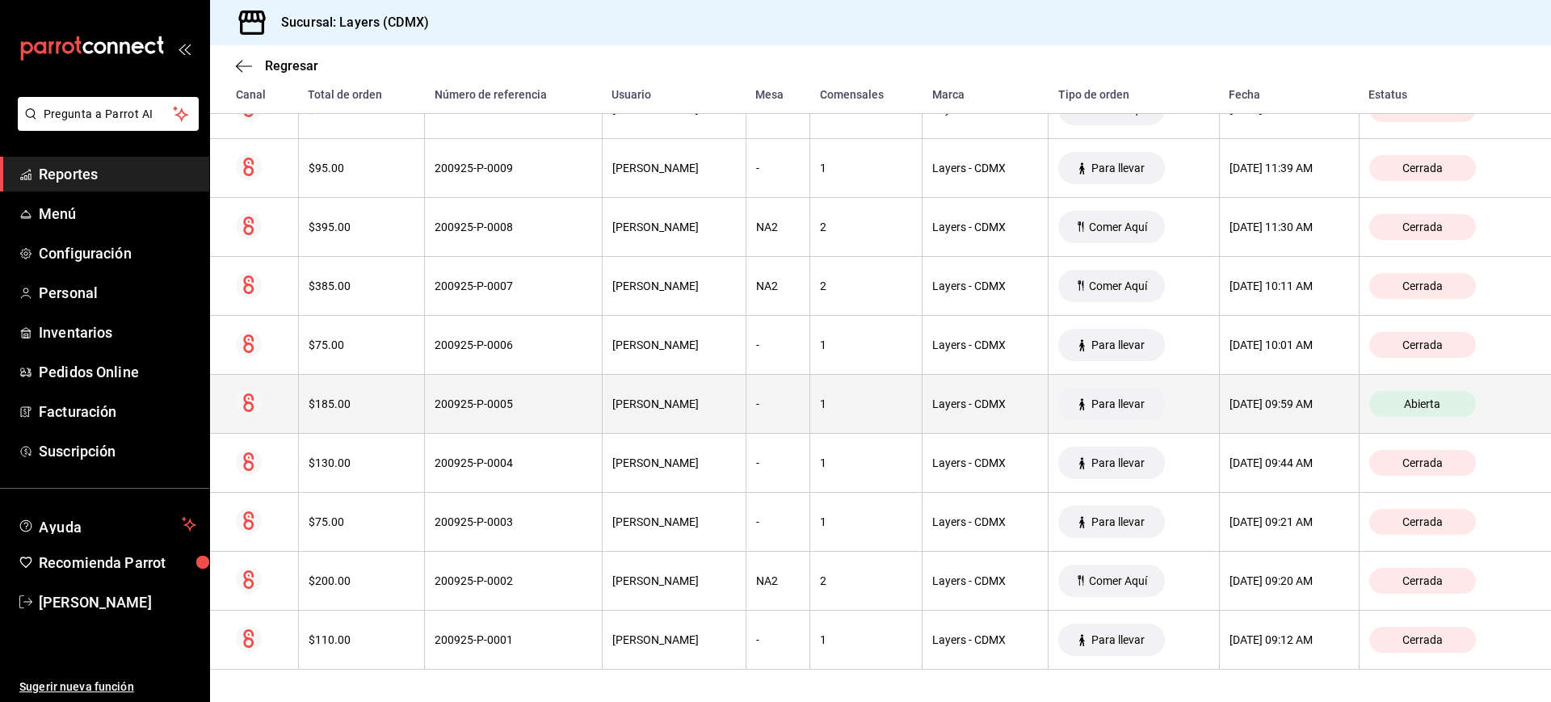
click at [1230, 410] on div "[DATE] 09:59 AM" at bounding box center [1290, 404] width 120 height 13
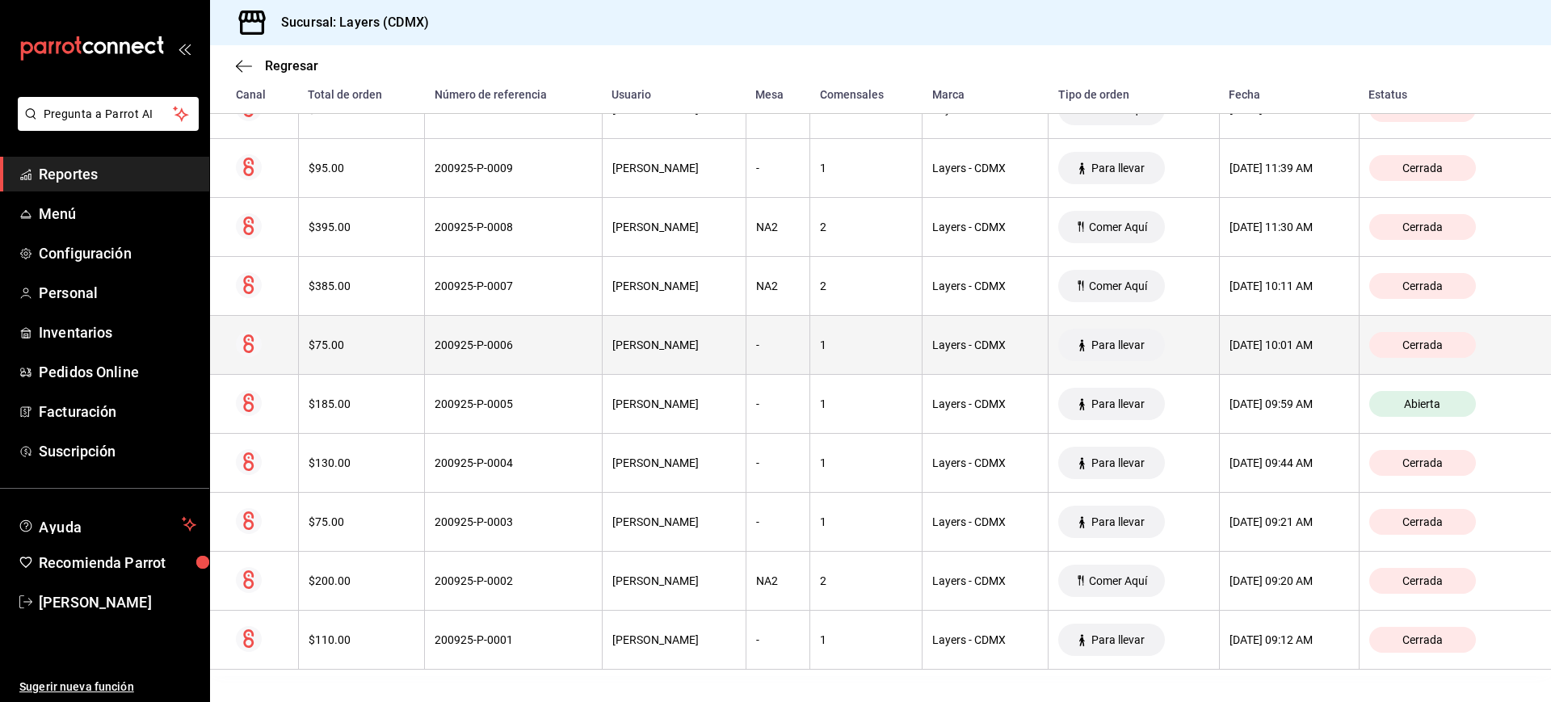
click at [1247, 346] on div "[DATE] 10:01 AM" at bounding box center [1290, 345] width 120 height 13
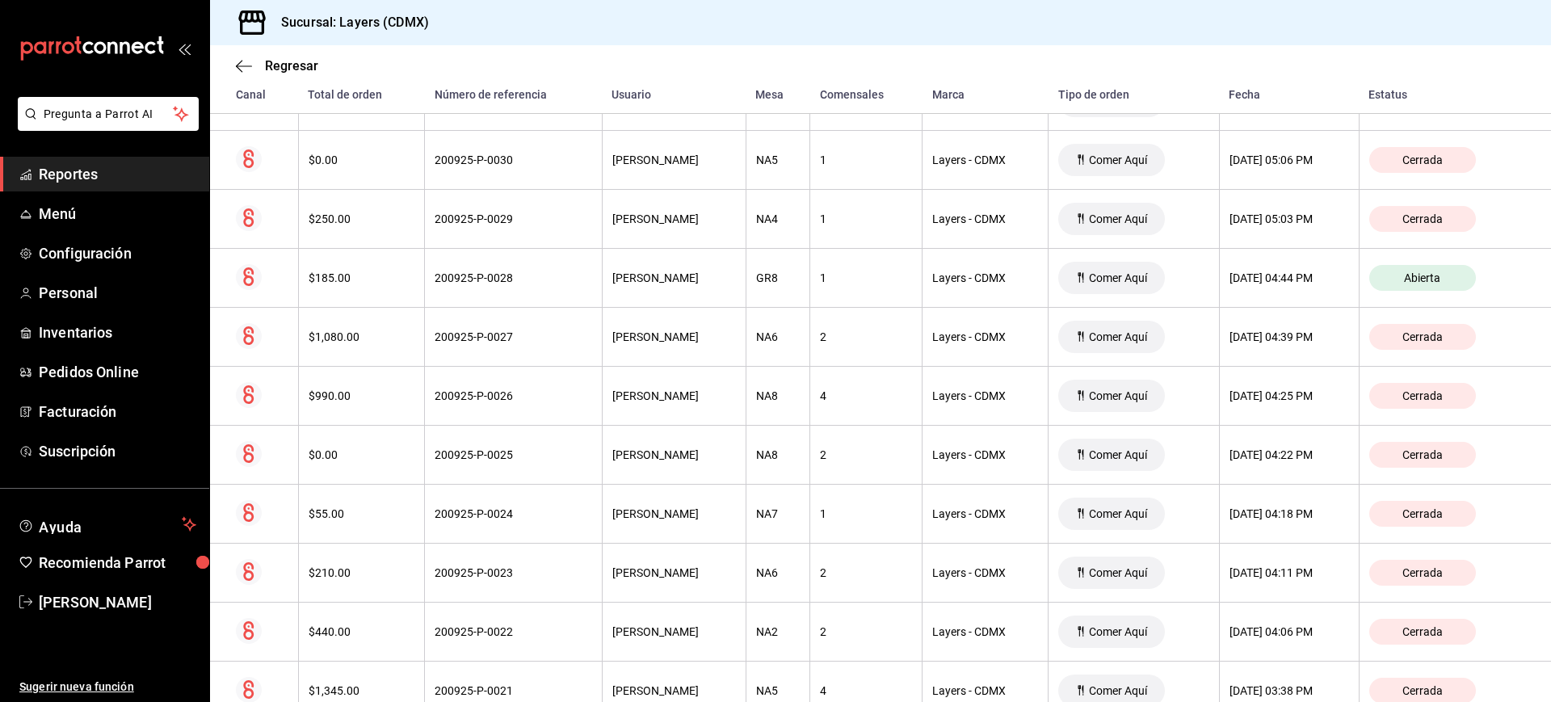
scroll to position [400, 0]
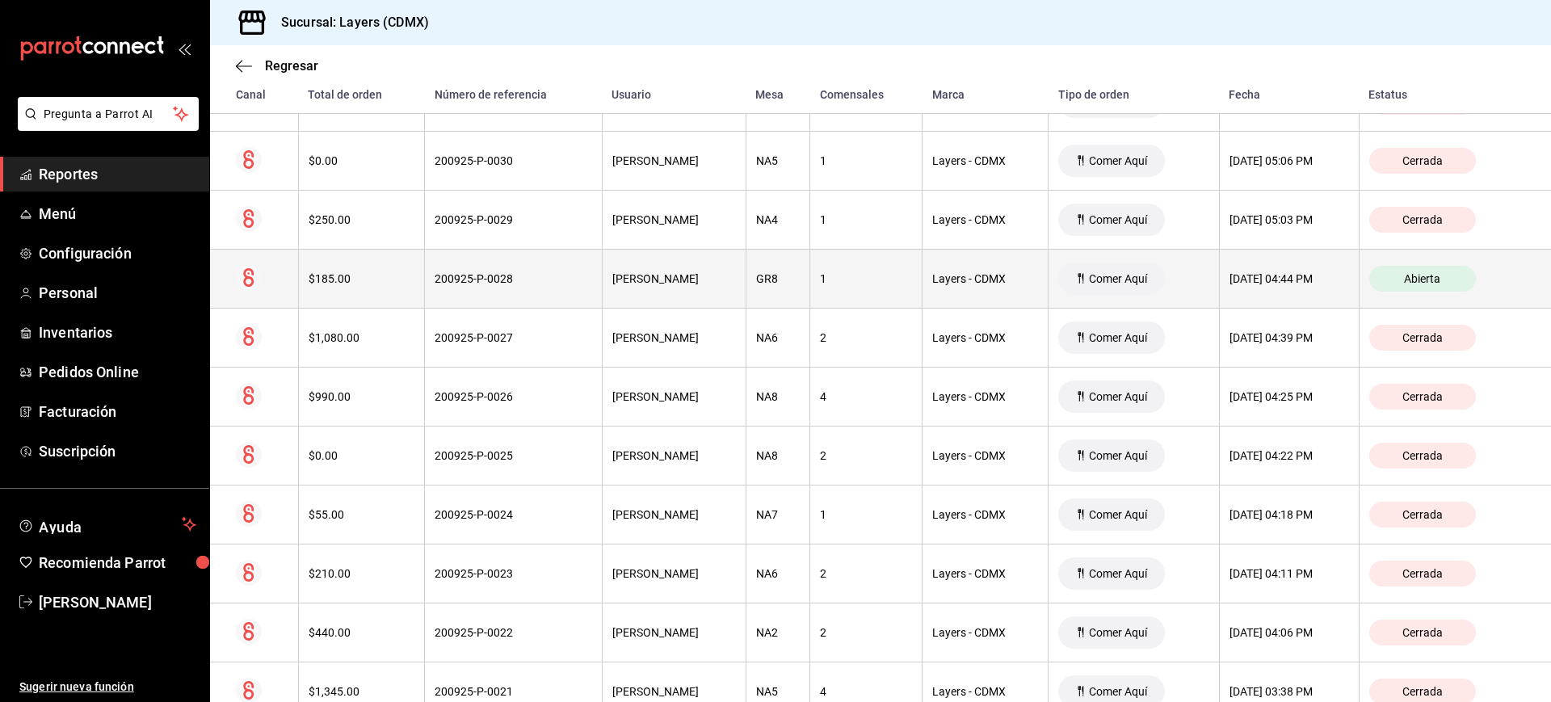
click at [1219, 259] on th "[DATE] 04:44 PM" at bounding box center [1289, 279] width 140 height 59
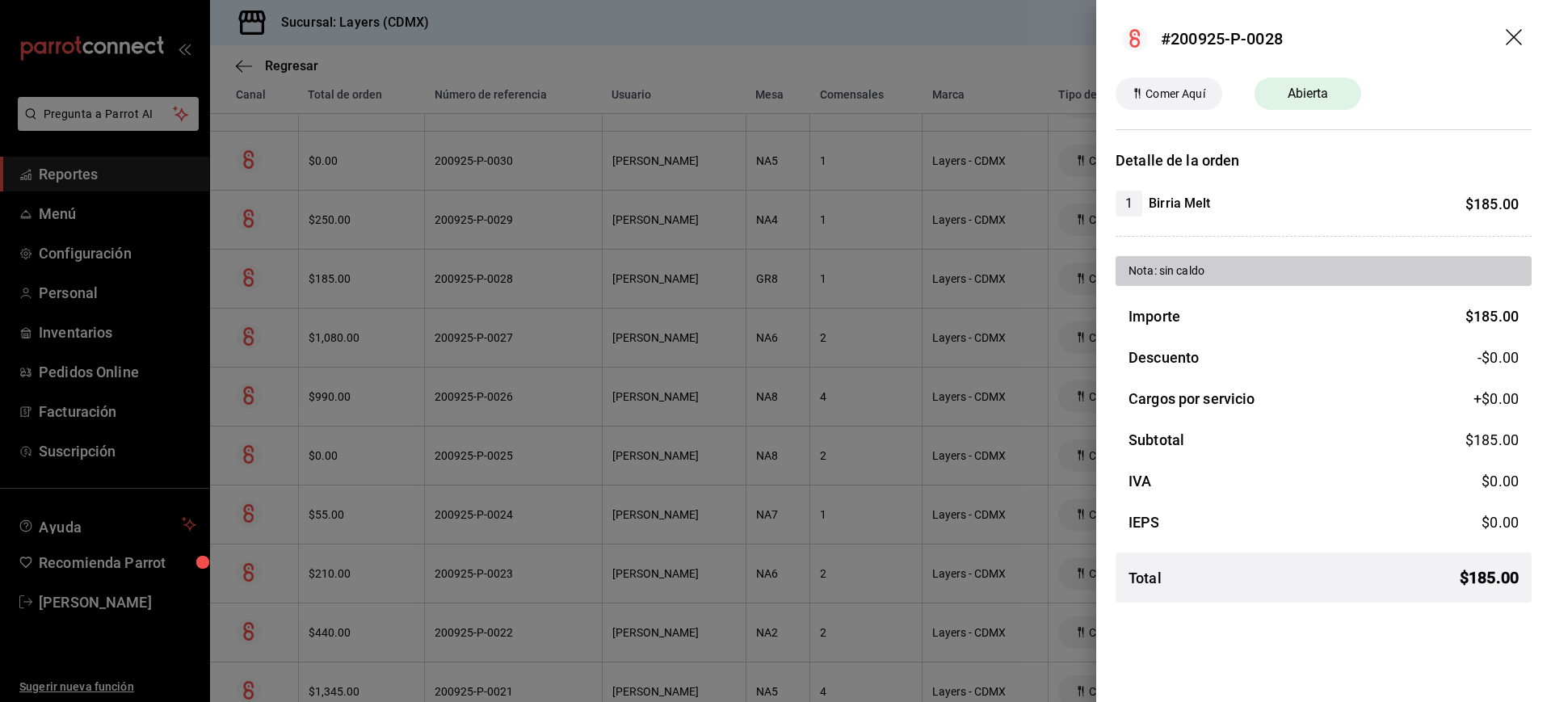
click at [1514, 39] on icon "drag" at bounding box center [1515, 38] width 19 height 19
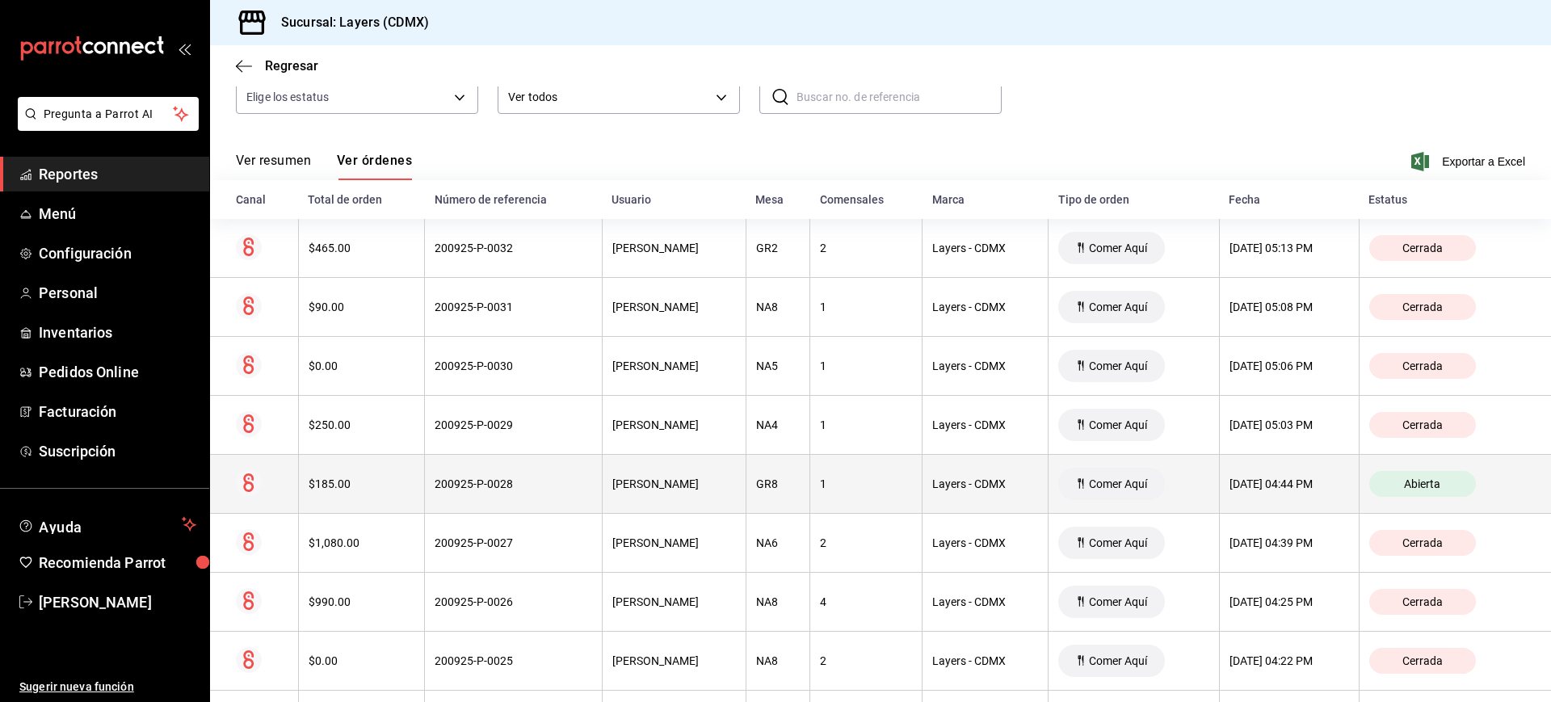
scroll to position [18, 0]
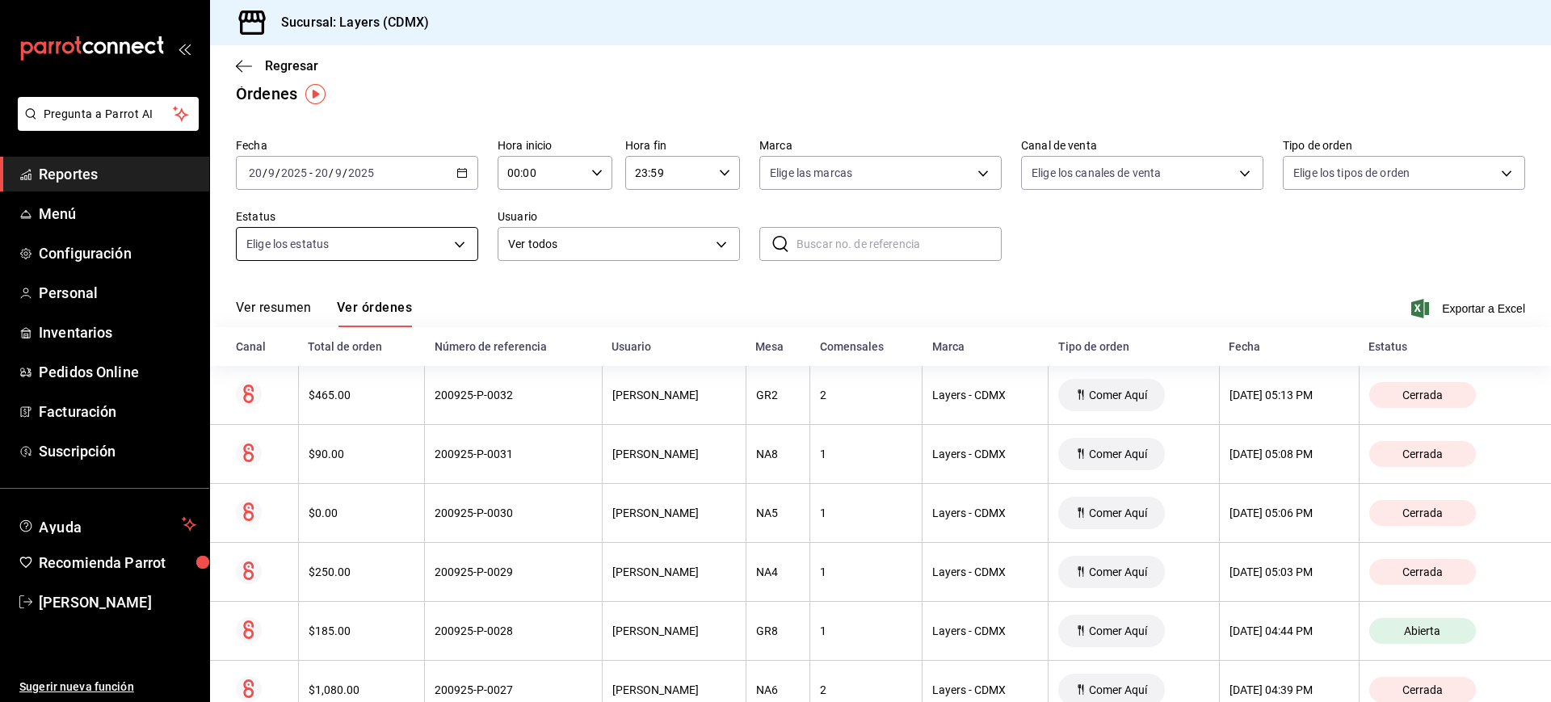
click at [428, 246] on body "Pregunta a Parrot AI Reportes Menú Configuración Personal Inventarios Pedidos O…" at bounding box center [775, 351] width 1551 height 702
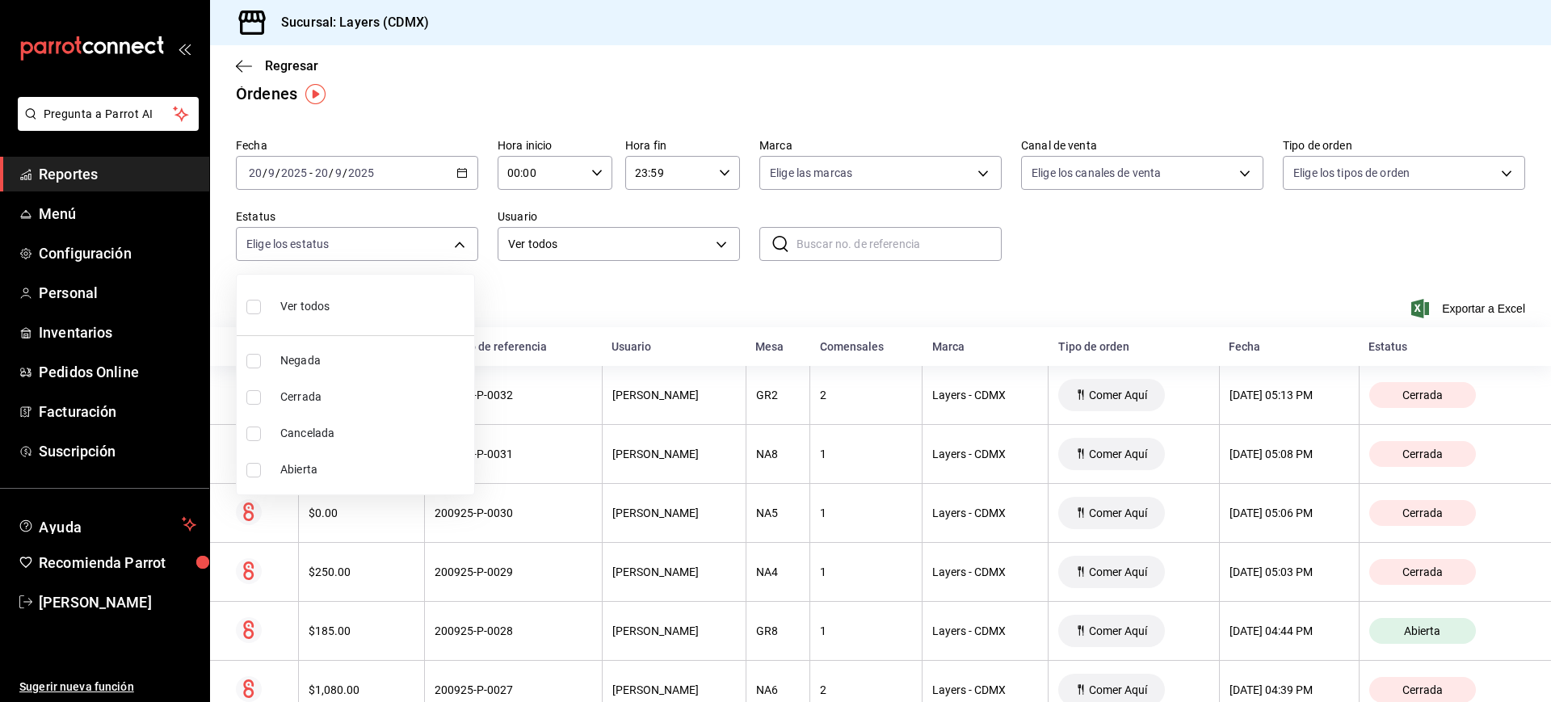
click at [334, 469] on span "Abierta" at bounding box center [373, 469] width 187 height 17
type input "OPEN"
checkbox input "true"
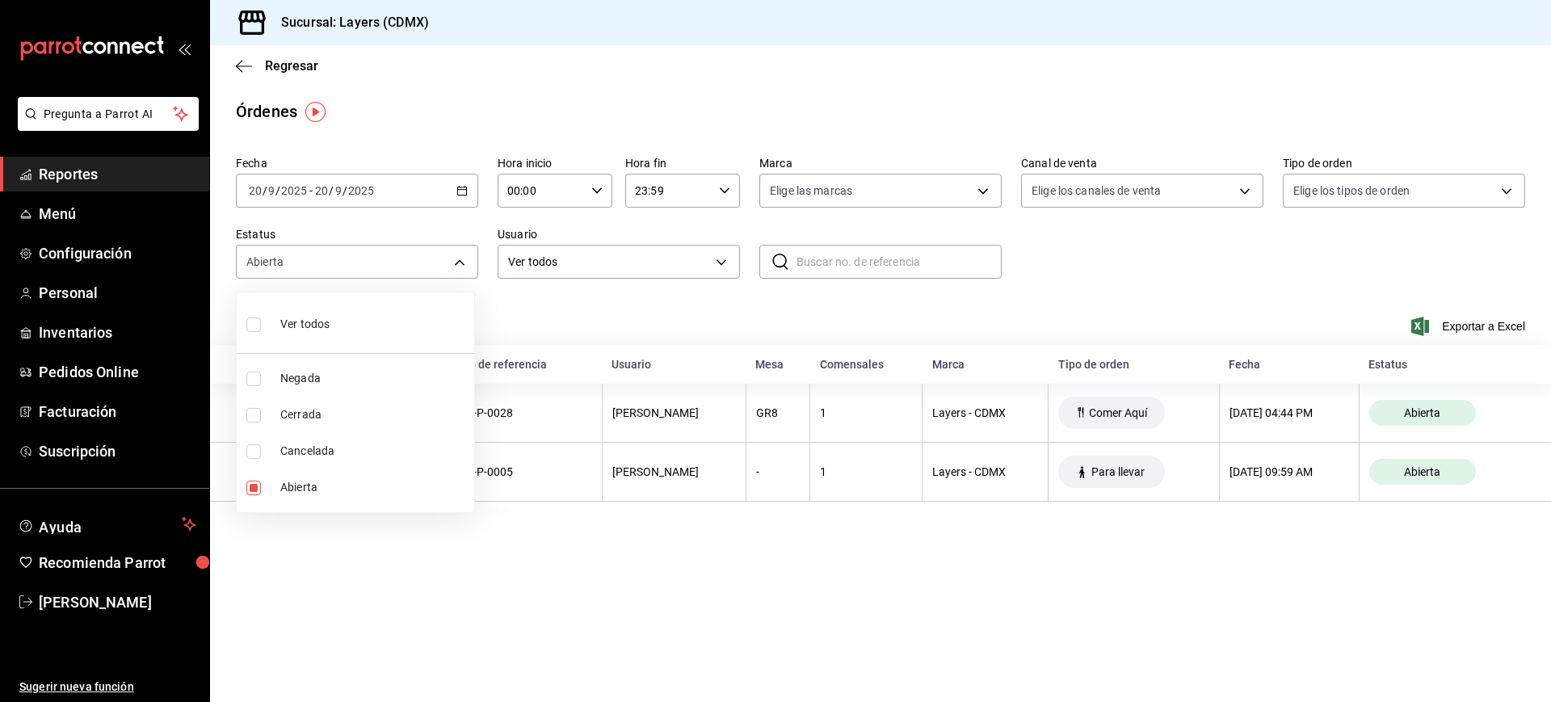
click at [457, 192] on div at bounding box center [775, 351] width 1551 height 702
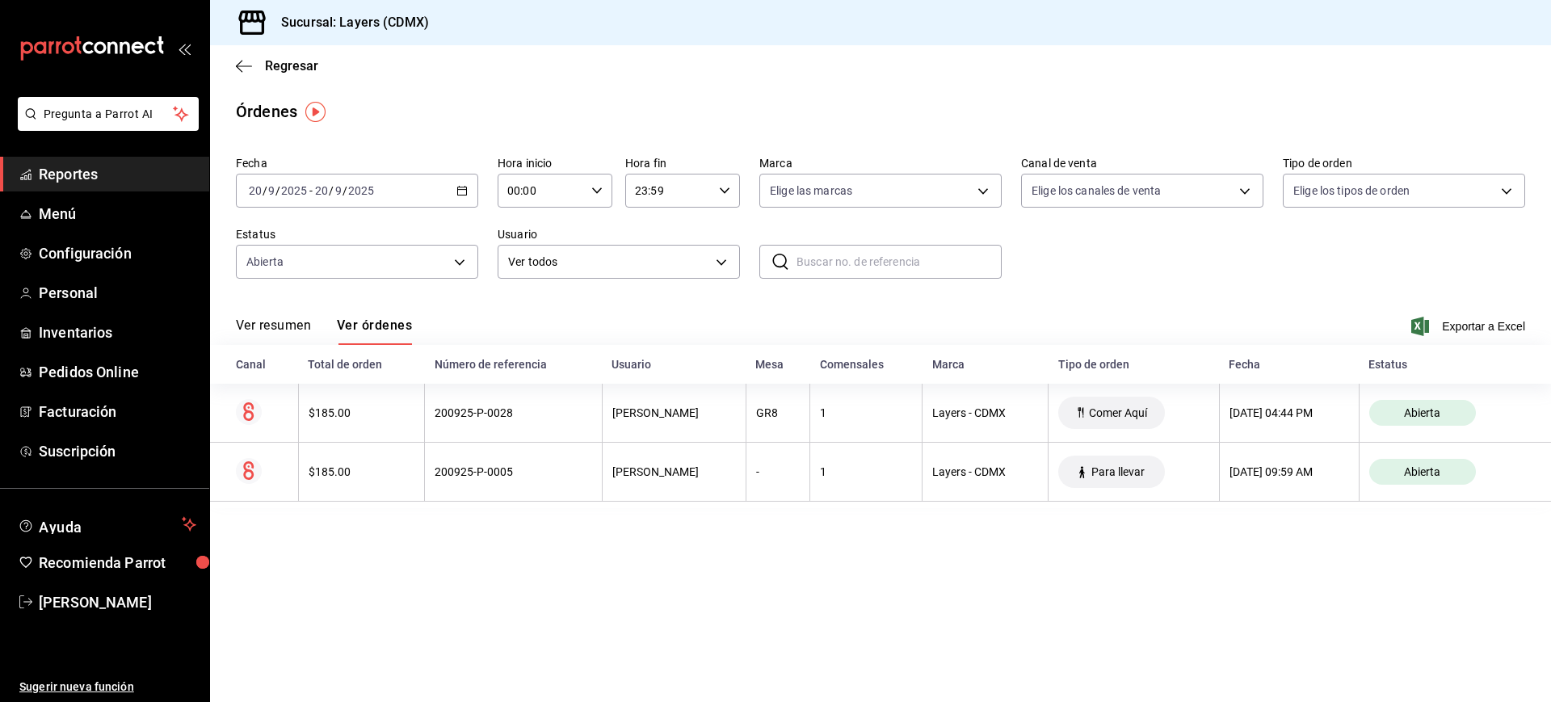
click at [457, 192] on \(Stroke\) "button" at bounding box center [462, 191] width 10 height 9
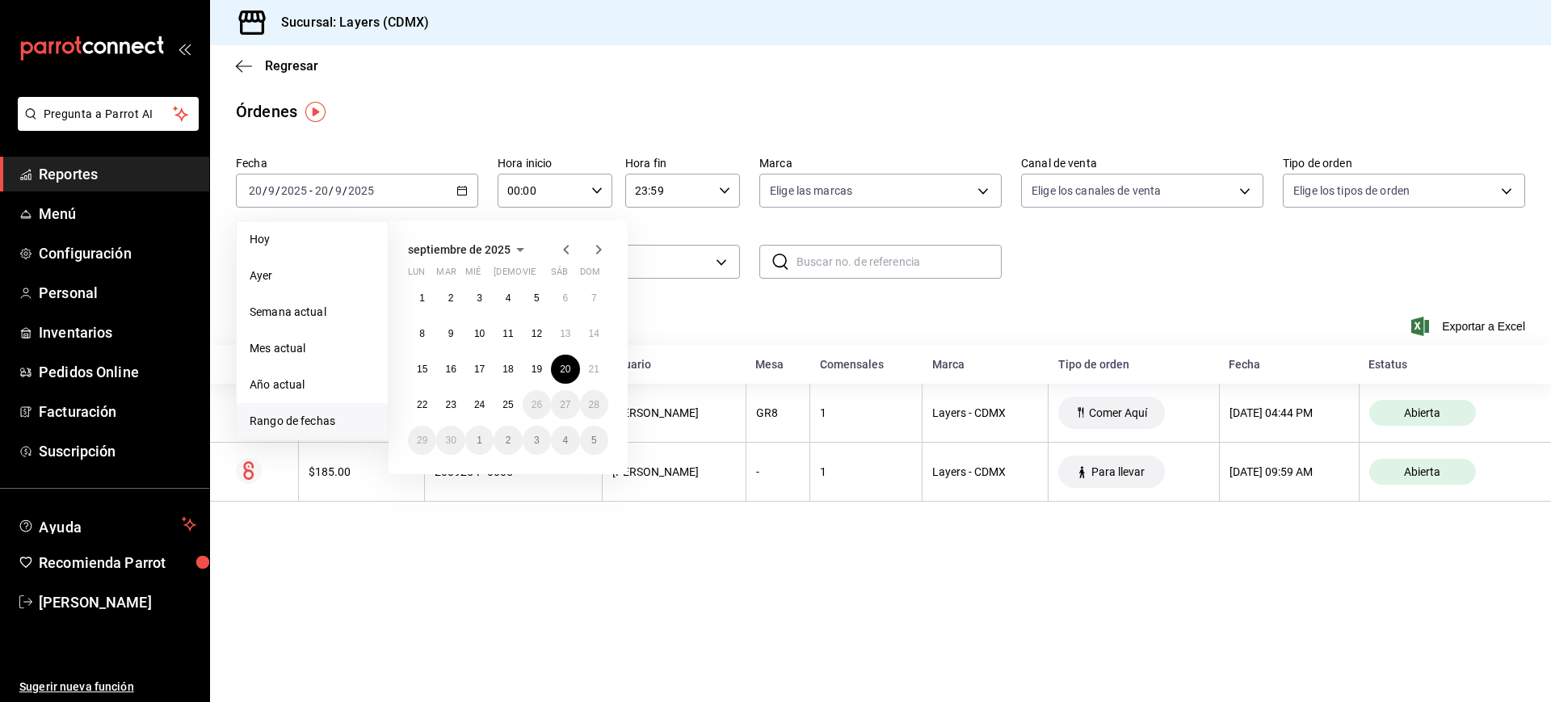
click at [569, 249] on icon "button" at bounding box center [566, 249] width 19 height 19
click at [307, 378] on span "Año actual" at bounding box center [312, 385] width 125 height 17
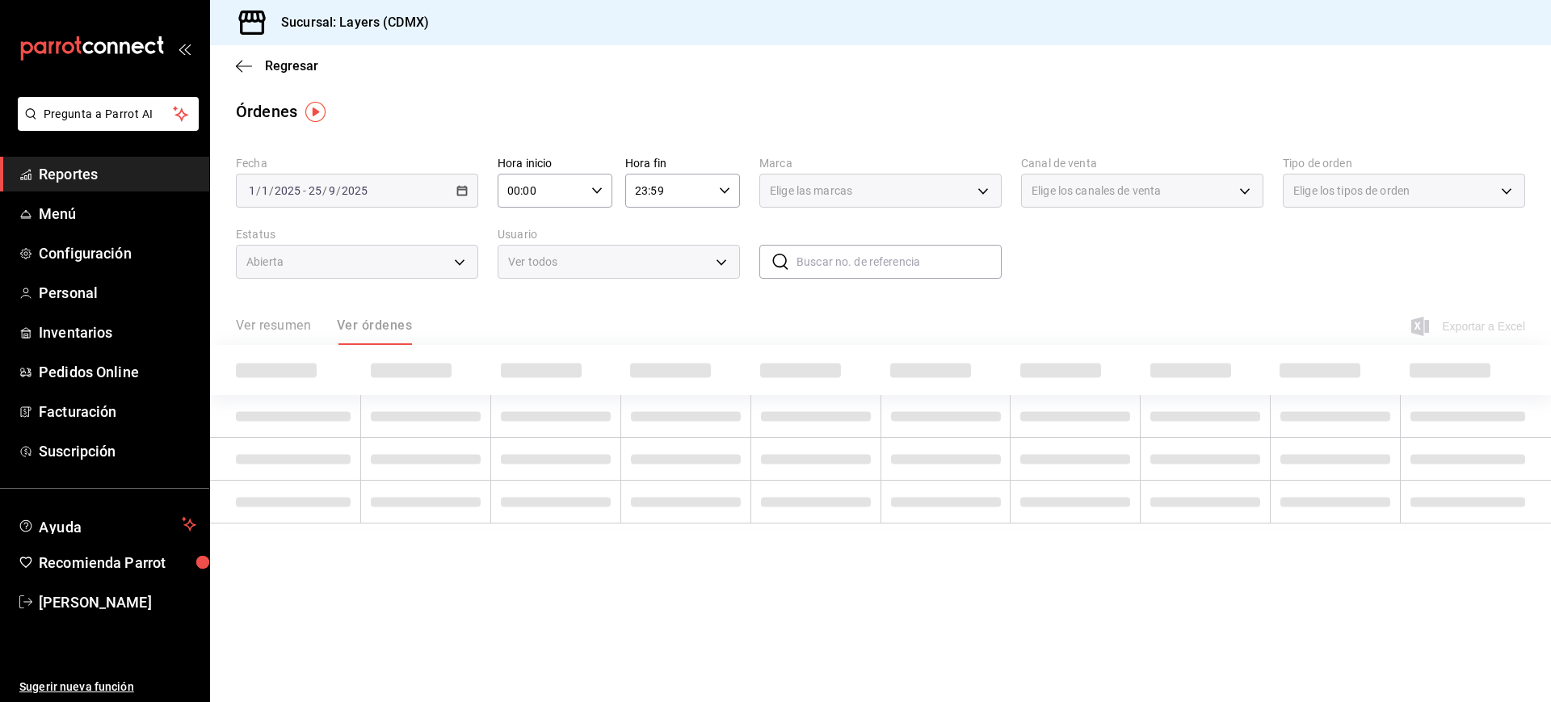
click at [551, 98] on main "Regresar Órdenes Fecha [DATE] [DATE] - [DATE] [DATE] Hora inicio 00:00 Hora ini…" at bounding box center [880, 373] width 1341 height 657
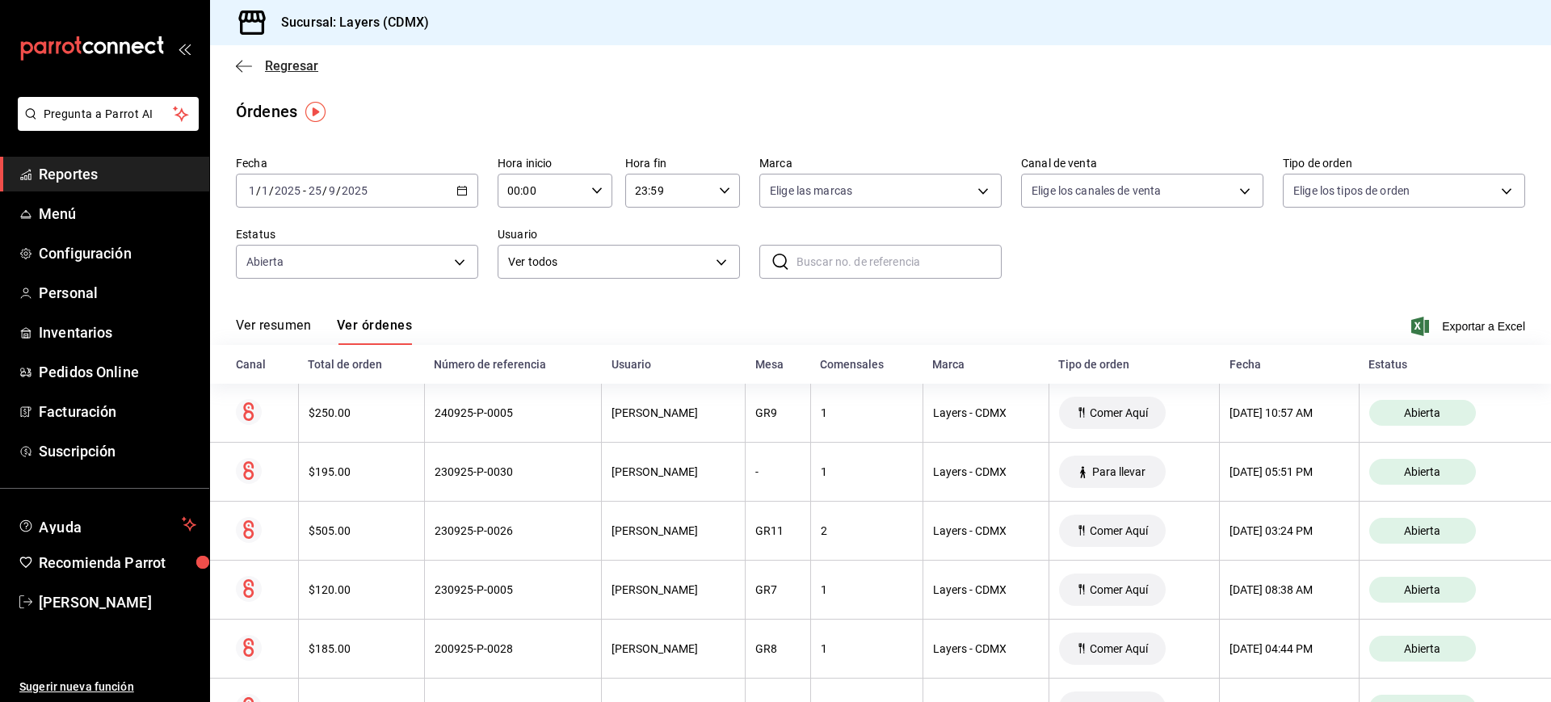
click at [307, 69] on span "Regresar" at bounding box center [291, 65] width 53 height 15
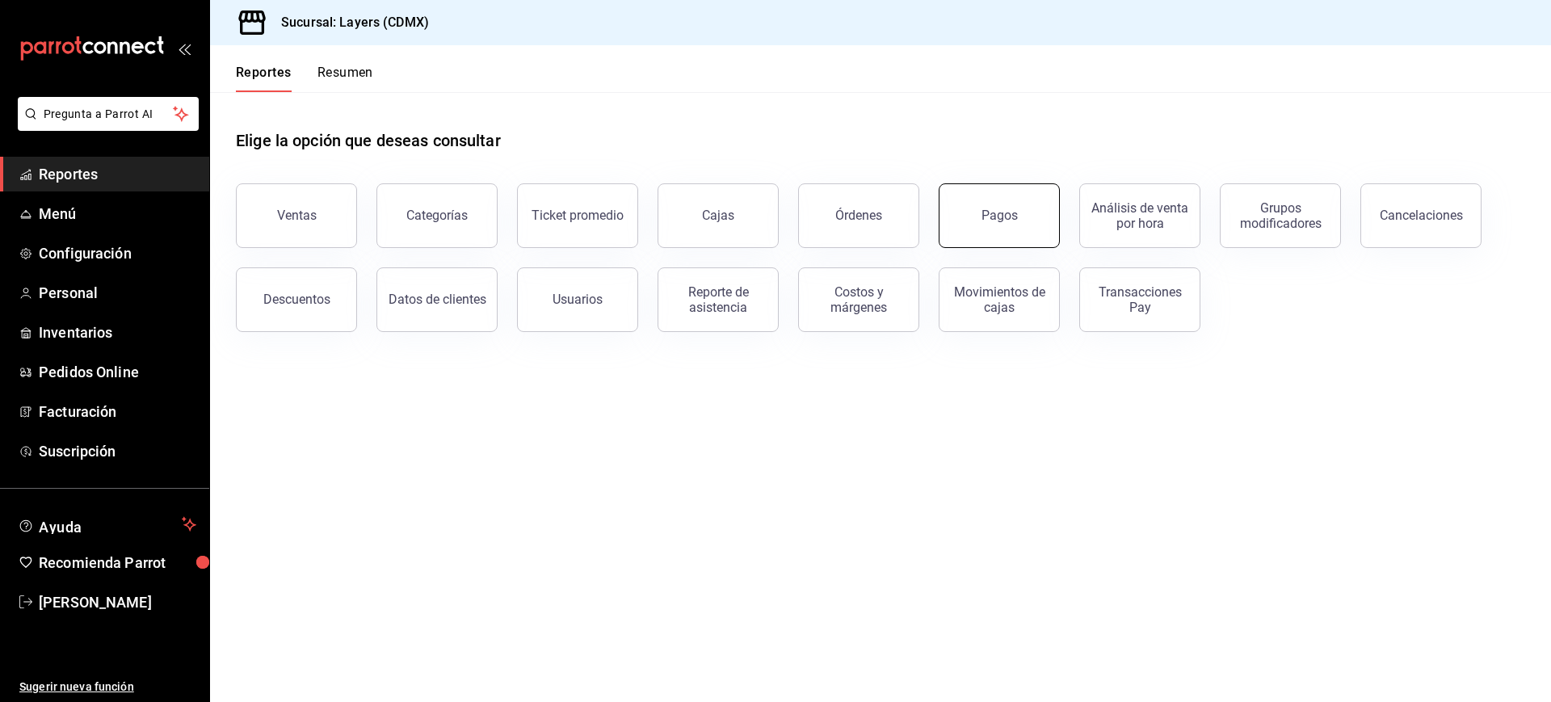
click at [991, 214] on div "Pagos" at bounding box center [1000, 215] width 36 height 15
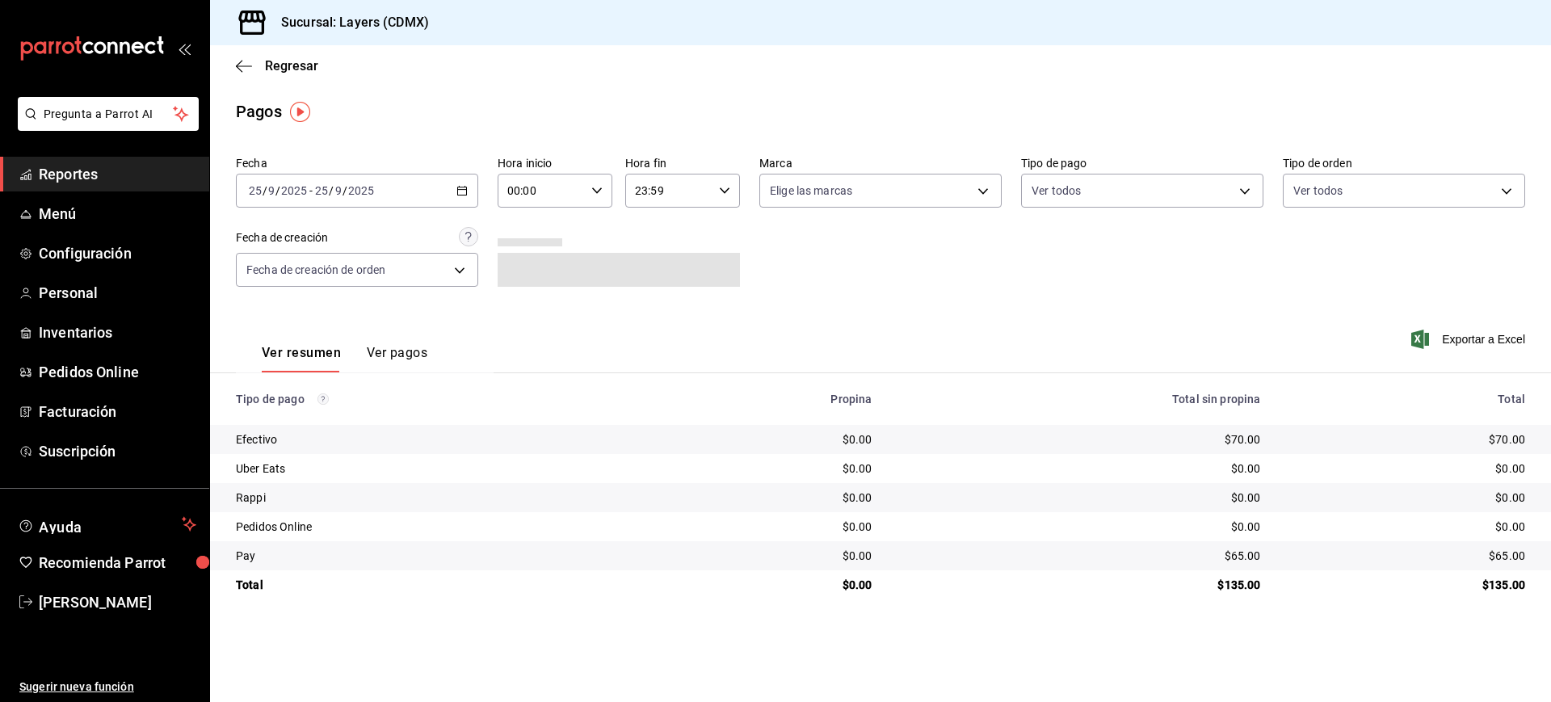
click at [467, 190] on \(Stroke\) "button" at bounding box center [462, 191] width 10 height 9
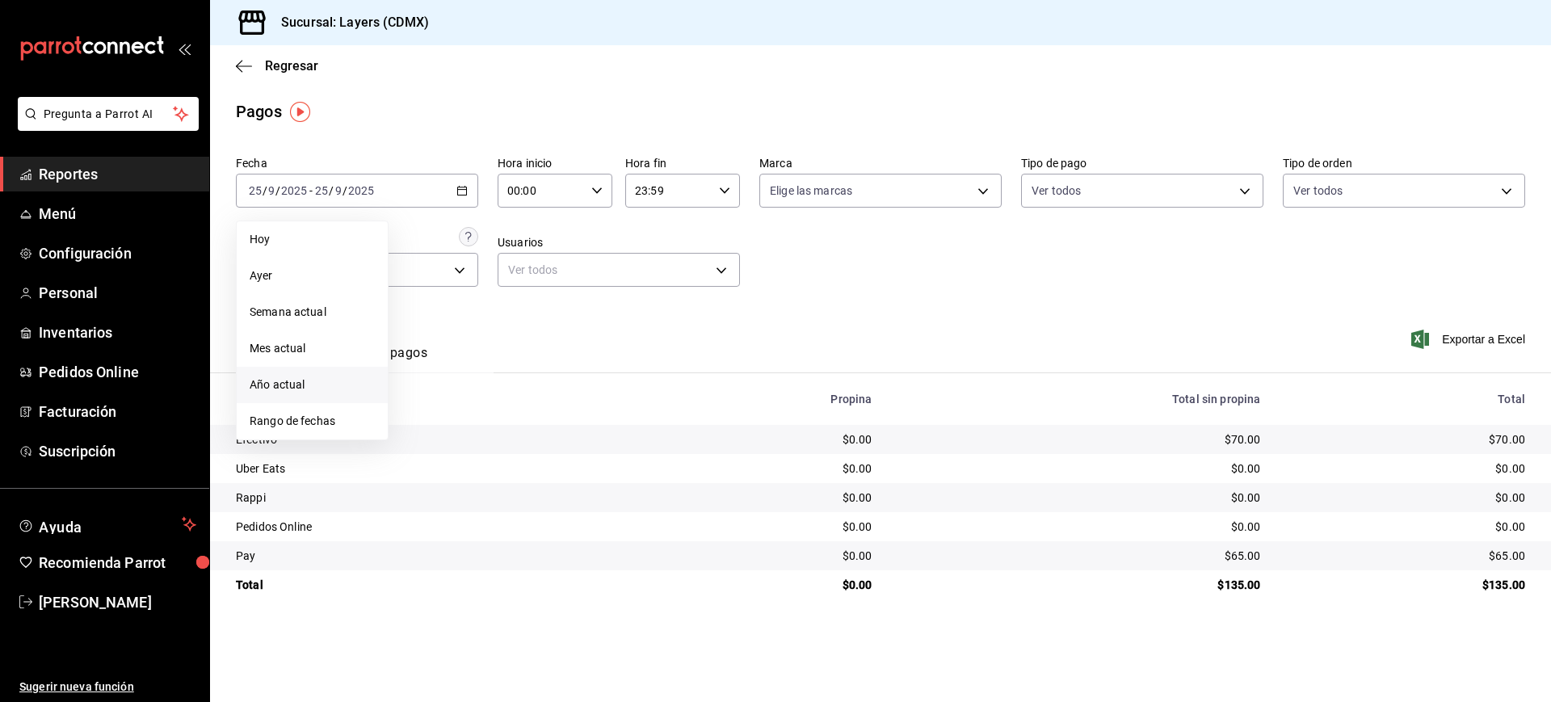
click at [307, 373] on li "Año actual" at bounding box center [312, 385] width 151 height 36
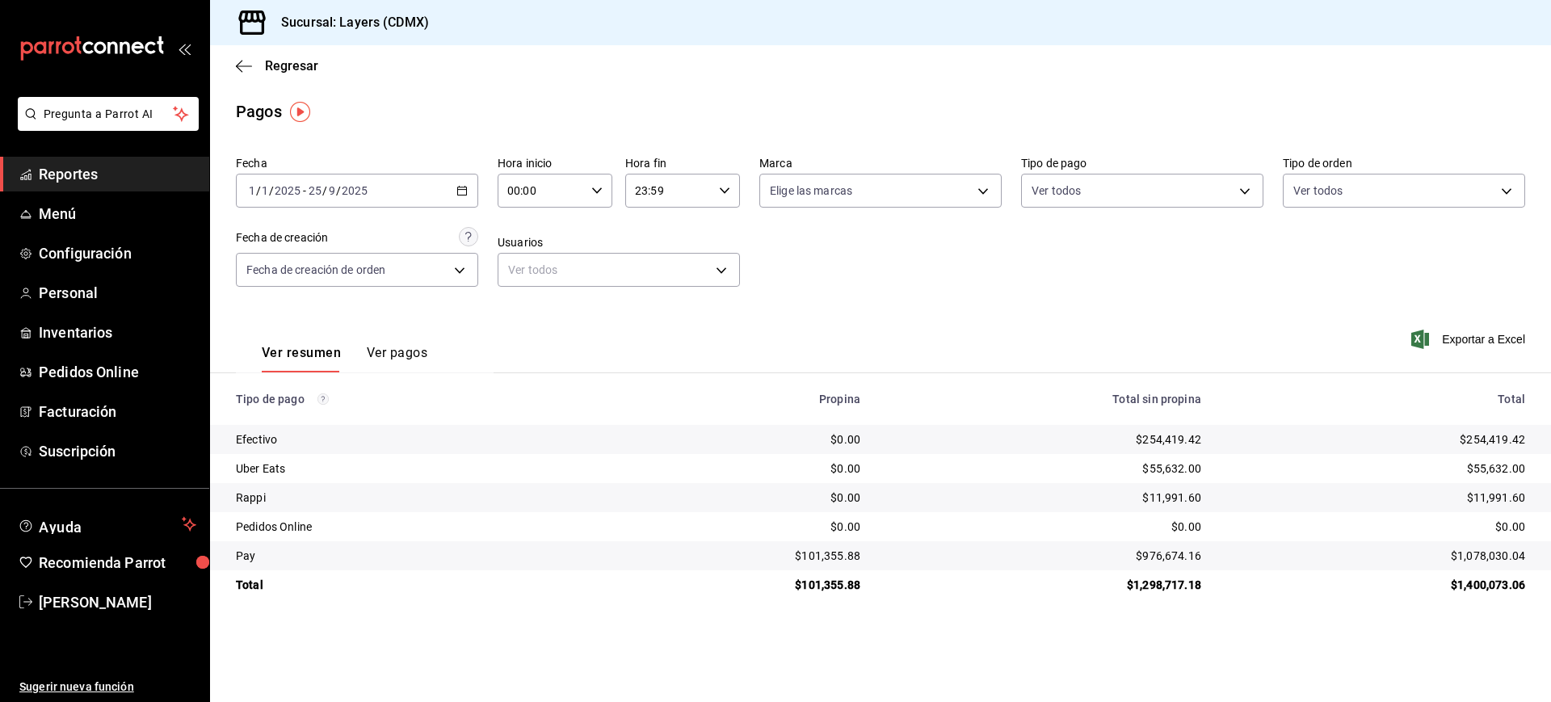
click at [534, 642] on main "Regresar Pagos Fecha [DATE] [DATE] - [DATE] [DATE] Hora inicio 00:00 Hora inici…" at bounding box center [880, 373] width 1341 height 657
drag, startPoint x: 1137, startPoint y: 438, endPoint x: 1209, endPoint y: 436, distance: 71.9
click at [1209, 436] on td "$254,419.42" at bounding box center [1043, 439] width 341 height 29
drag, startPoint x: 1209, startPoint y: 436, endPoint x: 1138, endPoint y: 440, distance: 70.4
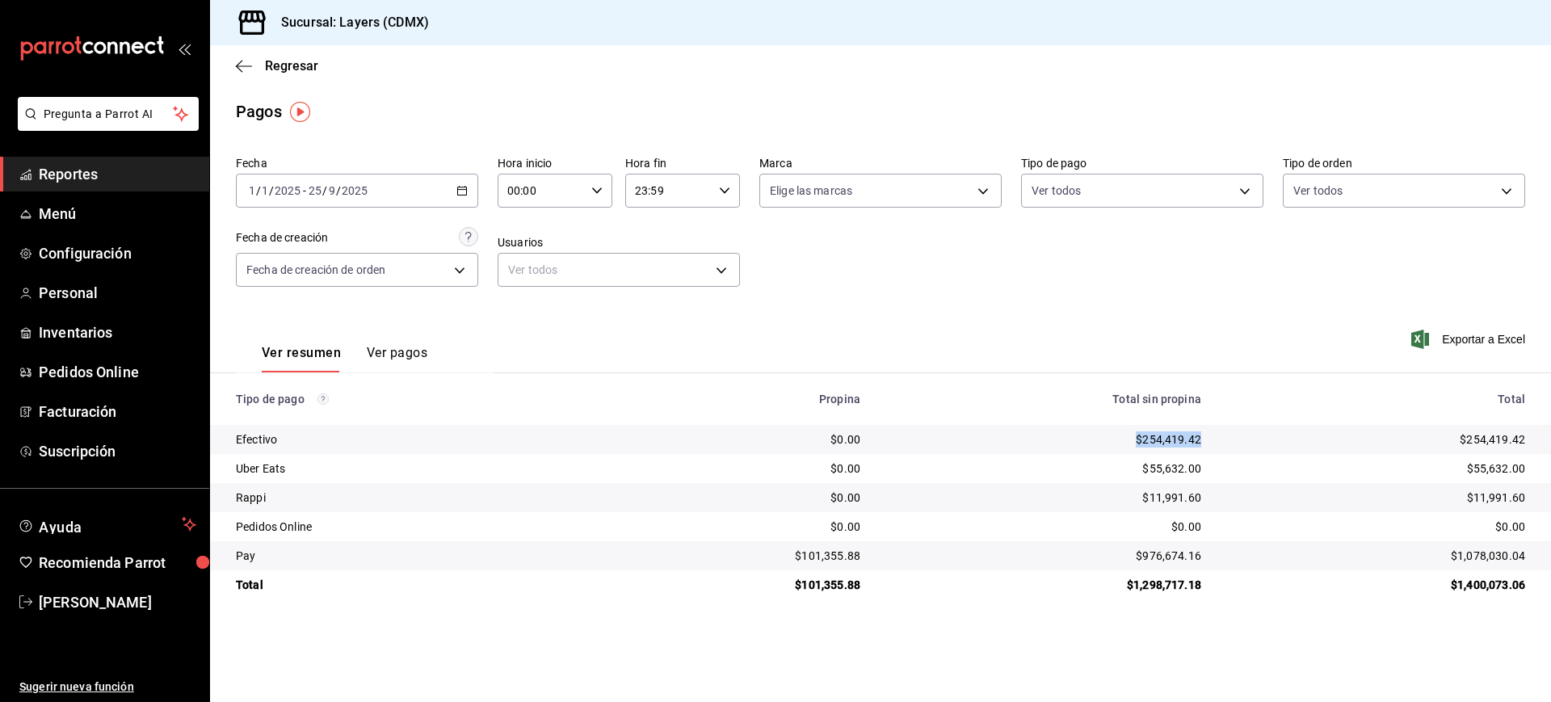
click at [1138, 440] on td "$254,419.42" at bounding box center [1043, 439] width 341 height 29
click at [1138, 440] on div "$254,419.42" at bounding box center [1043, 439] width 315 height 16
drag, startPoint x: 1138, startPoint y: 440, endPoint x: 1197, endPoint y: 445, distance: 59.2
click at [1197, 445] on div "$254,419.42" at bounding box center [1043, 439] width 315 height 16
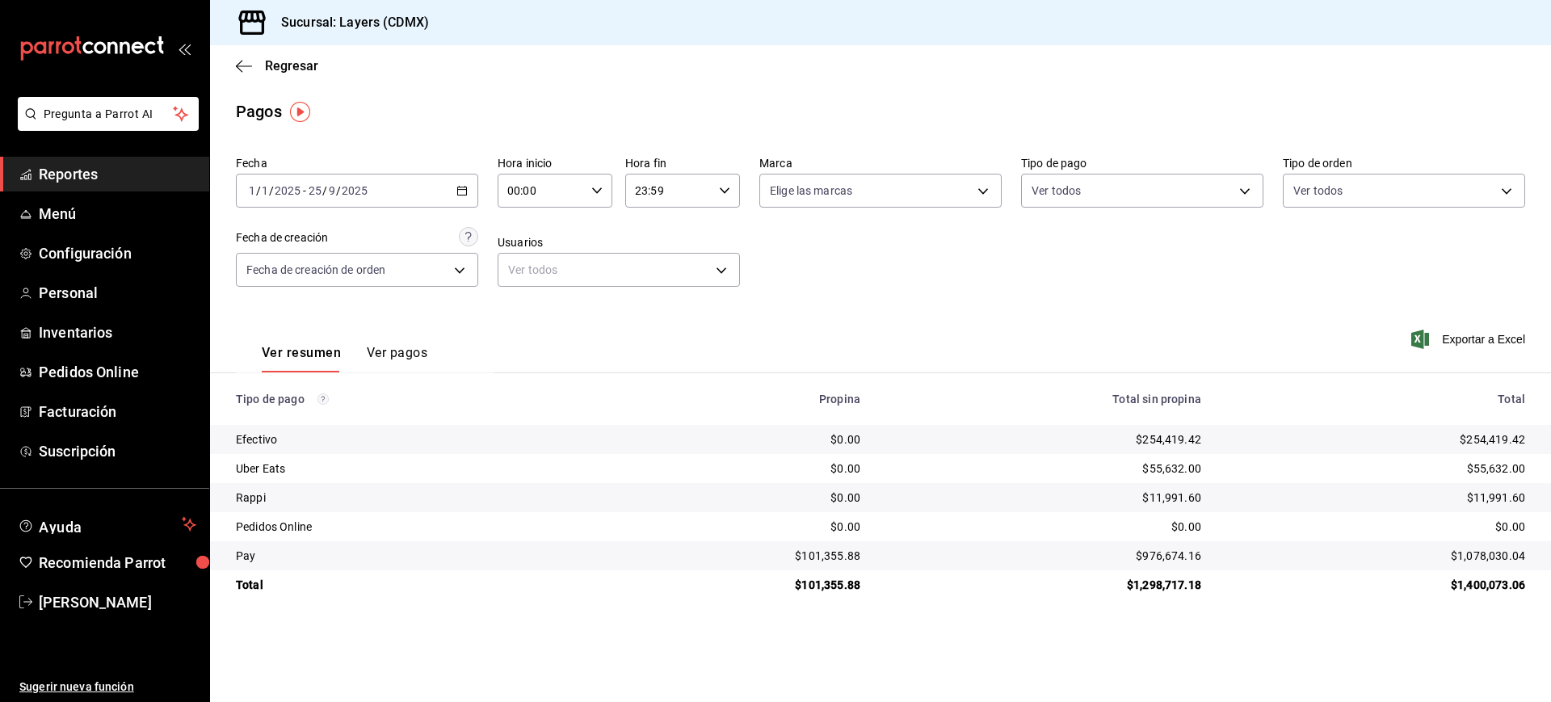
click at [1197, 445] on div "$254,419.42" at bounding box center [1043, 439] width 315 height 16
drag, startPoint x: 1131, startPoint y: 557, endPoint x: 1201, endPoint y: 564, distance: 70.7
click at [1201, 564] on td "$976,674.16" at bounding box center [1043, 555] width 341 height 29
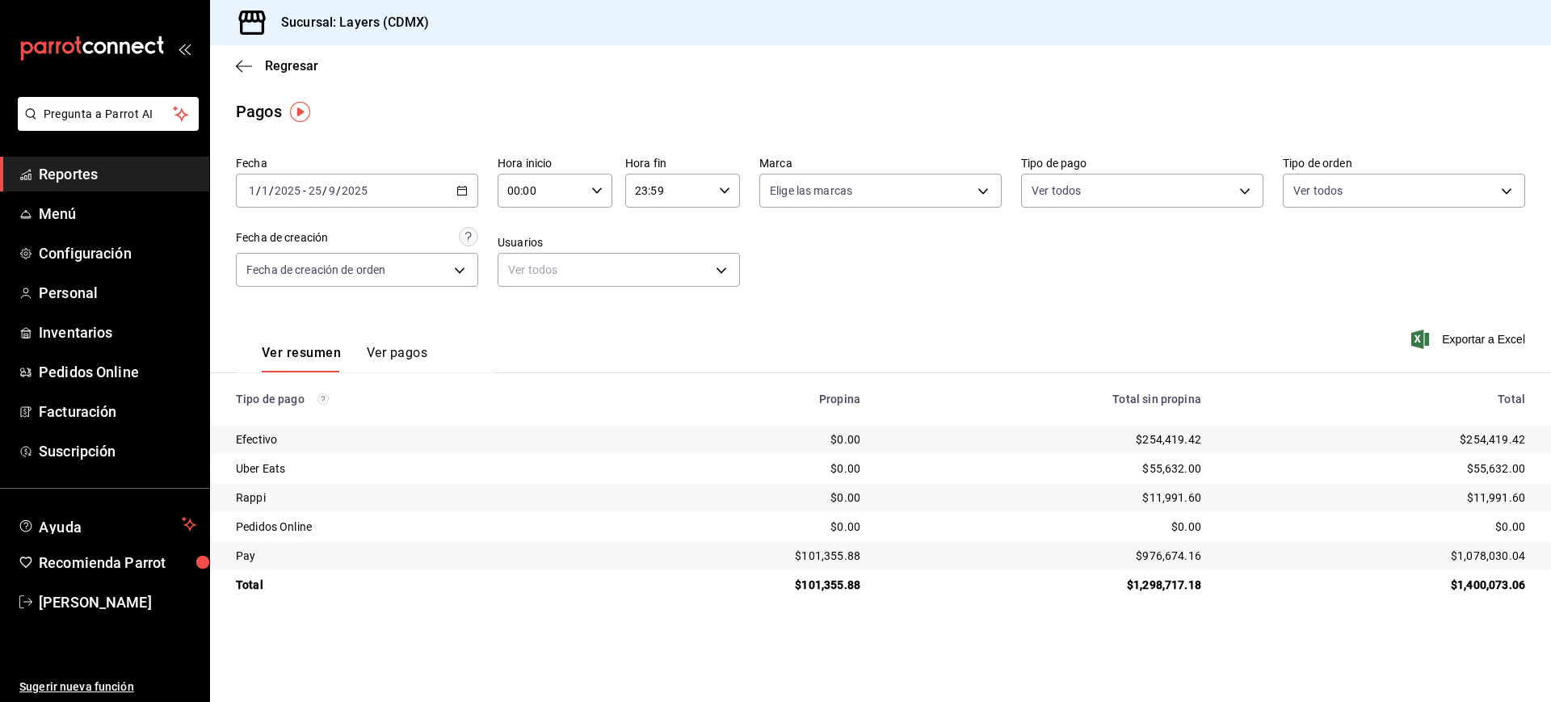
click at [1183, 675] on main "Regresar Pagos Fecha [DATE] [DATE] - [DATE] [DATE] Hora inicio 00:00 Hora inici…" at bounding box center [880, 373] width 1341 height 657
click at [1125, 553] on div "$976,674.16" at bounding box center [1043, 556] width 315 height 16
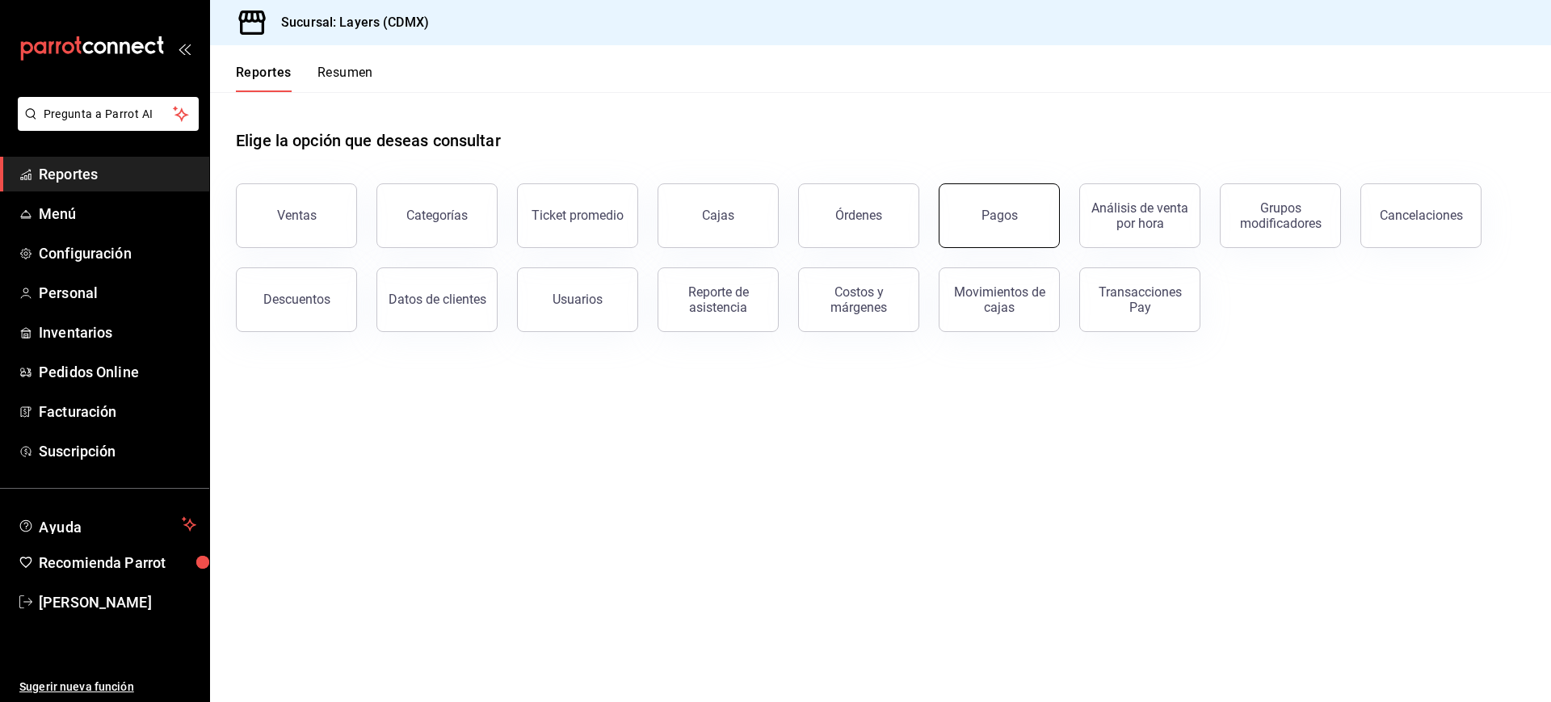
click at [990, 221] on div "Pagos" at bounding box center [1000, 215] width 36 height 15
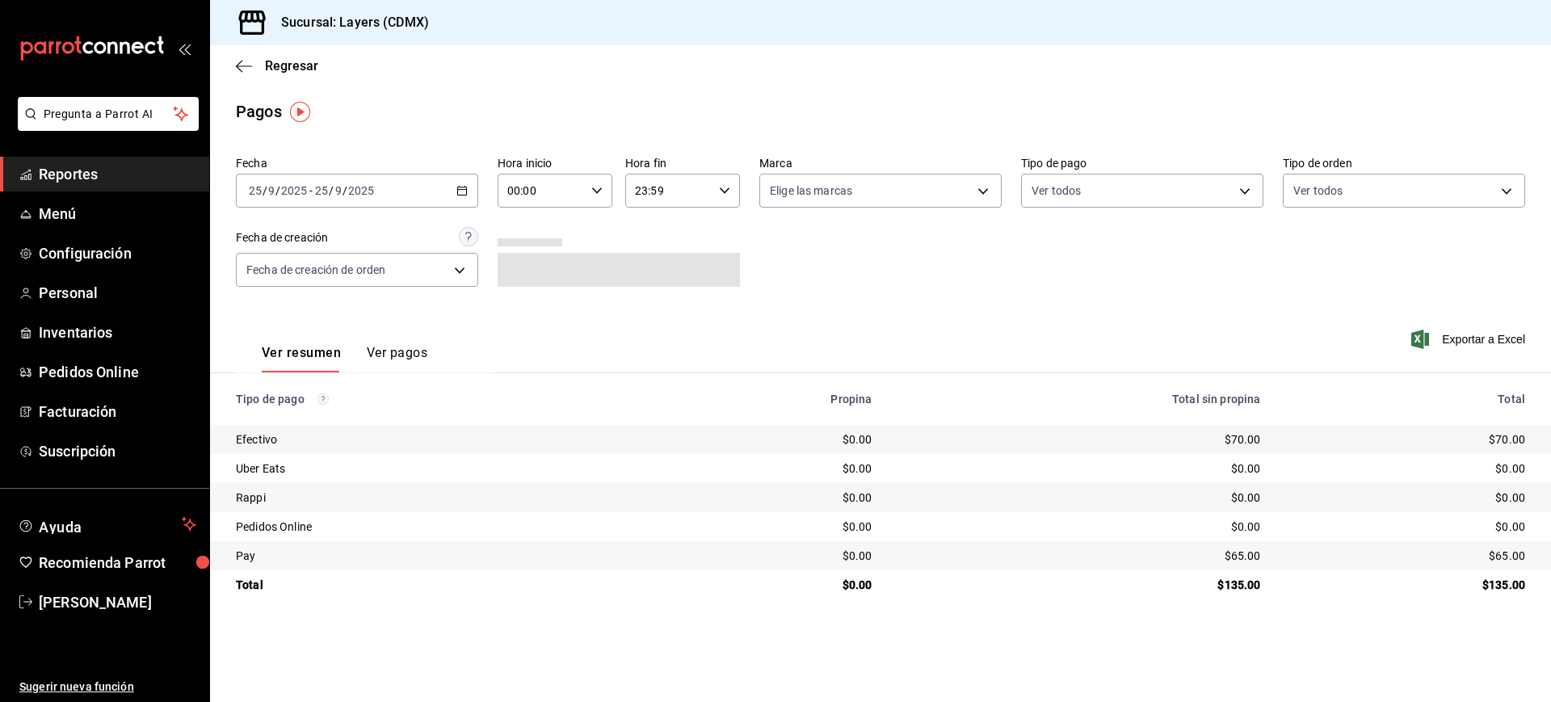
click at [396, 353] on button "Ver pagos" at bounding box center [397, 358] width 61 height 27
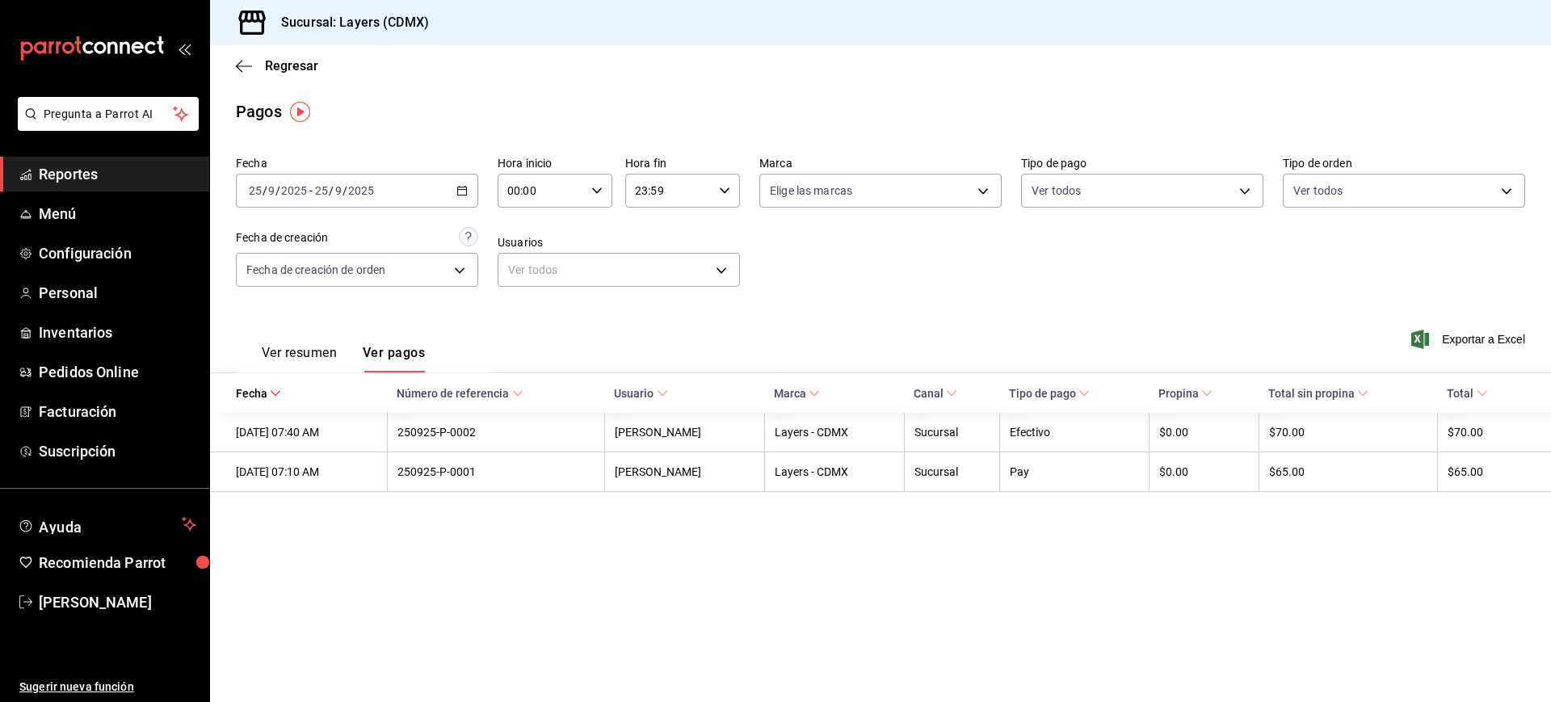
click at [461, 191] on icon "button" at bounding box center [461, 190] width 11 height 11
click at [283, 423] on span "Rango de fechas" at bounding box center [312, 421] width 125 height 17
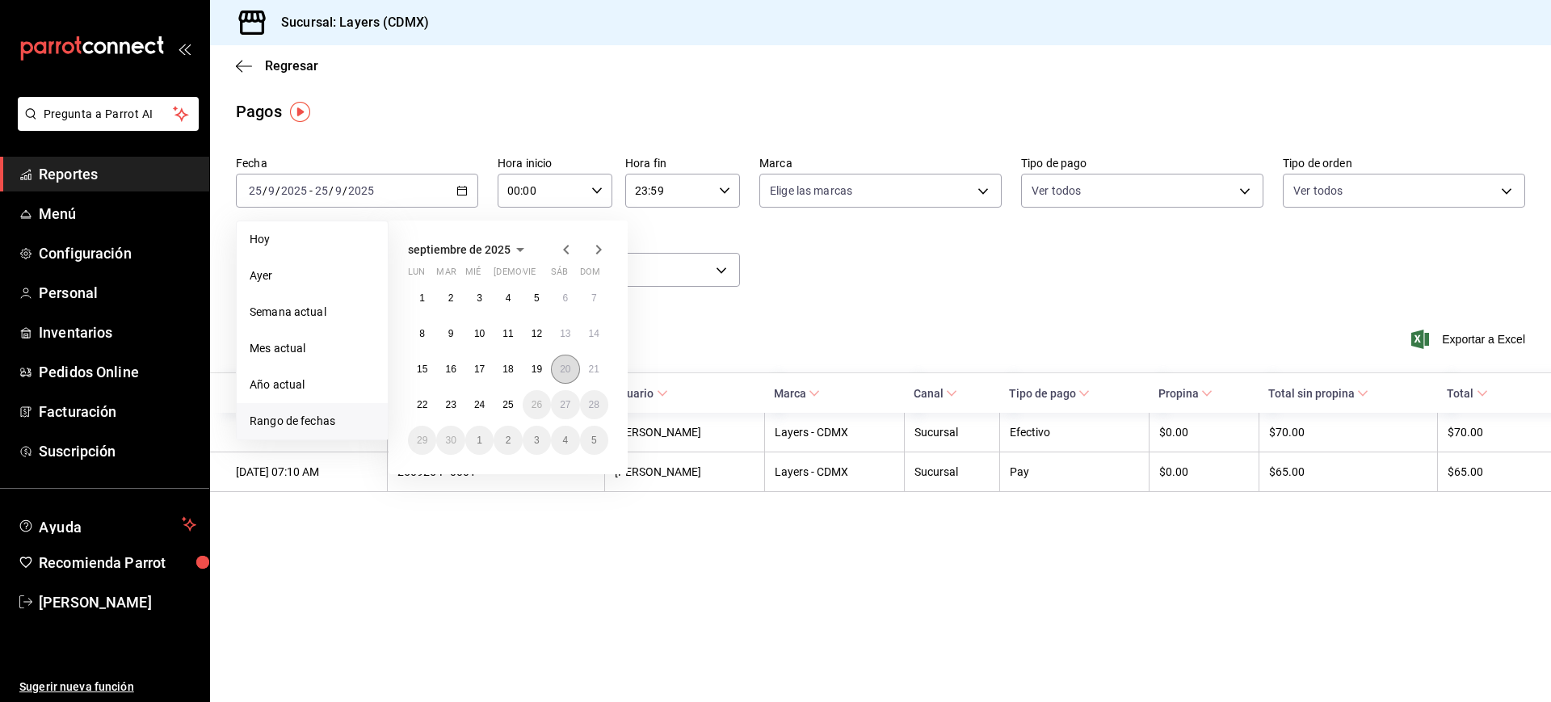
click at [568, 364] on abbr "20" at bounding box center [565, 369] width 11 height 11
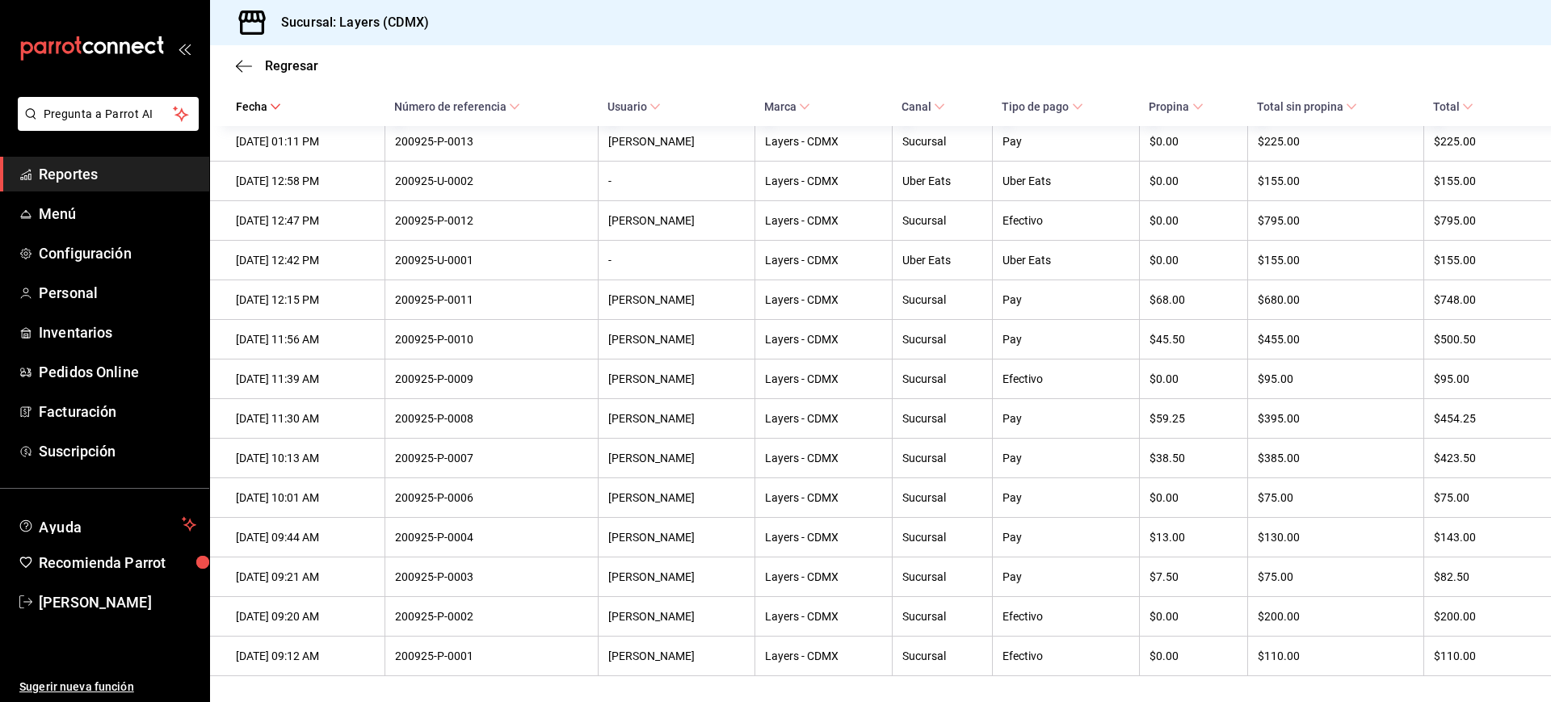
scroll to position [990, 0]
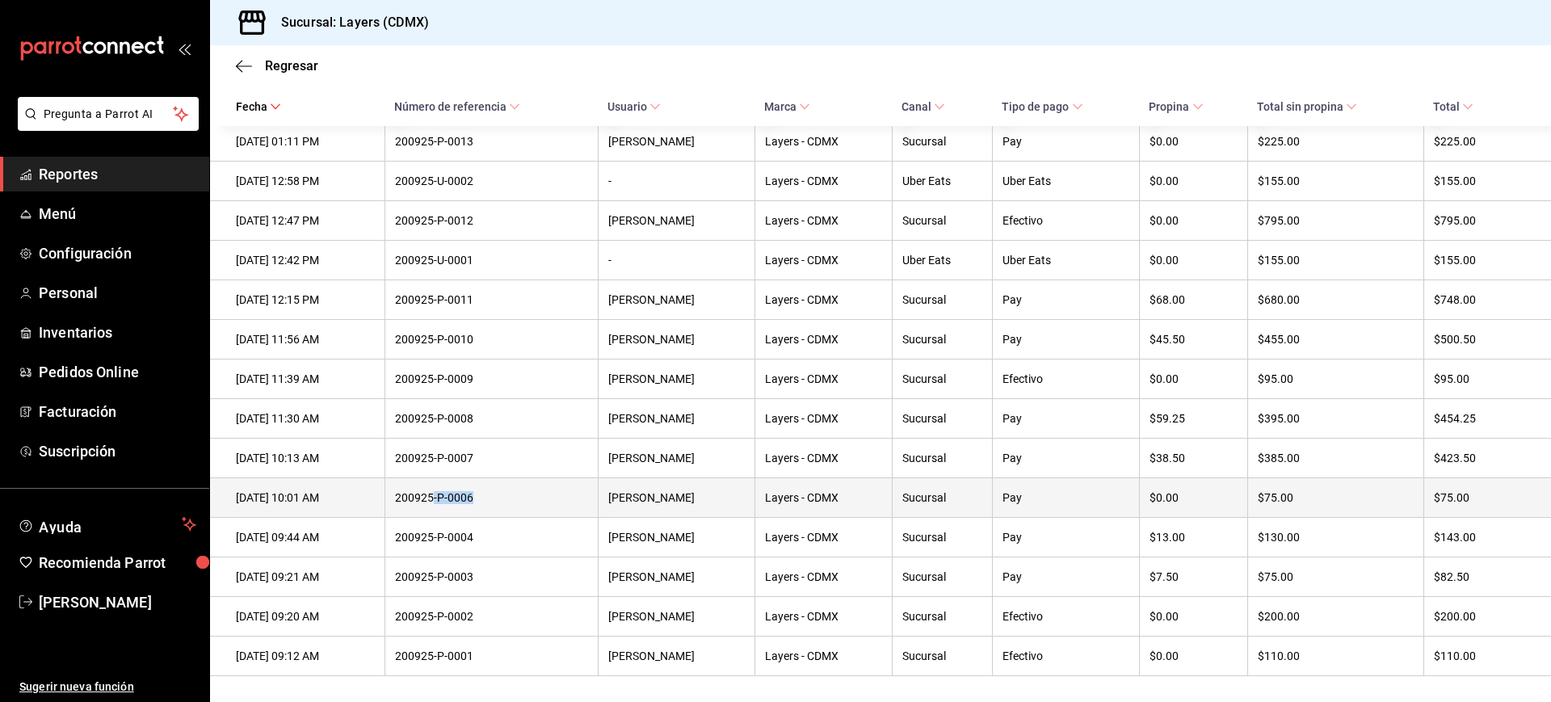
drag, startPoint x: 512, startPoint y: 501, endPoint x: 461, endPoint y: 490, distance: 52.8
click at [461, 490] on th "200925-P-0006" at bounding box center [491, 498] width 213 height 40
click at [461, 491] on div "200925-P-0006" at bounding box center [491, 497] width 193 height 13
drag, startPoint x: 461, startPoint y: 490, endPoint x: 643, endPoint y: 507, distance: 183.4
click at [643, 507] on tr "[DATE] 10:01 AM 200925-P-0006 [PERSON_NAME] Layers - CDMX Sucursal Pay $0.00 $7…" at bounding box center [880, 498] width 1341 height 40
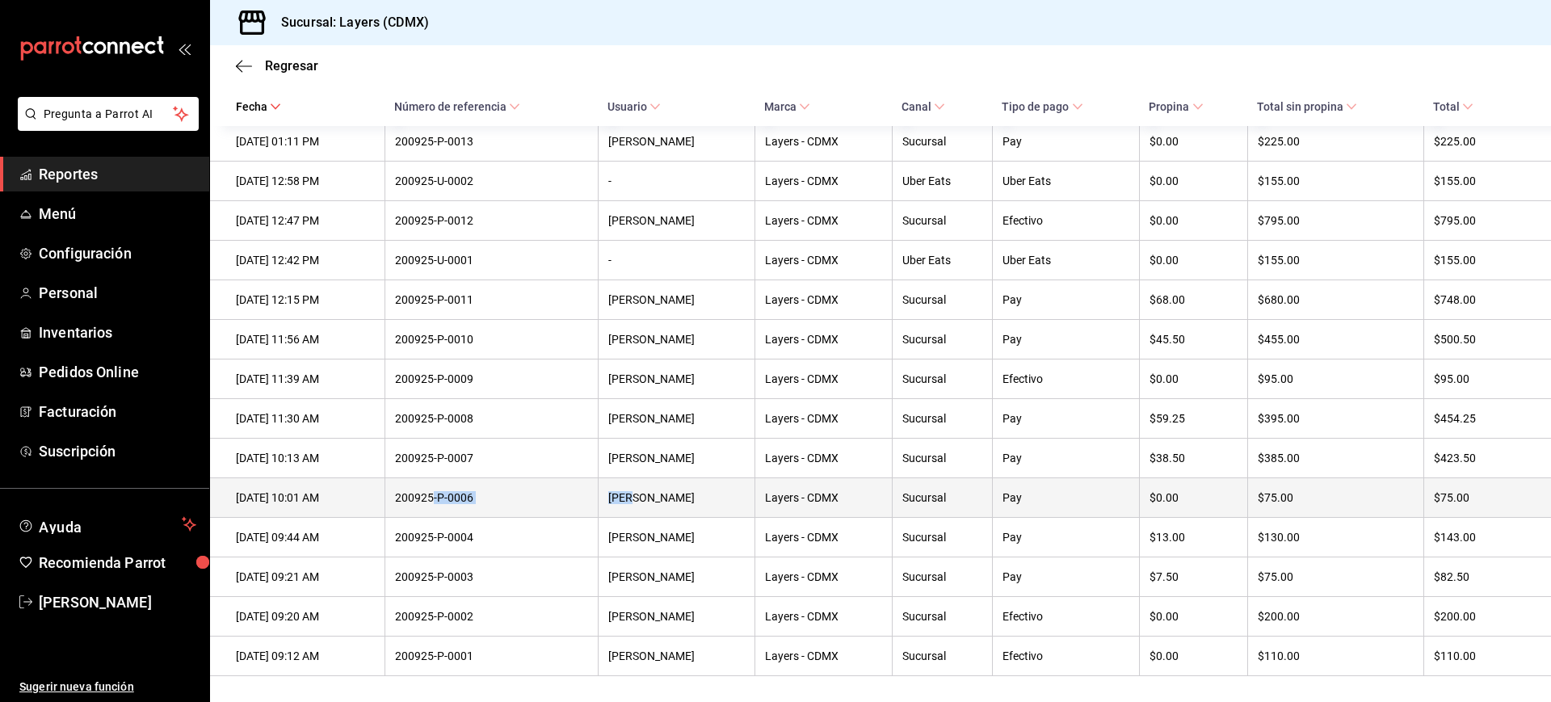
click at [643, 507] on th "[PERSON_NAME]" at bounding box center [676, 498] width 157 height 40
